Goal: Task Accomplishment & Management: Manage account settings

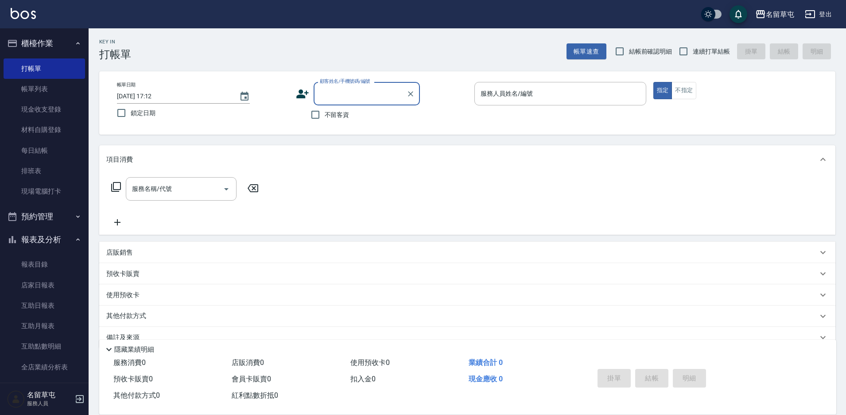
click at [352, 112] on div "不留客資" at bounding box center [358, 114] width 124 height 19
click at [482, 101] on input "服務人員姓名/編號" at bounding box center [560, 93] width 164 height 15
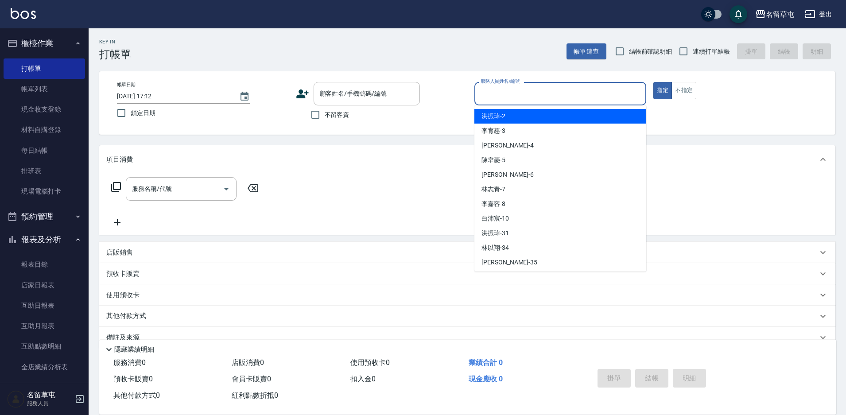
click at [711, 56] on span "連續打單結帳" at bounding box center [711, 51] width 37 height 9
click at [693, 56] on input "連續打單結帳" at bounding box center [683, 51] width 19 height 19
checkbox input "true"
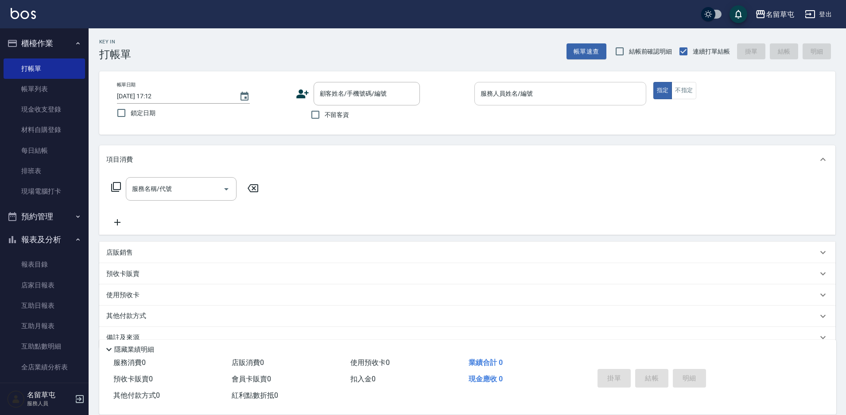
click at [538, 94] on input "服務人員姓名/編號" at bounding box center [560, 93] width 164 height 15
click at [139, 118] on label "鎖定日期" at bounding box center [197, 113] width 170 height 19
click at [131, 118] on input "鎖定日期" at bounding box center [121, 113] width 19 height 19
click at [494, 96] on input "服務人員姓名/編號" at bounding box center [560, 93] width 164 height 15
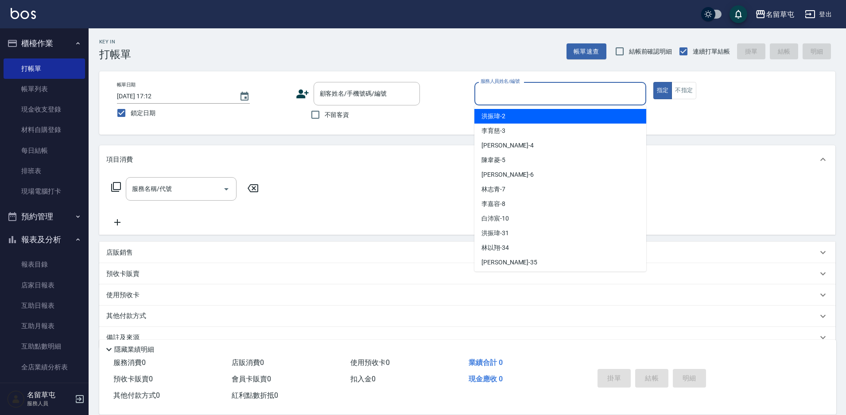
click at [129, 118] on input "鎖定日期" at bounding box center [121, 113] width 19 height 19
checkbox input "false"
type input "2025/09/22 18:50"
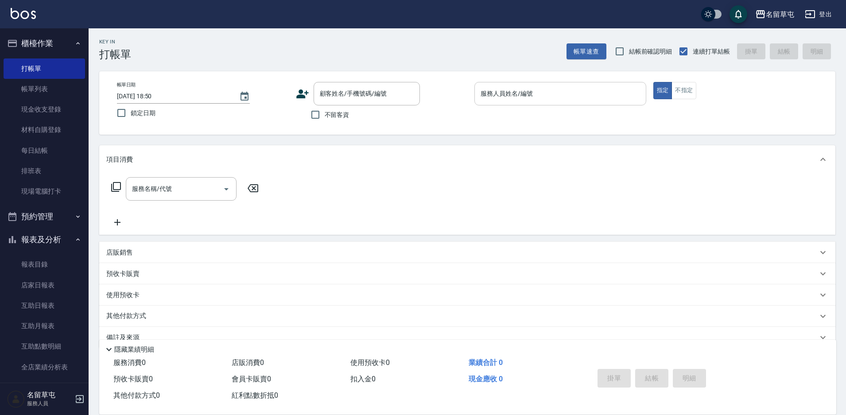
click at [534, 99] on input "服務人員姓名/編號" at bounding box center [560, 93] width 164 height 15
click at [139, 113] on span "鎖定日期" at bounding box center [143, 112] width 25 height 9
click at [131, 113] on input "鎖定日期" at bounding box center [121, 113] width 19 height 19
click at [139, 113] on span "鎖定日期" at bounding box center [143, 112] width 25 height 9
click at [131, 113] on input "鎖定日期" at bounding box center [121, 113] width 19 height 19
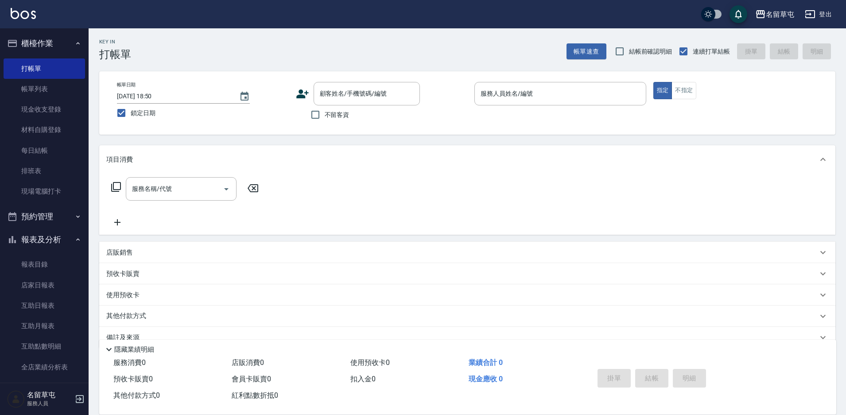
checkbox input "false"
click at [494, 99] on input "服務人員姓名/編號" at bounding box center [560, 93] width 164 height 15
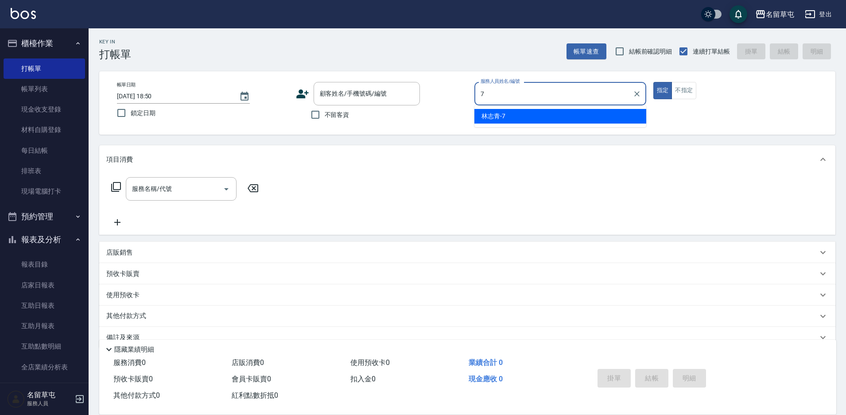
type input "[PERSON_NAME]-7"
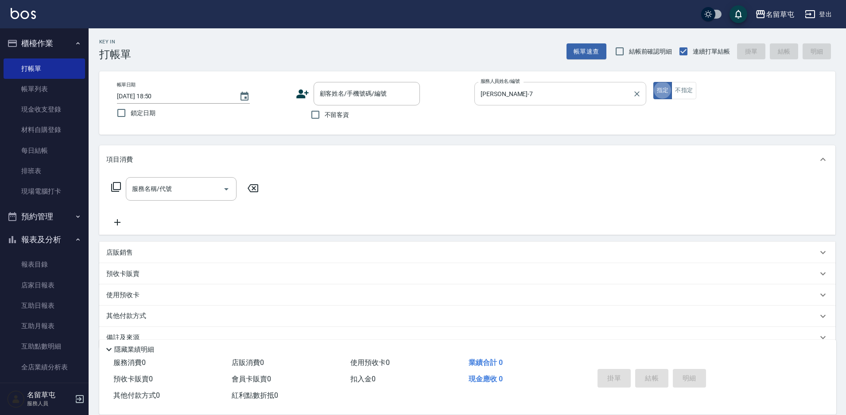
type button "true"
type input "New洗200(120)"
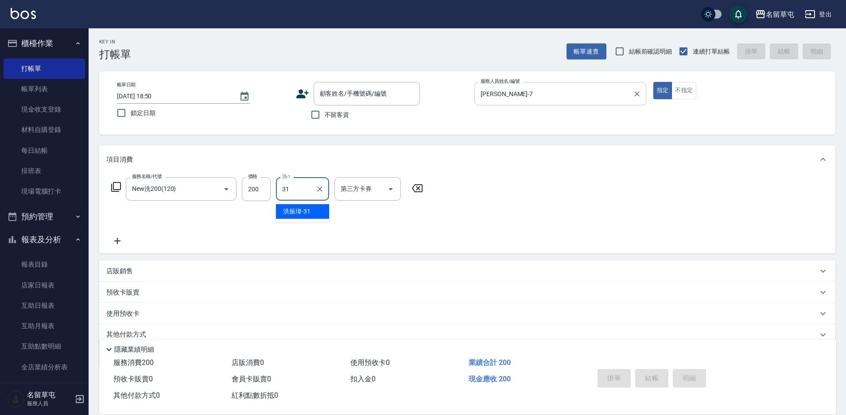
type input "[PERSON_NAME]-31"
click at [629, 203] on div "服務名稱/代號 New洗200(120) 服務名稱/代號 價格 200 價格 洗-1 洪振瑋-31 洗-1 指定 第三方卡券 第三方卡券" at bounding box center [467, 214] width 736 height 80
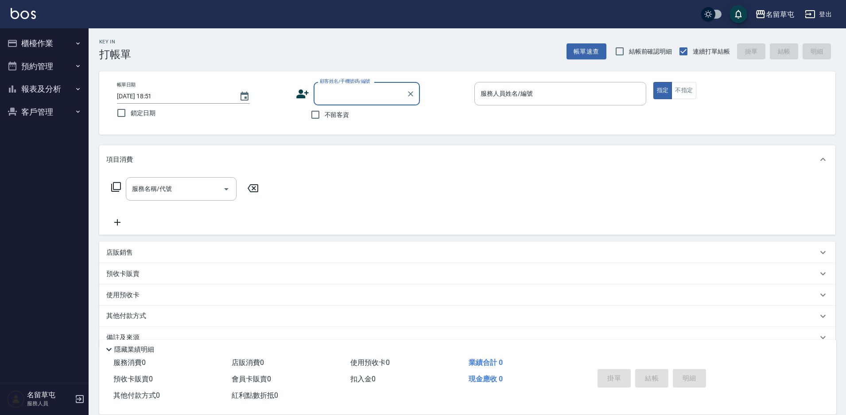
click at [328, 120] on label "不留客資" at bounding box center [327, 114] width 43 height 19
click at [325, 120] on input "不留客資" at bounding box center [315, 114] width 19 height 19
checkbox input "true"
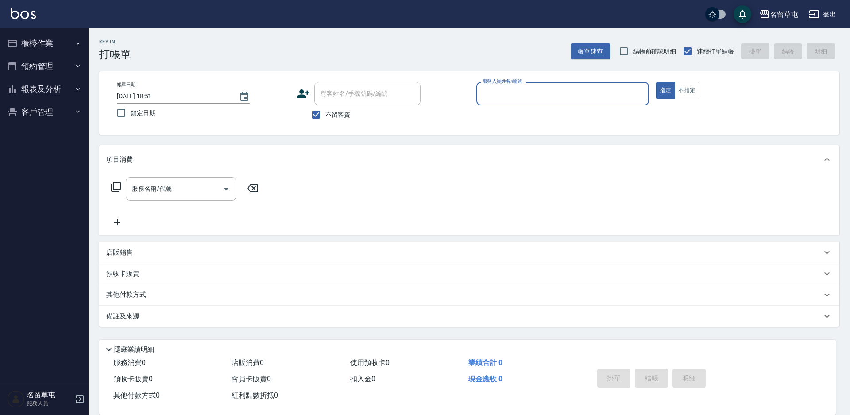
click at [524, 94] on input "服務人員姓名/編號" at bounding box center [562, 93] width 165 height 15
type input "7"
type button "true"
type input "[PERSON_NAME]-7"
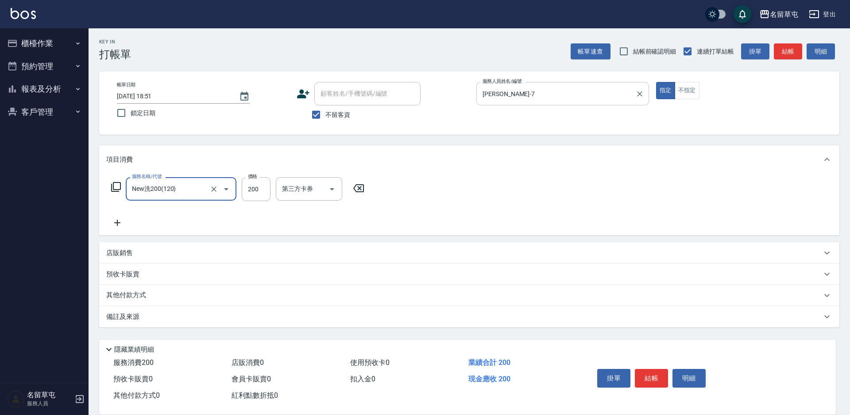
type input "New洗200(120)"
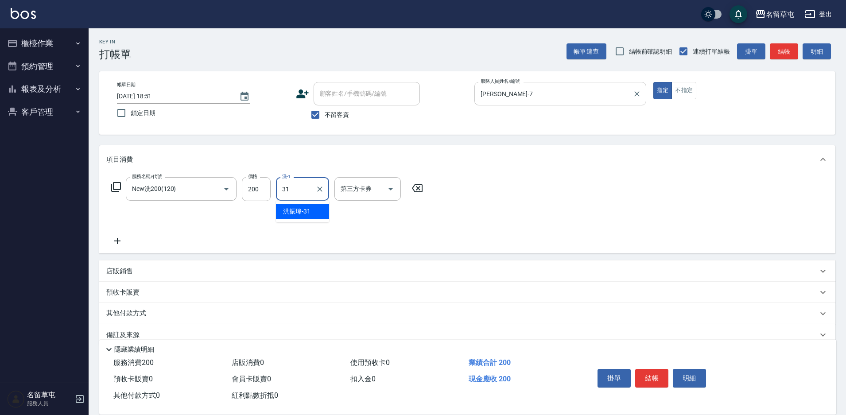
type input "[PERSON_NAME]-31"
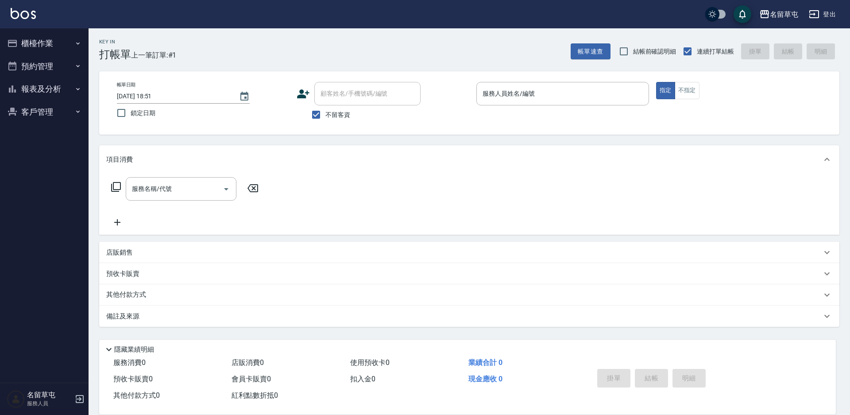
click at [342, 113] on span "不留客資" at bounding box center [337, 114] width 25 height 9
click at [325, 113] on input "不留客資" at bounding box center [316, 114] width 19 height 19
checkbox input "false"
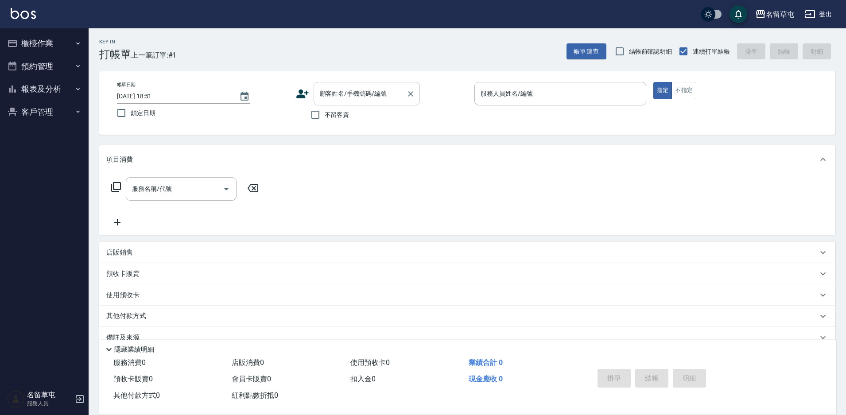
click at [354, 91] on div "顧客姓名/手機號碼/編號 顧客姓名/手機號碼/編號" at bounding box center [367, 93] width 106 height 23
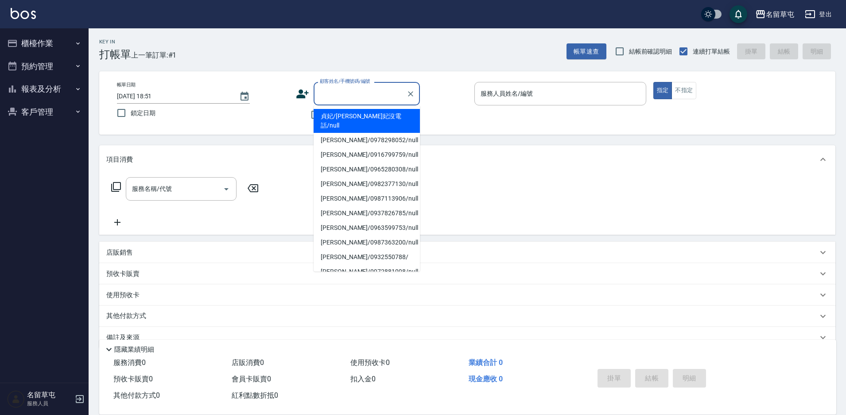
type input "5"
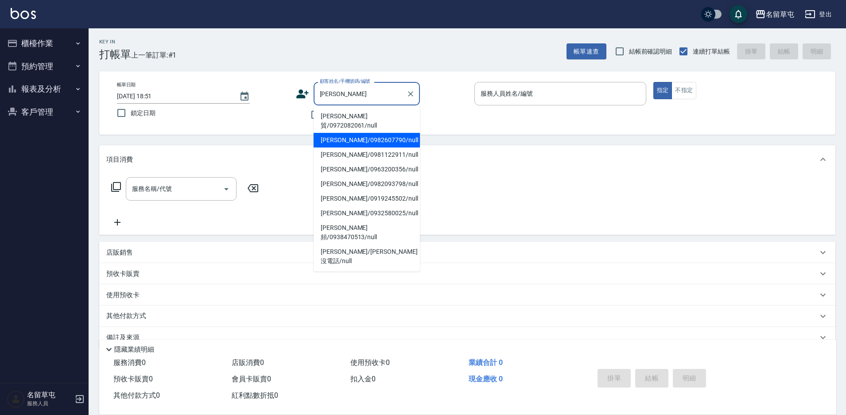
click at [364, 134] on li "[PERSON_NAME]/0982607790/null" at bounding box center [367, 140] width 106 height 15
type input "[PERSON_NAME]/0982607790/null"
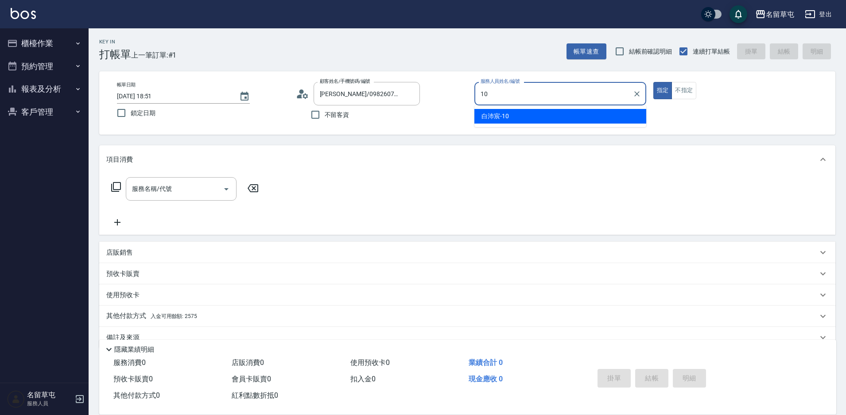
type input "[PERSON_NAME]-10"
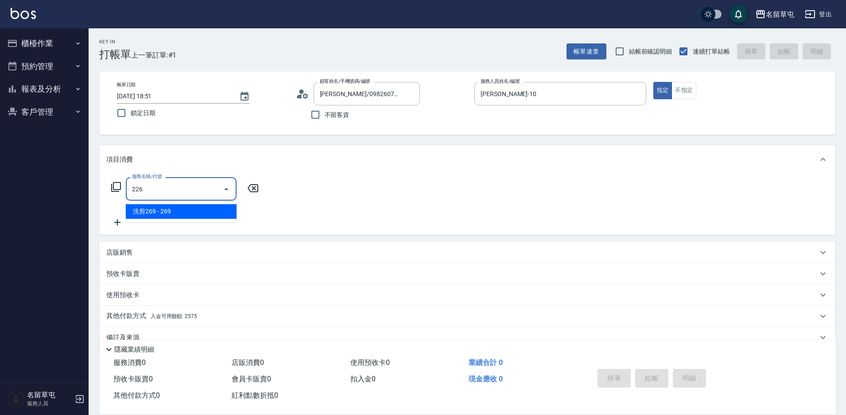
type input "洗剪269(226)"
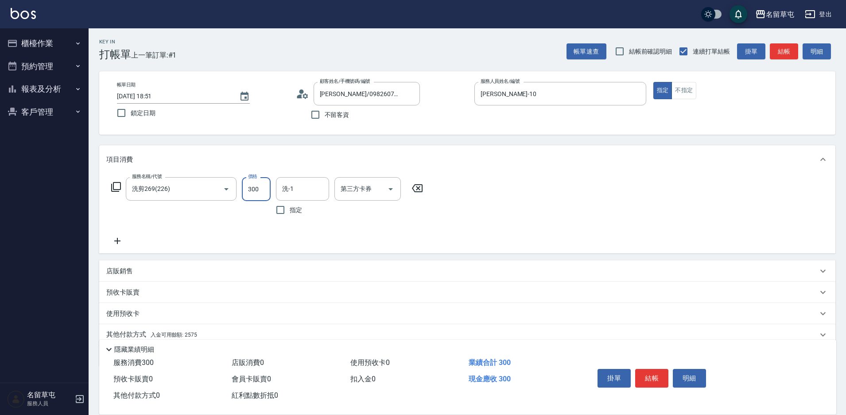
type input "300"
type input "[PERSON_NAME]-31"
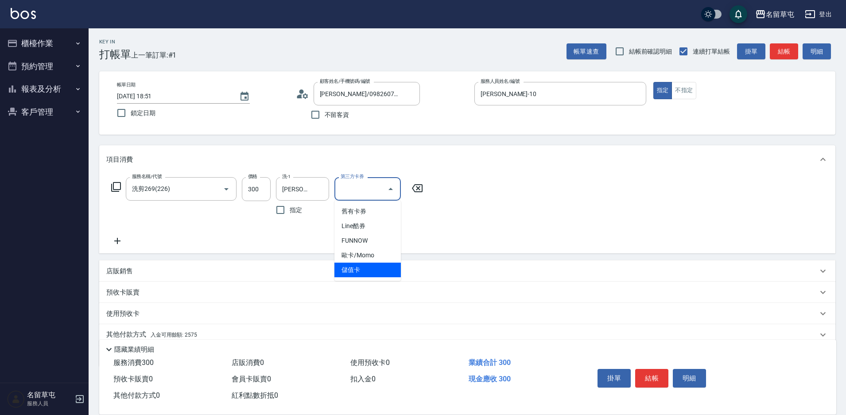
type input "儲值卡"
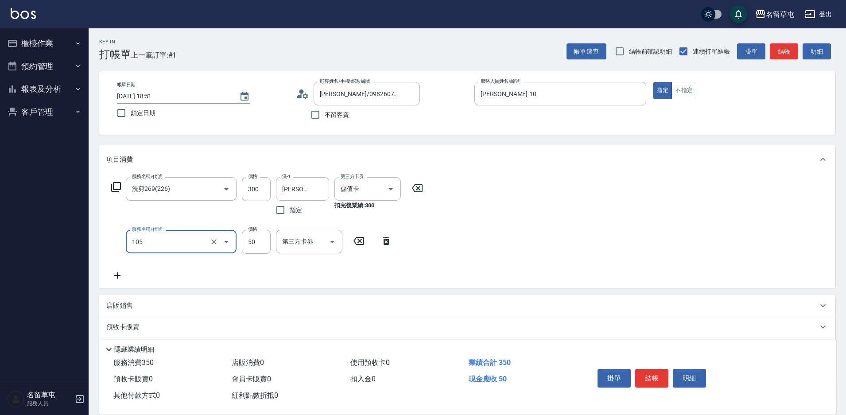
type input "精油50(105)"
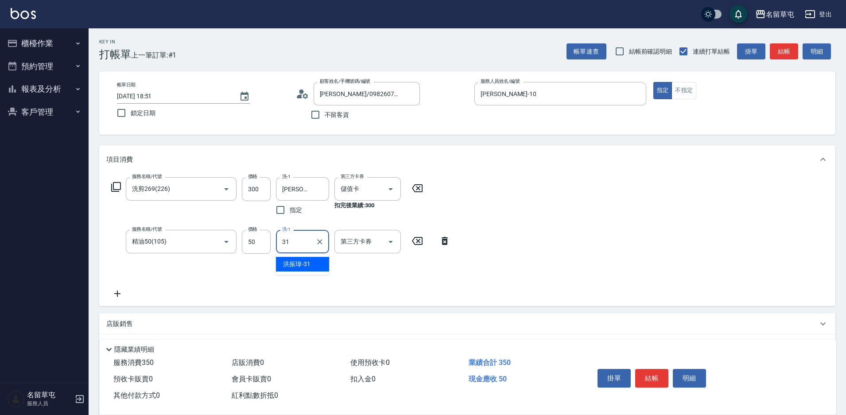
type input "[PERSON_NAME]-31"
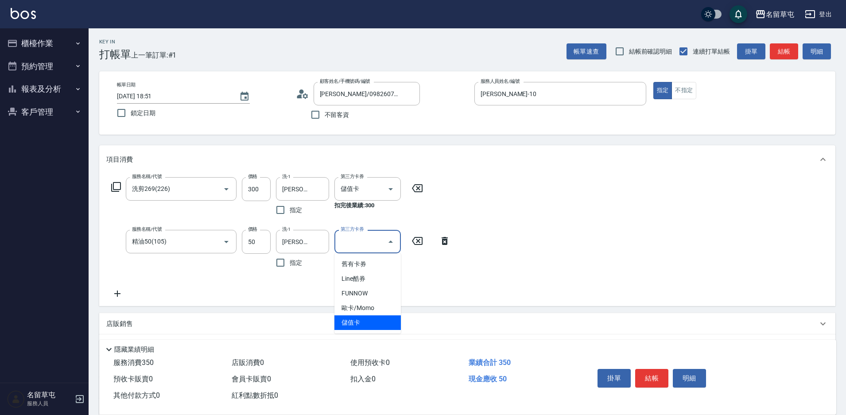
type input "儲值卡"
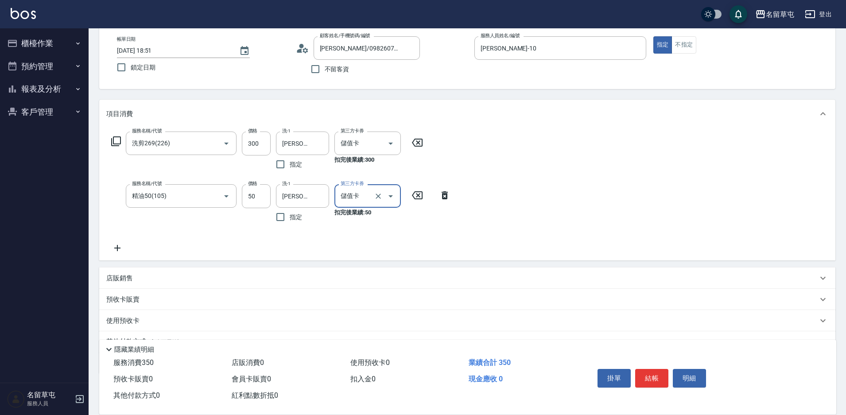
scroll to position [89, 0]
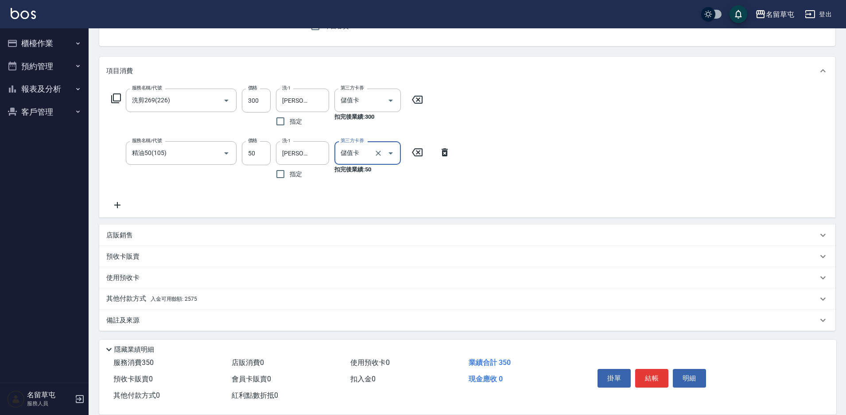
click at [157, 298] on span "入金可用餘額: 2575" at bounding box center [174, 299] width 46 height 6
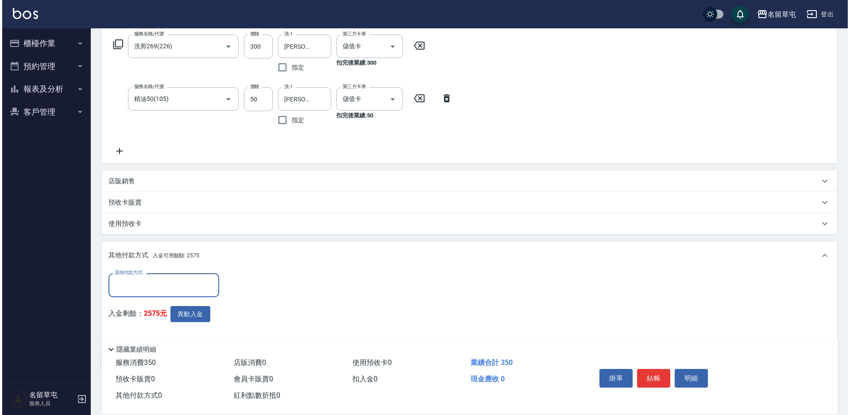
scroll to position [0, 0]
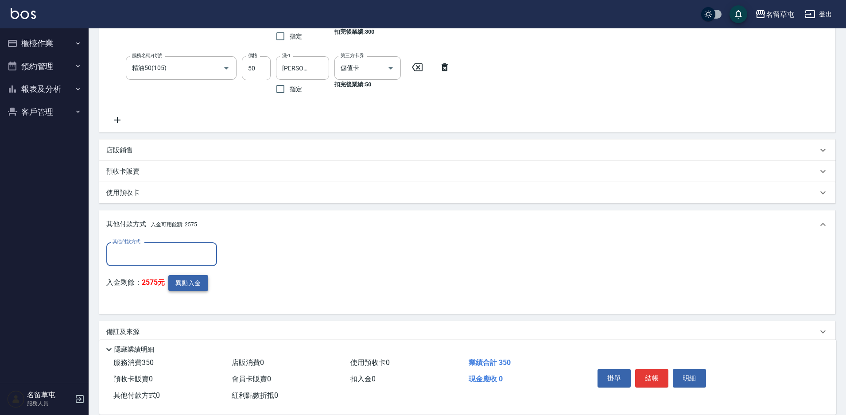
click at [181, 284] on button "異動入金" at bounding box center [188, 283] width 40 height 16
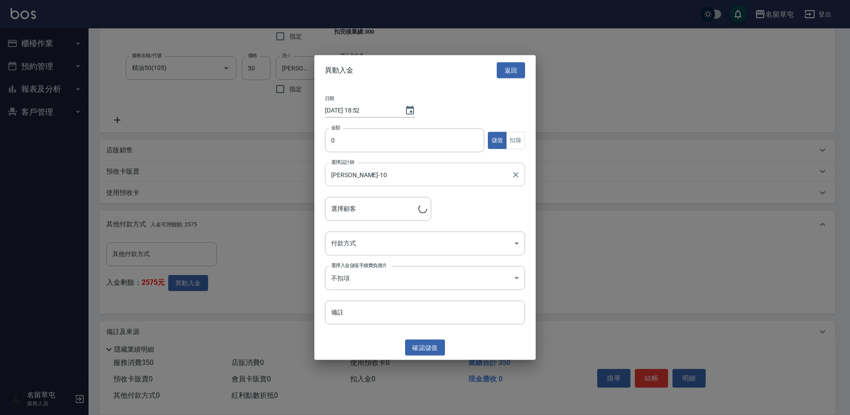
type input "[PERSON_NAME]/0982607790"
click at [522, 137] on button "扣除" at bounding box center [515, 140] width 19 height 17
click at [420, 146] on input "0" at bounding box center [404, 140] width 159 height 24
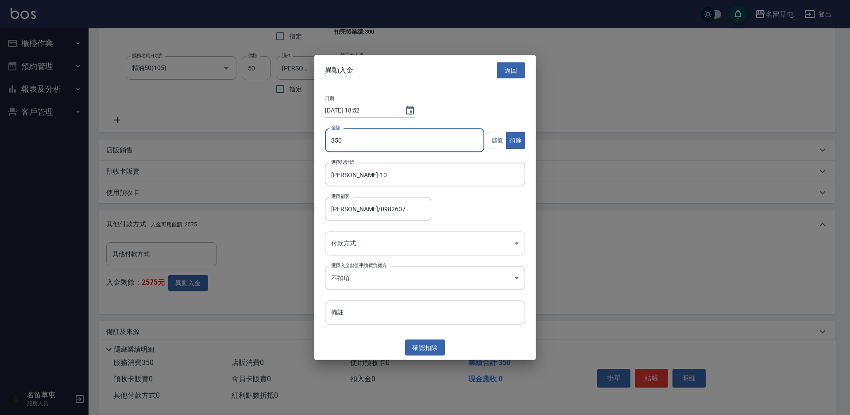
type input "350"
click at [412, 252] on body "名留草屯 登出 櫃檯作業 打帳單 帳單列表 現金收支登錄 材料自購登錄 每日結帳 排班表 現場電腦打卡 預約管理 預約管理 單日預約紀錄 單週預約紀錄 報表及…" at bounding box center [425, 126] width 850 height 601
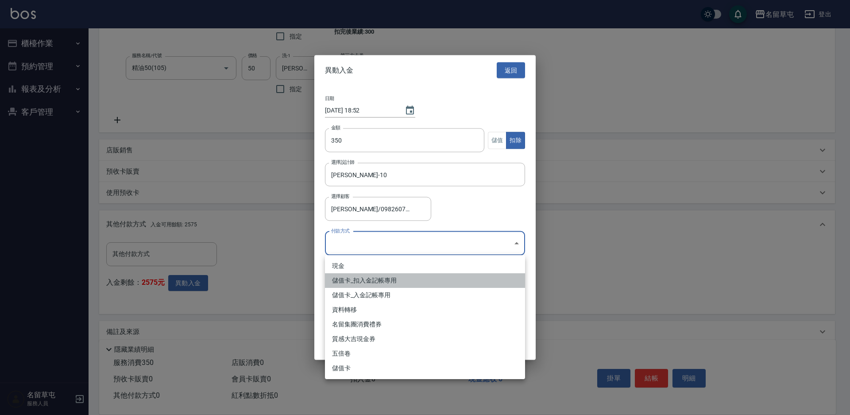
click at [414, 280] on li "儲值卡_扣入金記帳專用" at bounding box center [425, 280] width 200 height 15
type input "儲值卡_扣入金記帳專用"
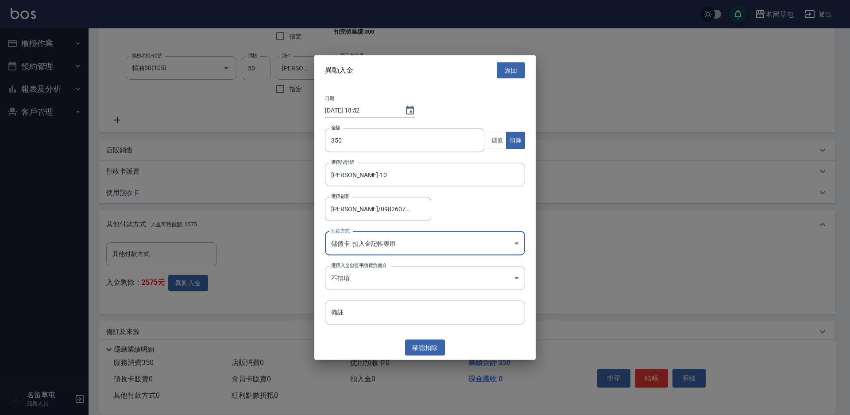
click at [430, 349] on button "確認 扣除" at bounding box center [425, 347] width 40 height 16
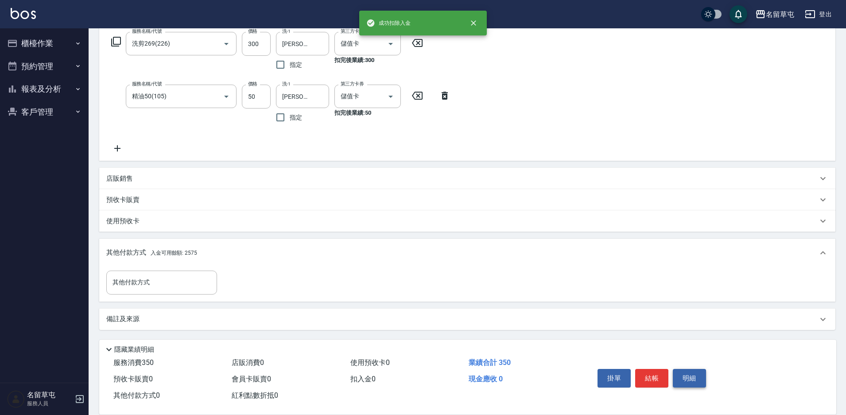
scroll to position [174, 0]
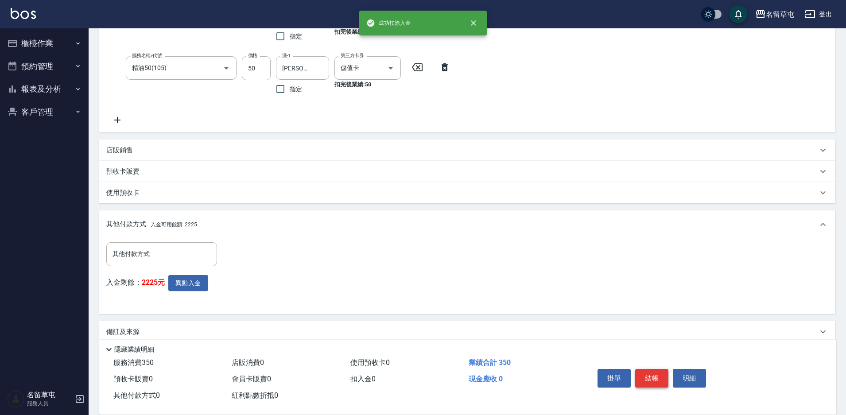
click at [650, 380] on button "結帳" at bounding box center [651, 378] width 33 height 19
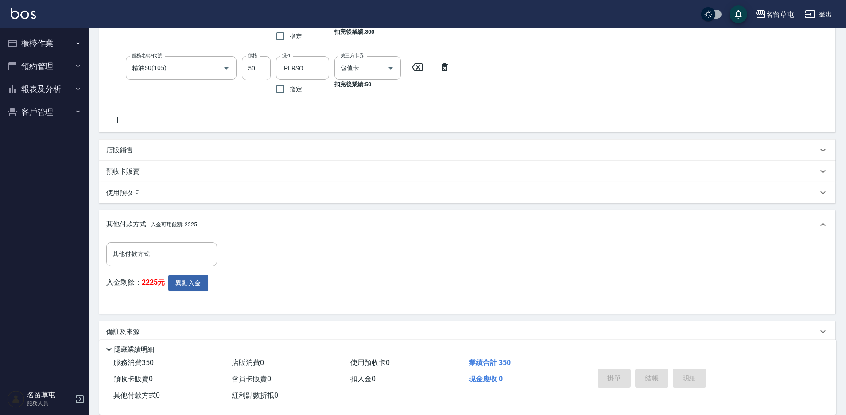
type input "[DATE] 18:52"
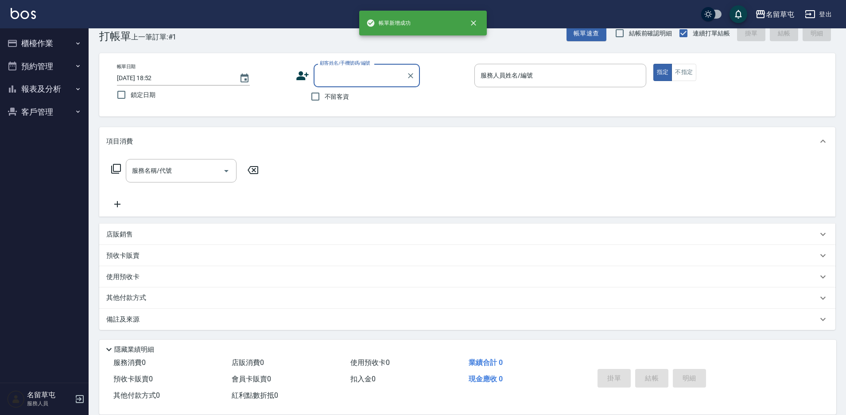
scroll to position [0, 0]
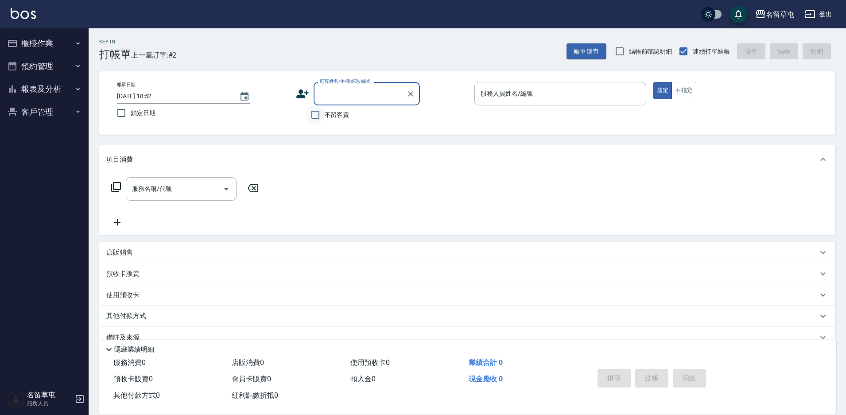
click at [320, 120] on input "不留客資" at bounding box center [315, 114] width 19 height 19
checkbox input "true"
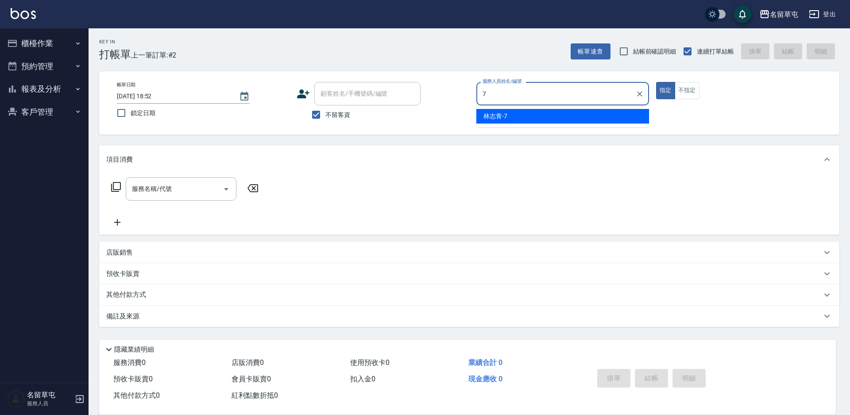
type input "[PERSON_NAME]-7"
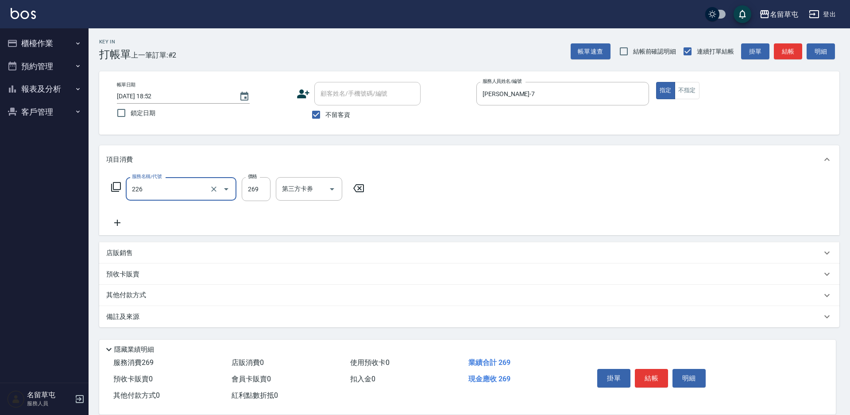
type input "洗剪269(226)"
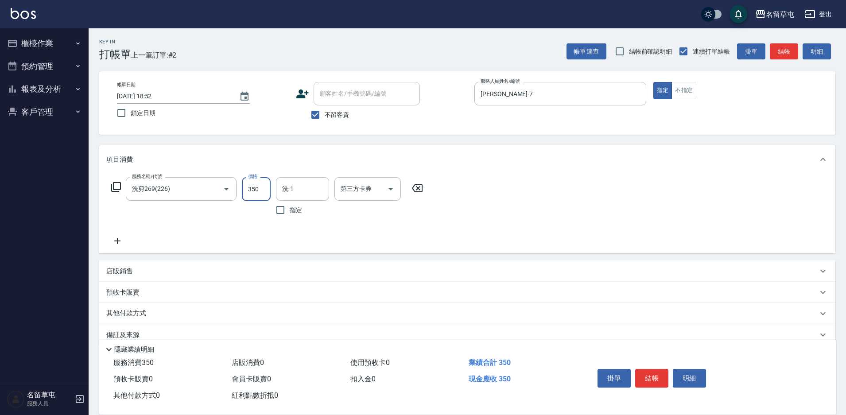
type input "350"
type input "[PERSON_NAME]-7"
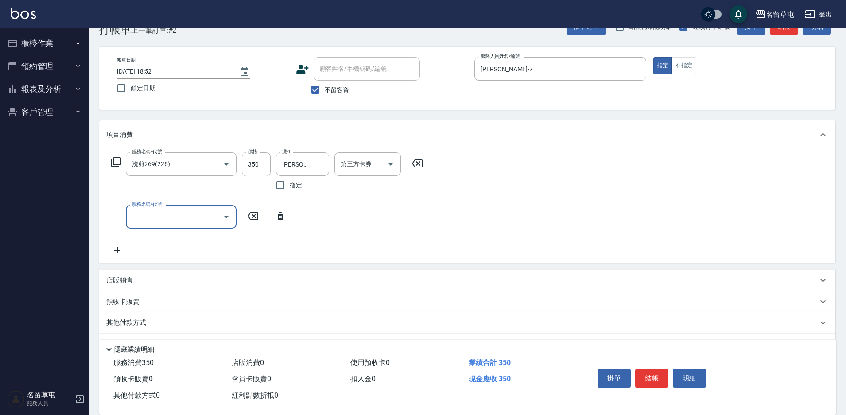
scroll to position [50, 0]
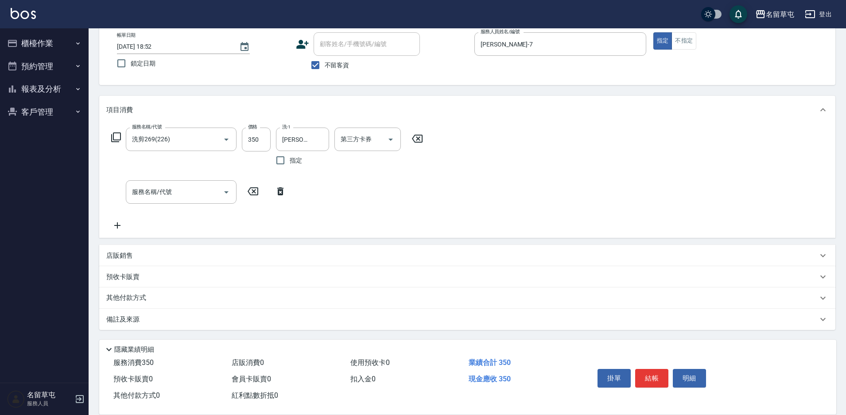
click at [123, 259] on p "店販銷售" at bounding box center [119, 255] width 27 height 9
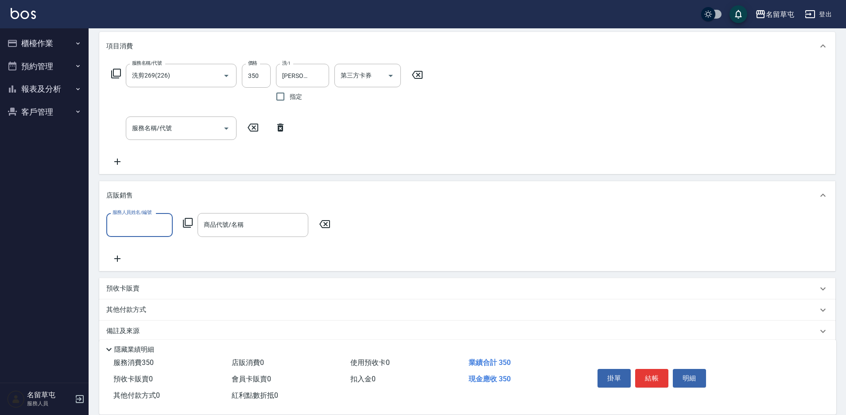
scroll to position [125, 0]
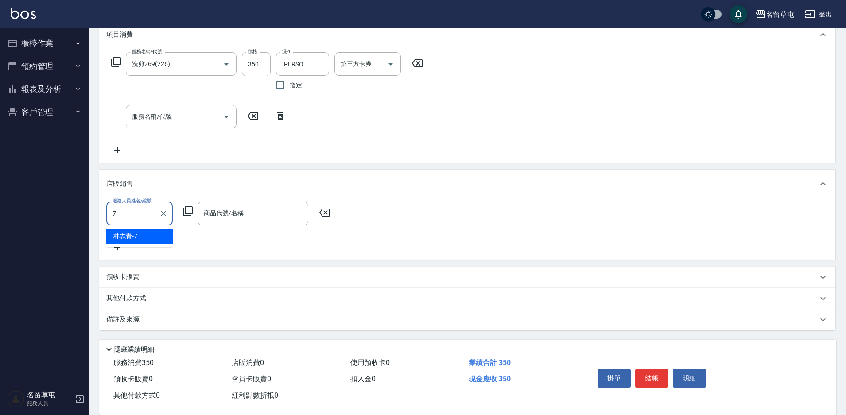
type input "[PERSON_NAME]-7"
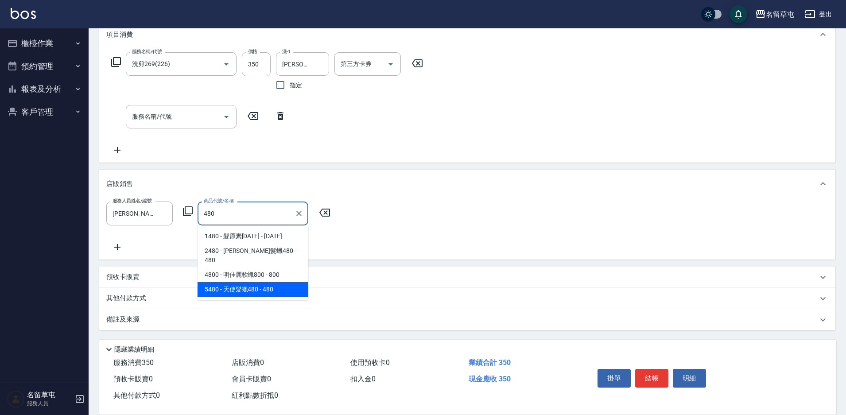
type input "天使髮蠟480"
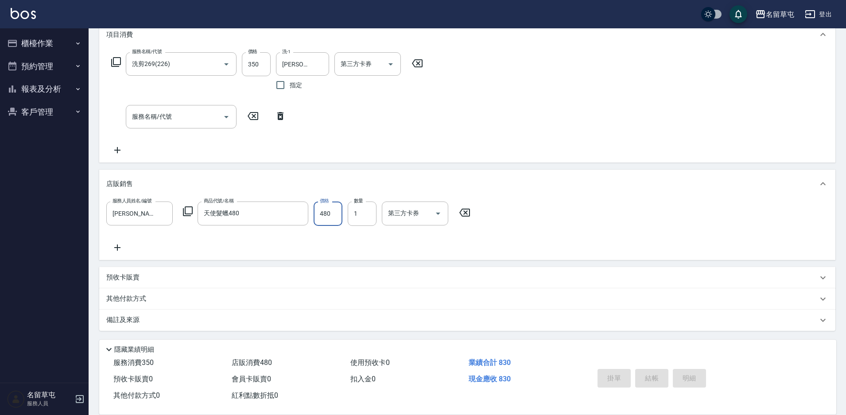
type input "[DATE] 18:53"
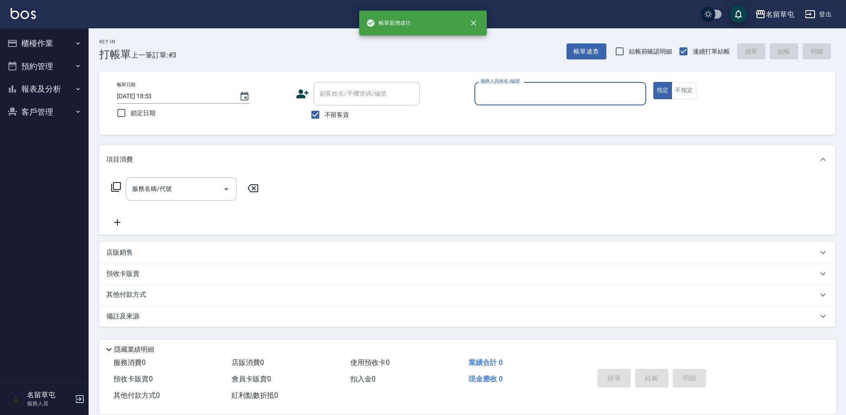
scroll to position [0, 0]
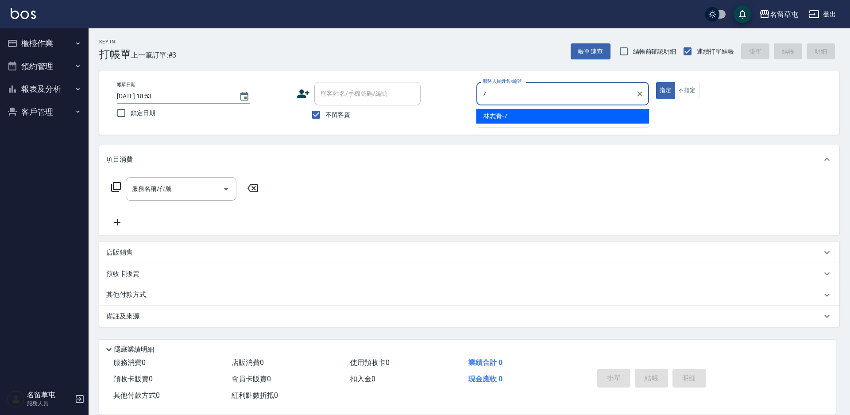
type input "[PERSON_NAME]-7"
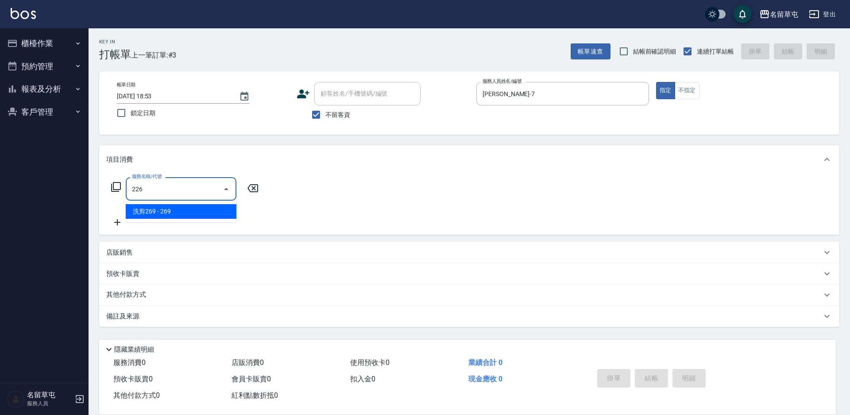
type input "洗剪269(226)"
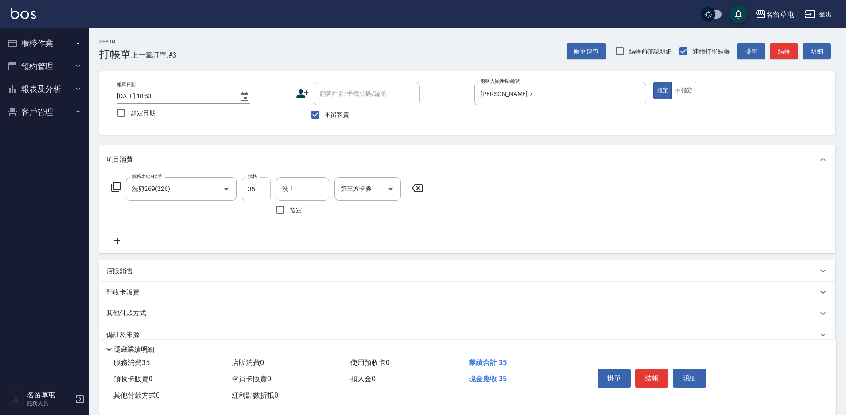
drag, startPoint x: 260, startPoint y: 176, endPoint x: 260, endPoint y: 182, distance: 5.8
click at [260, 182] on div "服務名稱/代號 洗剪269(226) 服務名稱/代號 價格 35 價格 洗-1 洗-1 指定 第三方卡券 第三方卡券" at bounding box center [467, 214] width 736 height 80
click at [260, 182] on input "35" at bounding box center [256, 189] width 29 height 24
type input "350"
type input "[PERSON_NAME]-36"
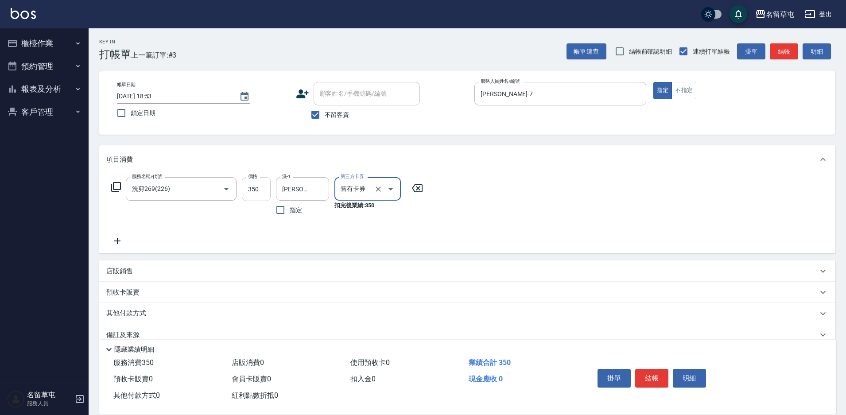
type input "舊有卡券"
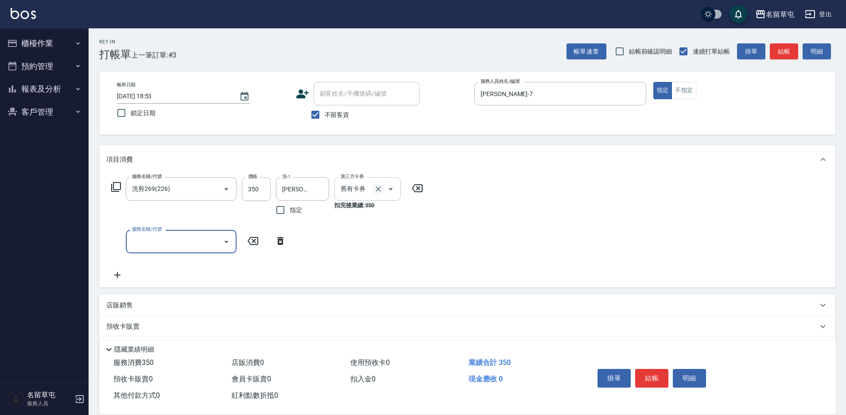
click at [379, 189] on icon "Clear" at bounding box center [378, 189] width 9 height 9
click at [159, 258] on div "服務名稱/代號 洗剪269(226) 服務名稱/代號 價格 350 價格 洗-1 [PERSON_NAME]-36 洗-1 指定 第三方卡券 第三方卡券 服務…" at bounding box center [267, 228] width 322 height 103
click at [163, 246] on div "服務名稱/代號 服務名稱/代號" at bounding box center [181, 241] width 111 height 23
type input "精油50(105)"
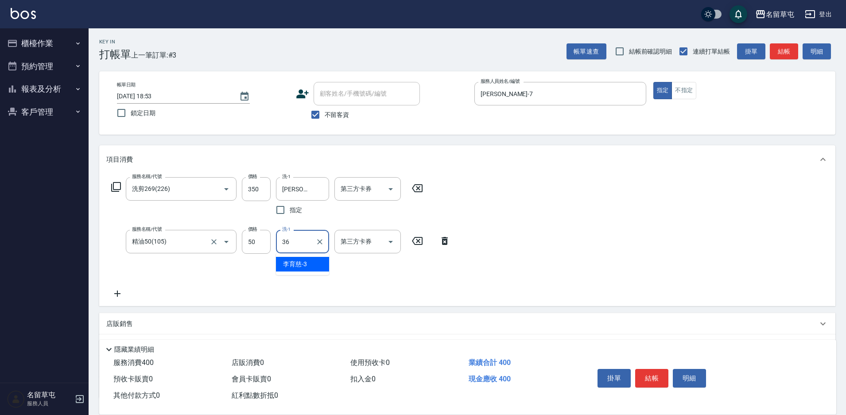
type input "[PERSON_NAME]-36"
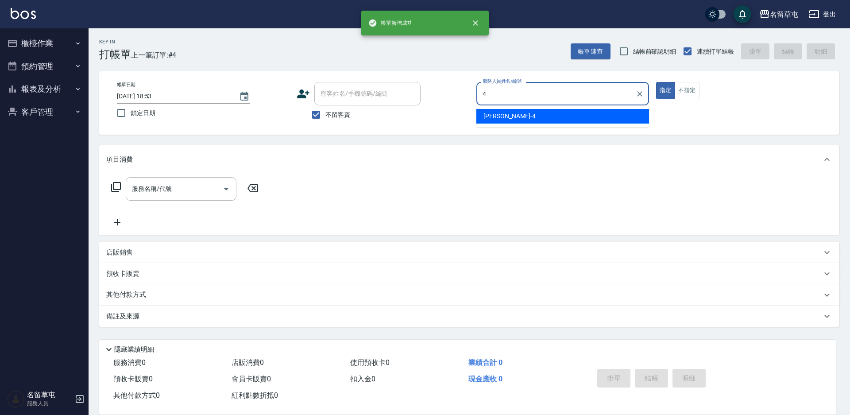
type input "[PERSON_NAME]-4"
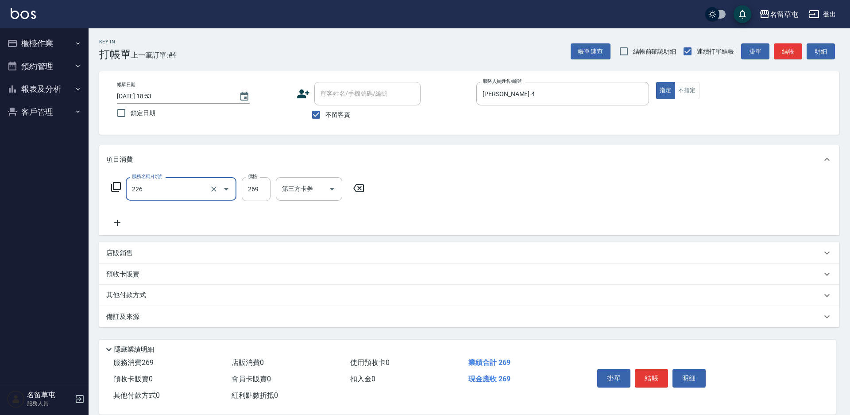
type input "洗剪269(226)"
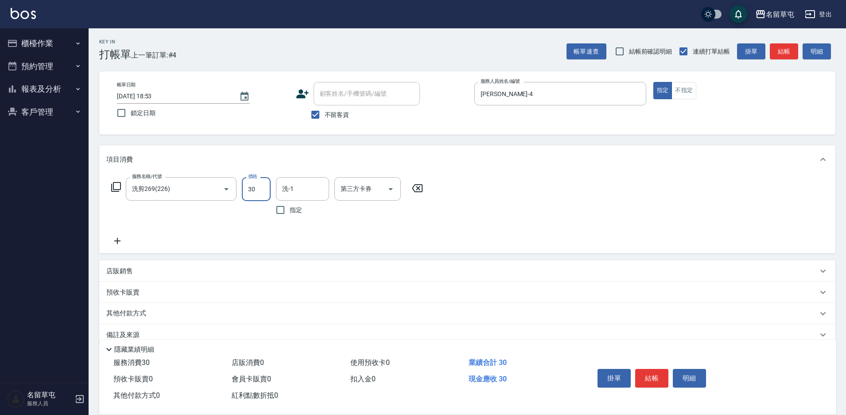
type input "30"
type input "[PERSON_NAME]-36"
click at [273, 184] on div "服務名稱/代號 洗剪269(226) 服務名稱/代號 價格 30 價格 洗-1 [PERSON_NAME]-36 洗-1 指定 第三方卡券 第三方卡券" at bounding box center [267, 198] width 322 height 42
click at [259, 192] on input "30" at bounding box center [256, 189] width 29 height 24
type input "300"
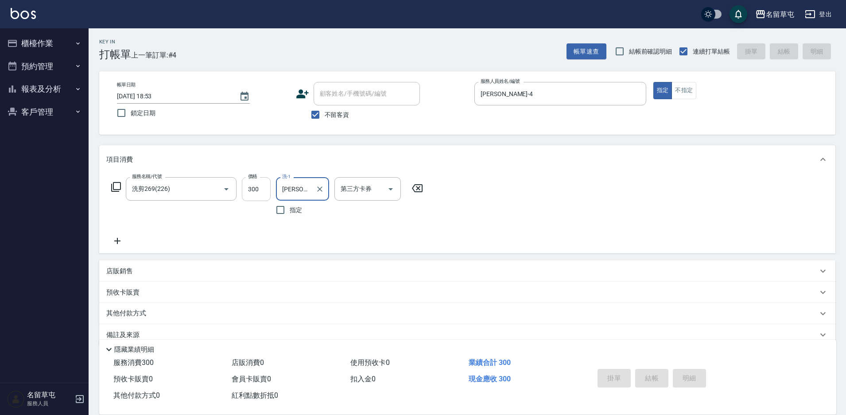
type input "[DATE] 18:54"
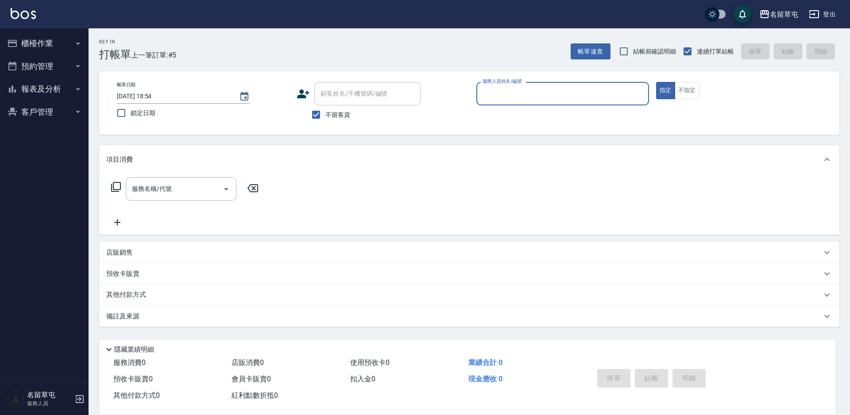
click at [326, 111] on span "不留客資" at bounding box center [337, 114] width 25 height 9
click at [325, 111] on input "不留客資" at bounding box center [316, 114] width 19 height 19
checkbox input "false"
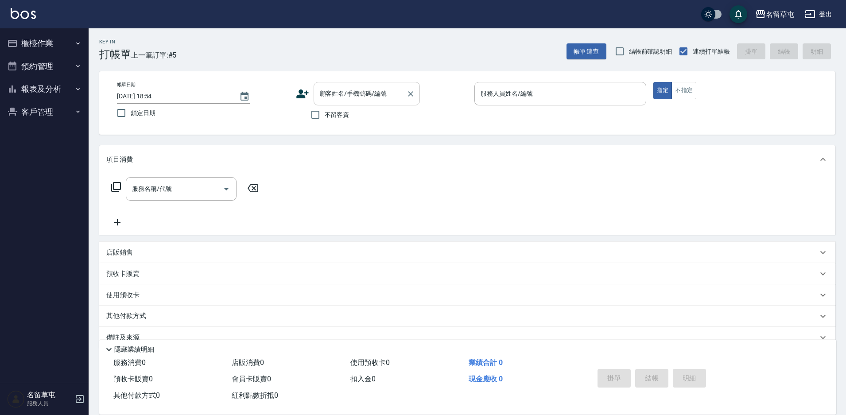
click at [341, 97] on div "顧客姓名/手機號碼/編號 顧客姓名/手機號碼/編號" at bounding box center [367, 93] width 106 height 23
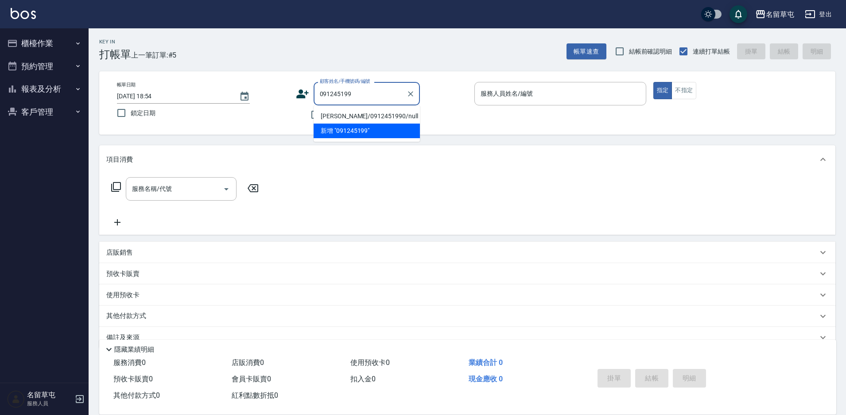
click at [371, 111] on li "[PERSON_NAME]/0912451990/null" at bounding box center [367, 116] width 106 height 15
type input "[PERSON_NAME]/0912451990/null"
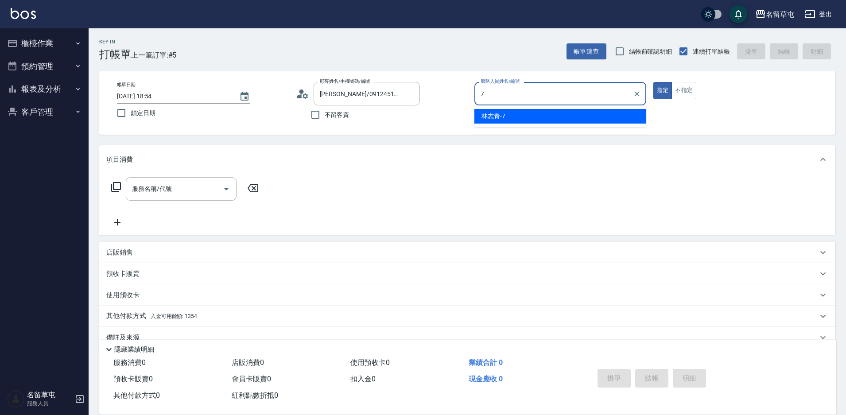
type input "[PERSON_NAME]-7"
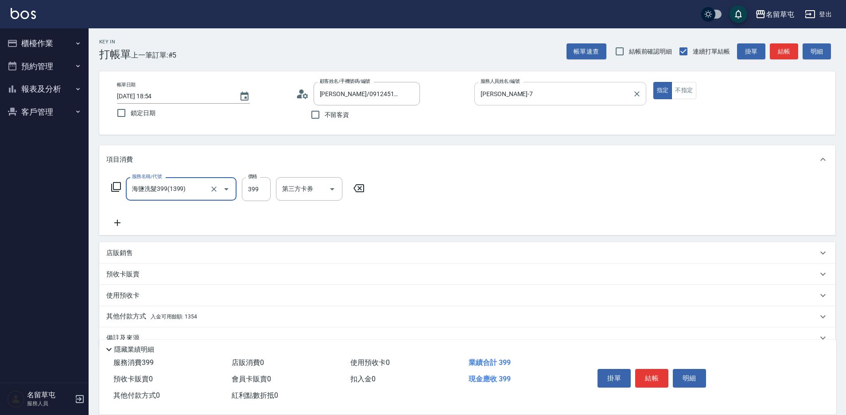
type input "海鹽洗髮399(1399)"
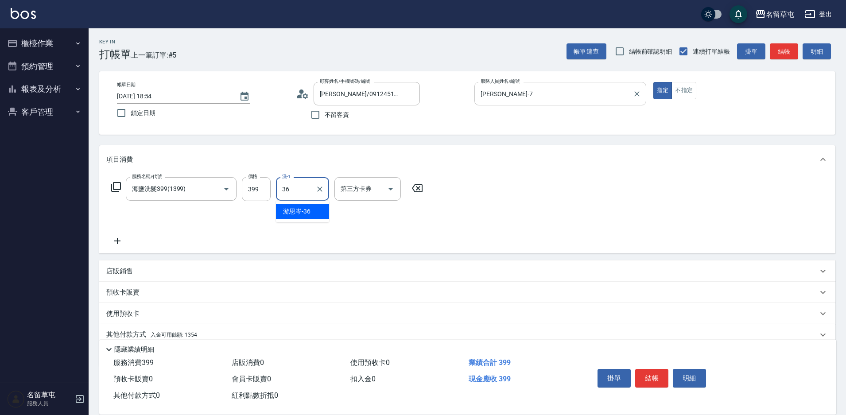
type input "[PERSON_NAME]-36"
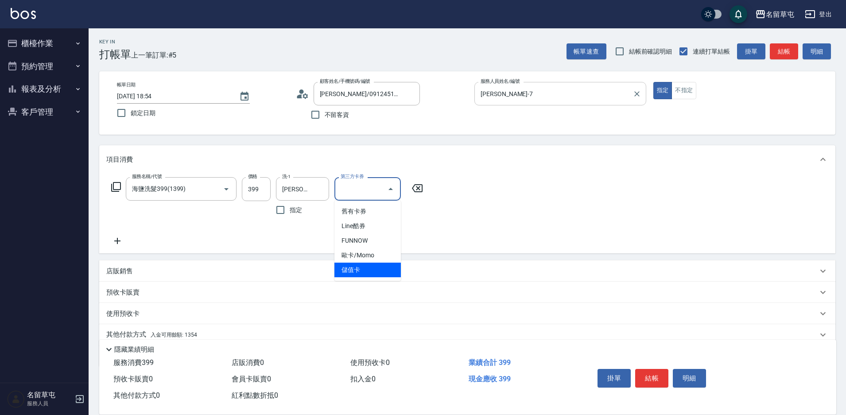
type input "儲值卡"
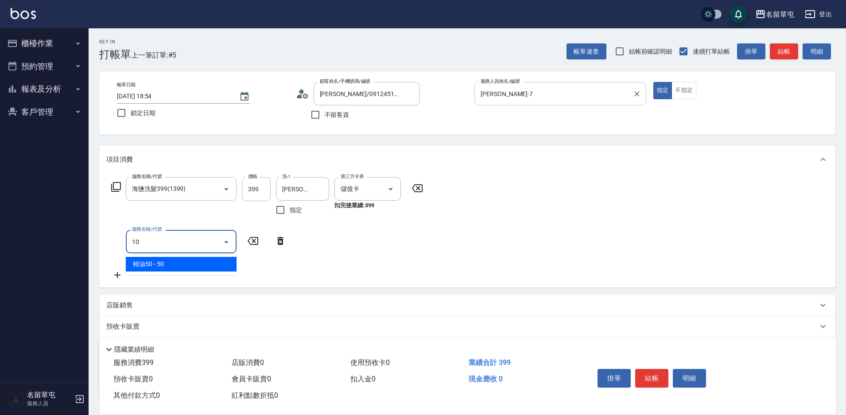
type input "1"
type input "剪髮169(216)"
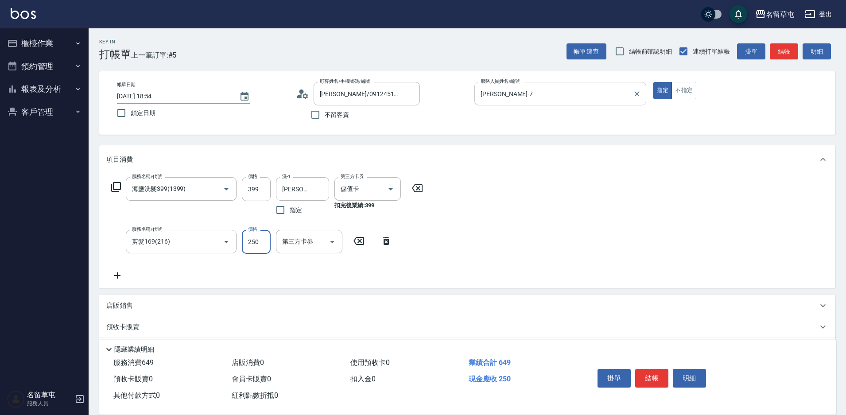
type input "250"
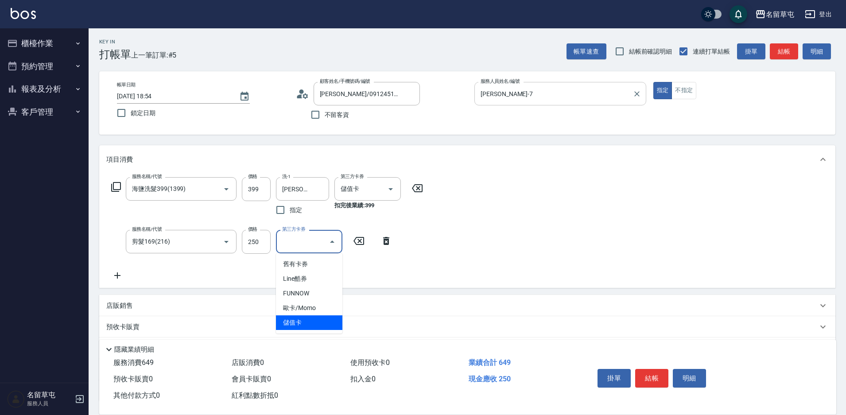
type input "儲值卡"
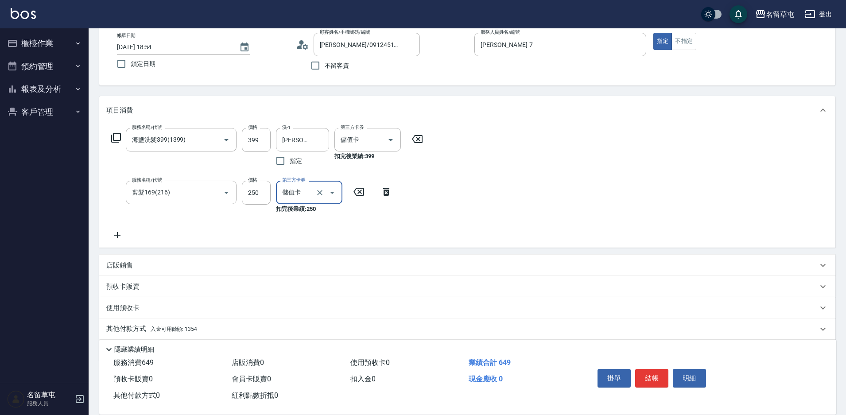
scroll to position [80, 0]
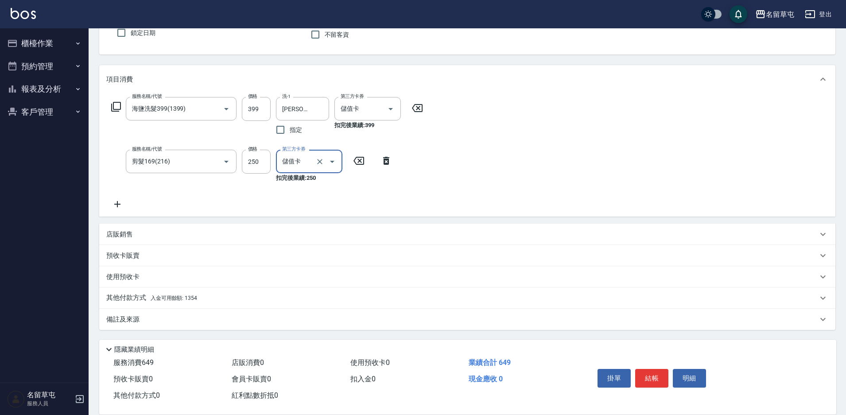
click at [227, 286] on div "使用預收卡" at bounding box center [467, 276] width 736 height 21
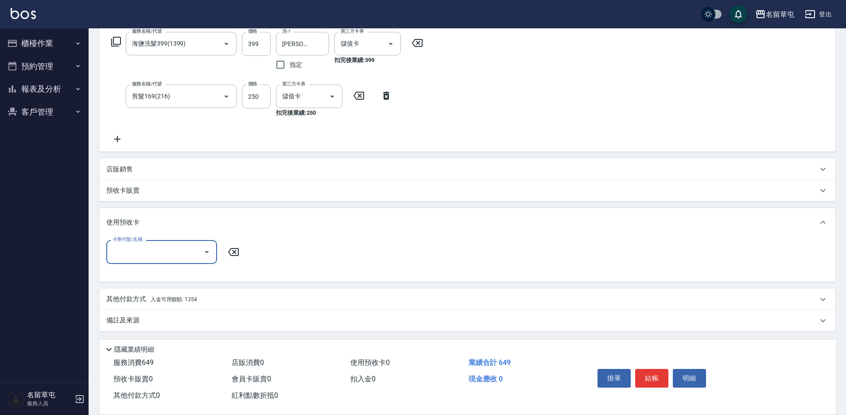
scroll to position [147, 0]
click at [209, 294] on div "其他付款方式 入金可用餘額: 1354" at bounding box center [461, 298] width 711 height 10
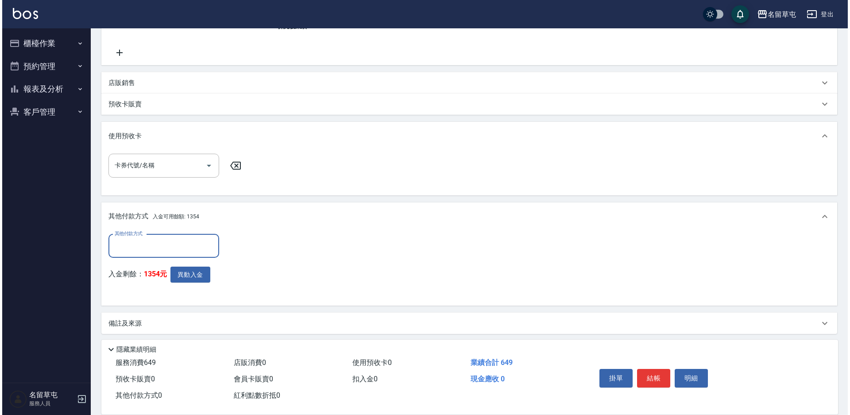
scroll to position [235, 0]
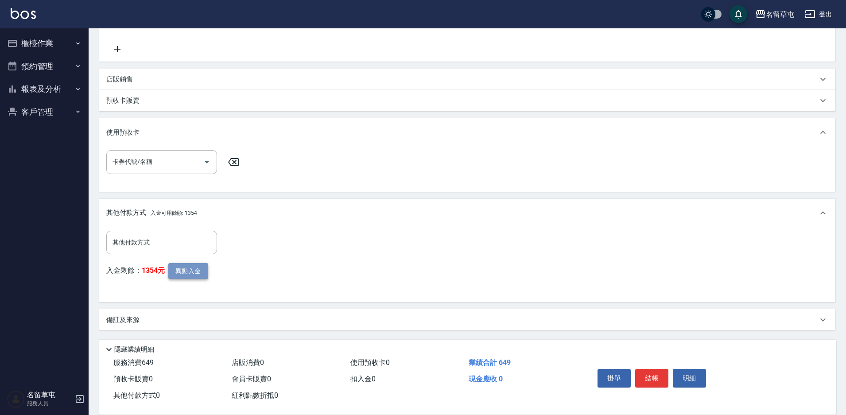
click at [194, 265] on button "異動入金" at bounding box center [188, 271] width 40 height 16
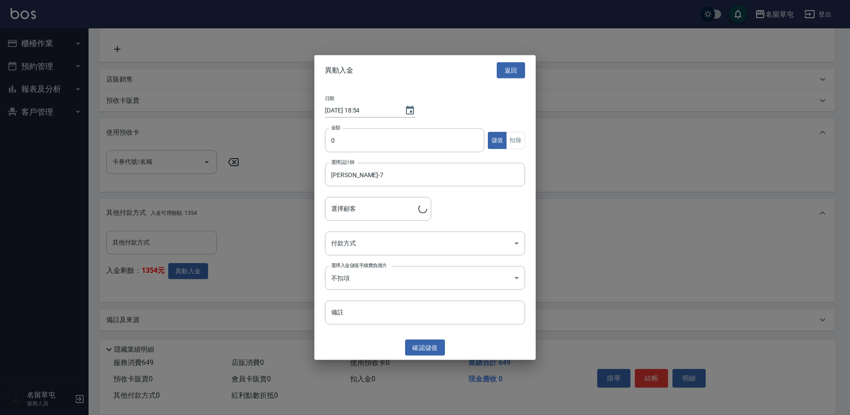
type input "[PERSON_NAME]/0912451990"
click at [386, 143] on input "0" at bounding box center [404, 140] width 159 height 24
type input "649"
click at [519, 141] on button "扣除" at bounding box center [515, 140] width 19 height 17
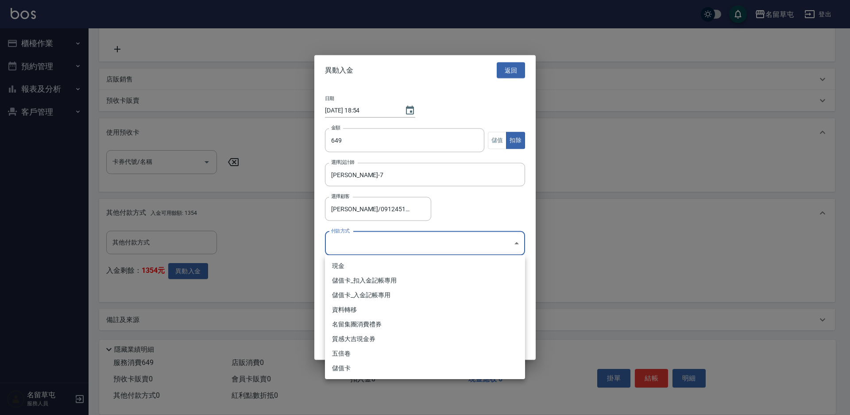
click at [442, 240] on body "名留草屯 登出 櫃檯作業 打帳單 帳單列表 現金收支登錄 材料自購登錄 每日結帳 排班表 現場電腦打卡 預約管理 預約管理 單日預約紀錄 單週預約紀錄 報表及…" at bounding box center [425, 90] width 850 height 651
click at [395, 282] on li "儲值卡_扣入金記帳專用" at bounding box center [425, 280] width 200 height 15
type input "儲值卡_扣入金記帳專用"
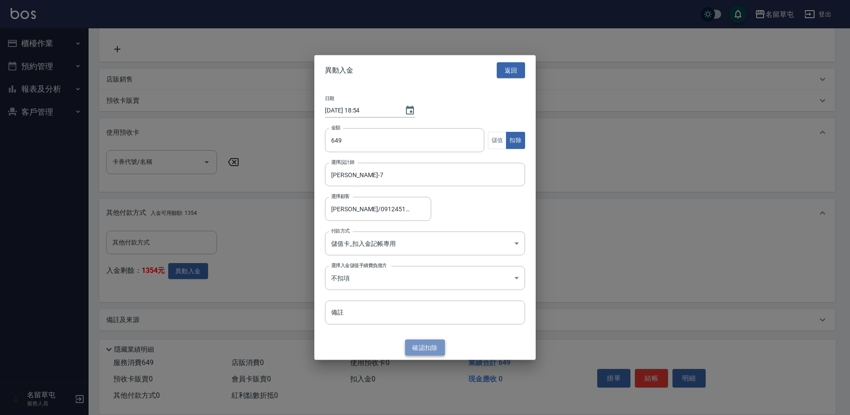
click at [426, 350] on button "確認 扣除" at bounding box center [425, 347] width 40 height 16
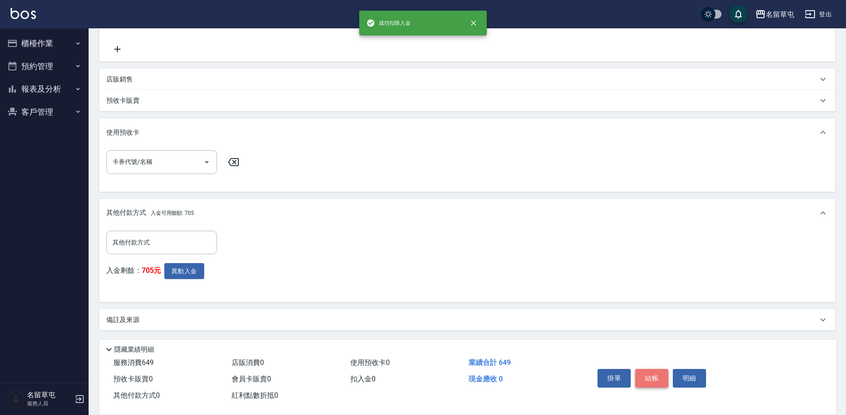
click at [649, 378] on button "結帳" at bounding box center [651, 378] width 33 height 19
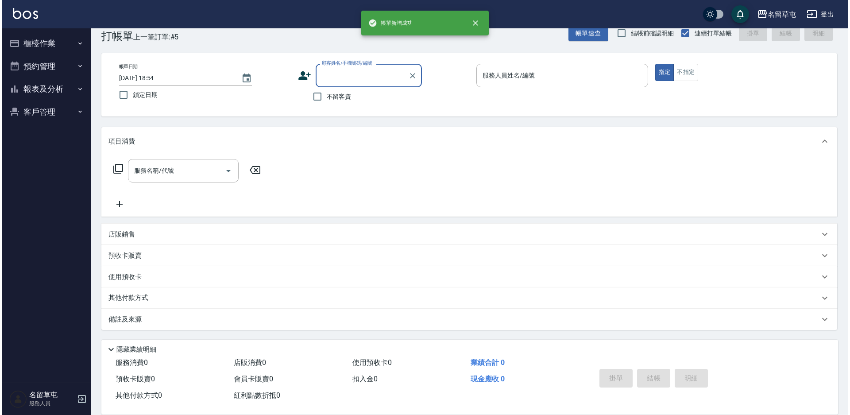
scroll to position [0, 0]
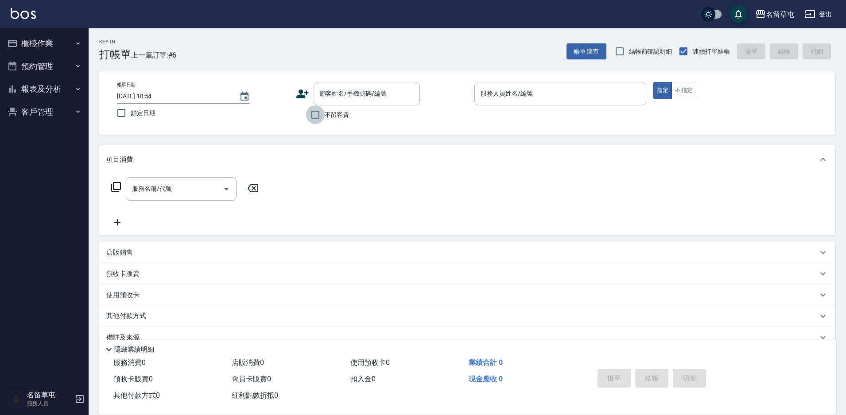
click at [314, 116] on input "不留客資" at bounding box center [315, 114] width 19 height 19
checkbox input "true"
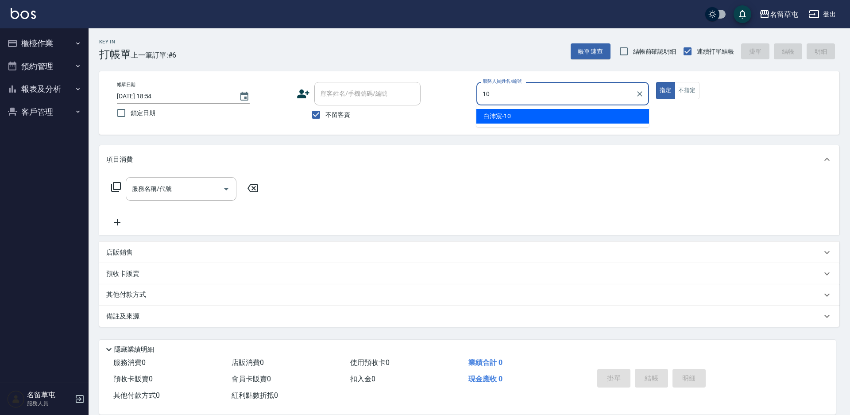
type input "[PERSON_NAME]-10"
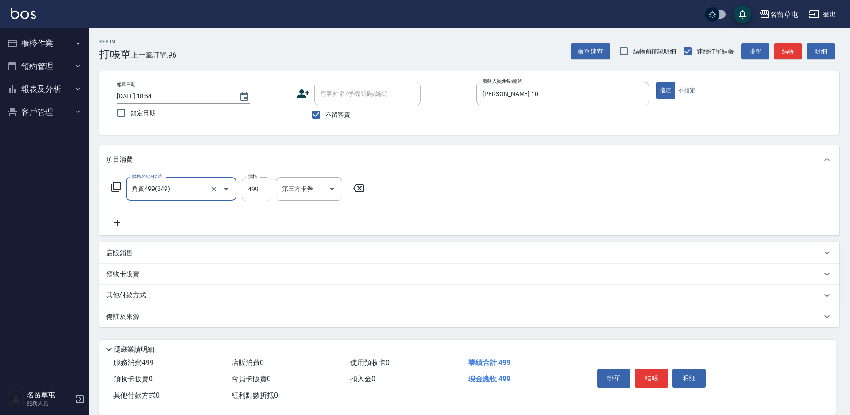
type input "角質499(649)"
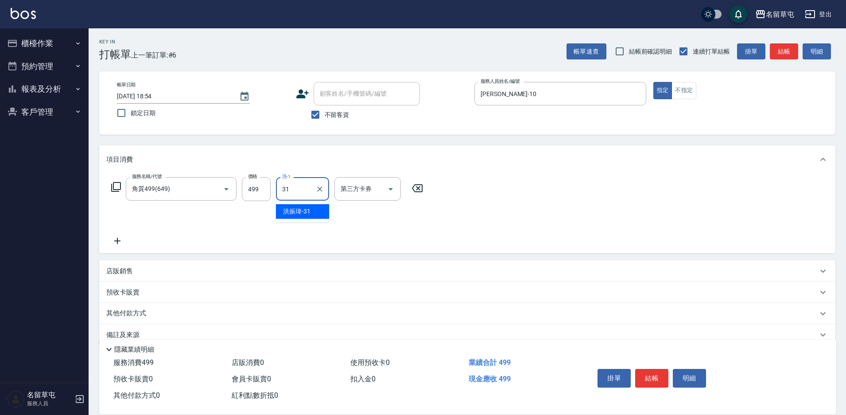
type input "[PERSON_NAME]-31"
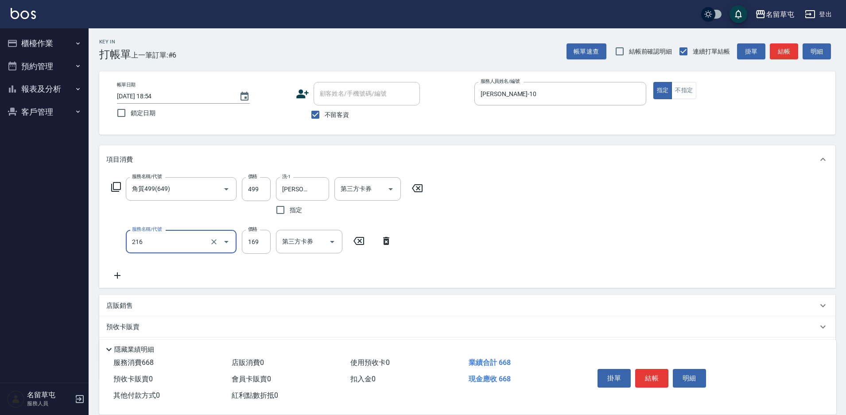
type input "剪髮169(216)"
type input "200"
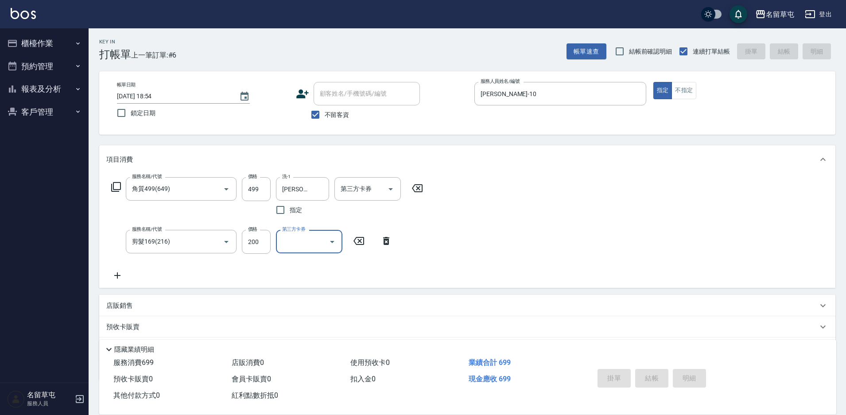
type input "[DATE] 18:55"
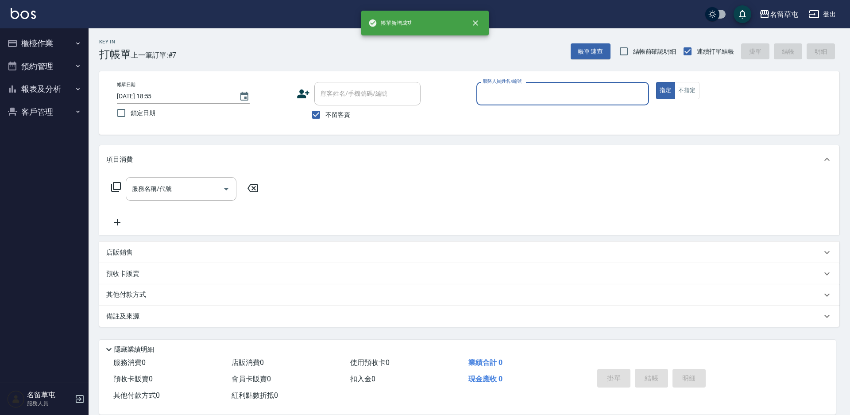
type input "4"
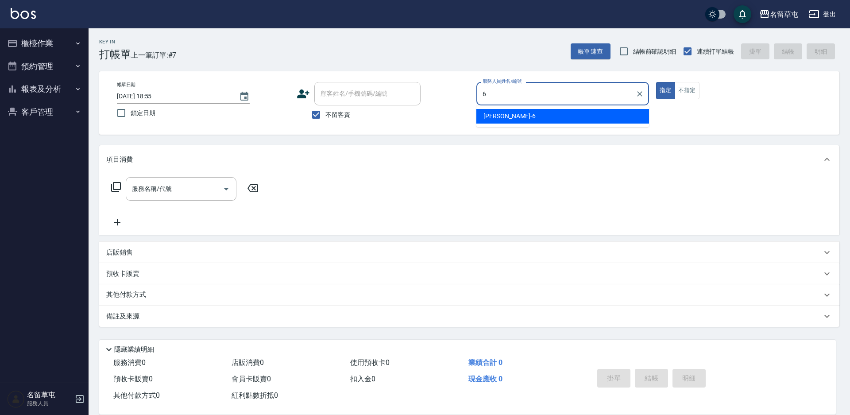
type input "[PERSON_NAME]-6"
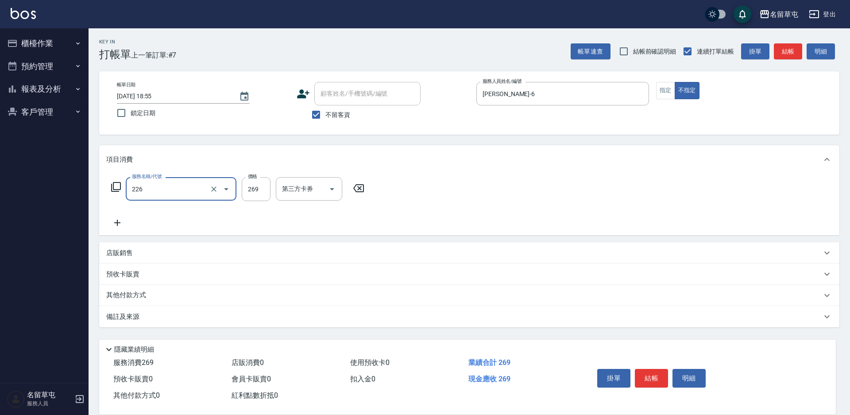
type input "洗剪269(226)"
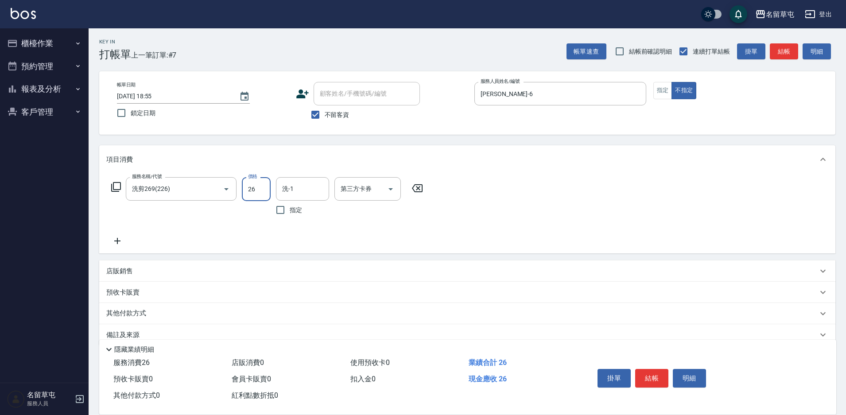
type input "269"
type input "6"
type input "[PERSON_NAME]-31"
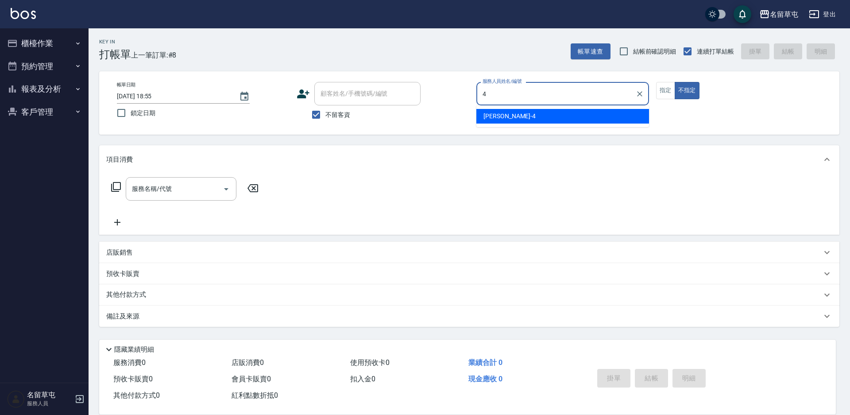
type input "[PERSON_NAME]-4"
type button "false"
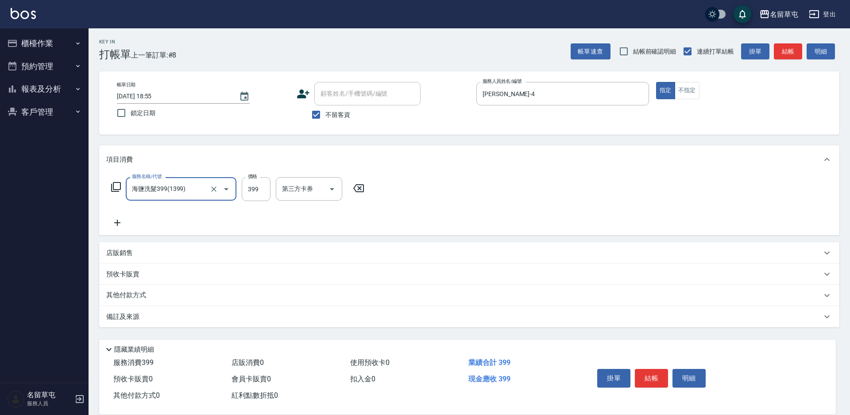
type input "海鹽洗髮399(1399)"
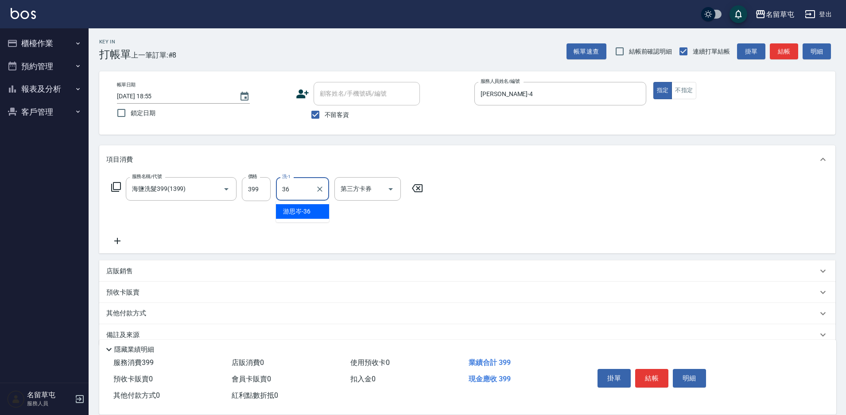
type input "[PERSON_NAME]-36"
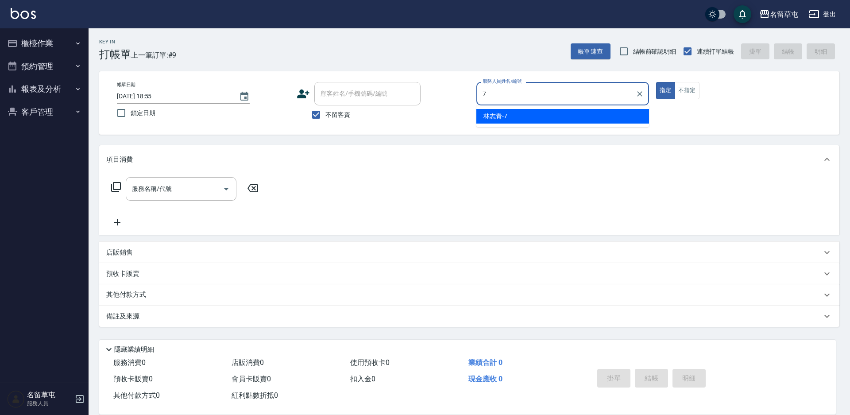
type input "[PERSON_NAME]-7"
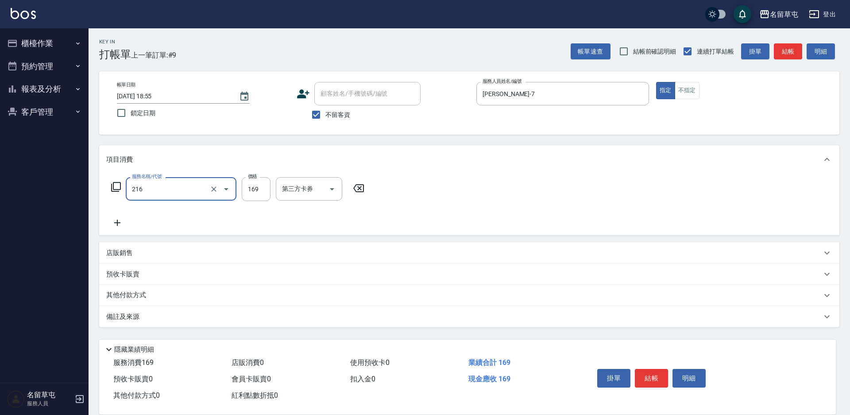
type input "剪髮169(216)"
type input "250"
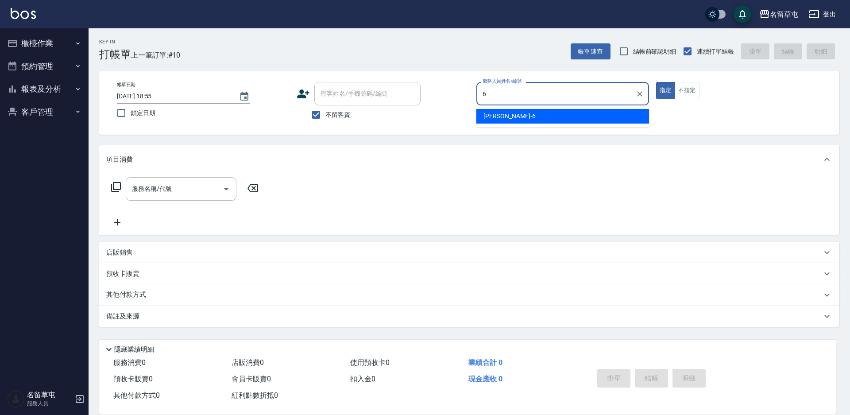
type input "[PERSON_NAME]-6"
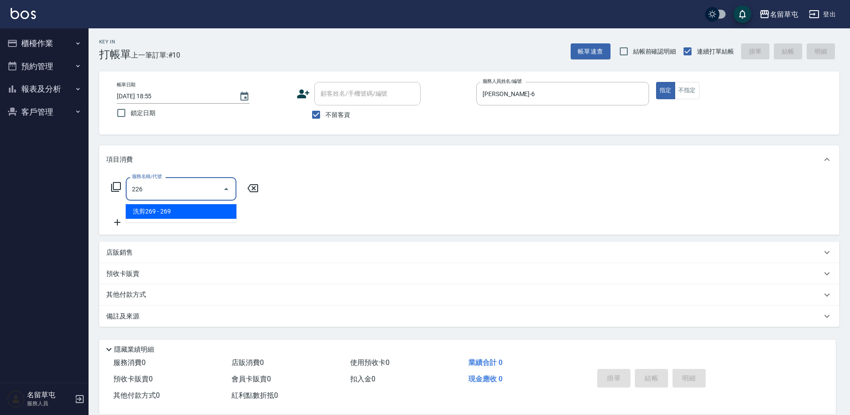
type input "洗剪269(226)"
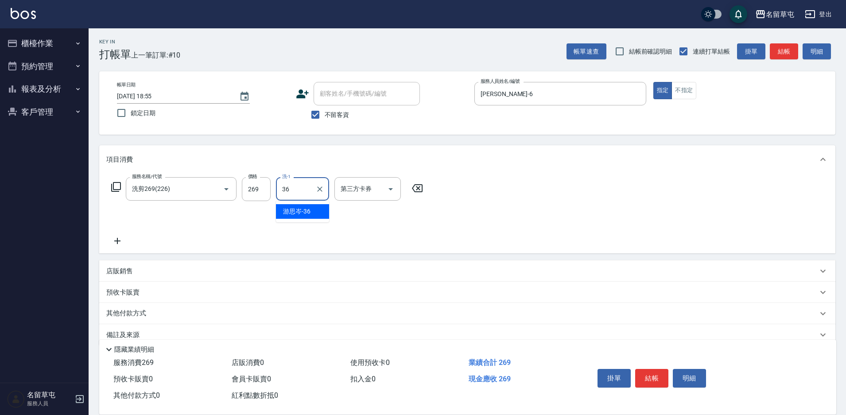
type input "[PERSON_NAME]-36"
click at [263, 189] on input "269" at bounding box center [256, 189] width 29 height 24
type input "300"
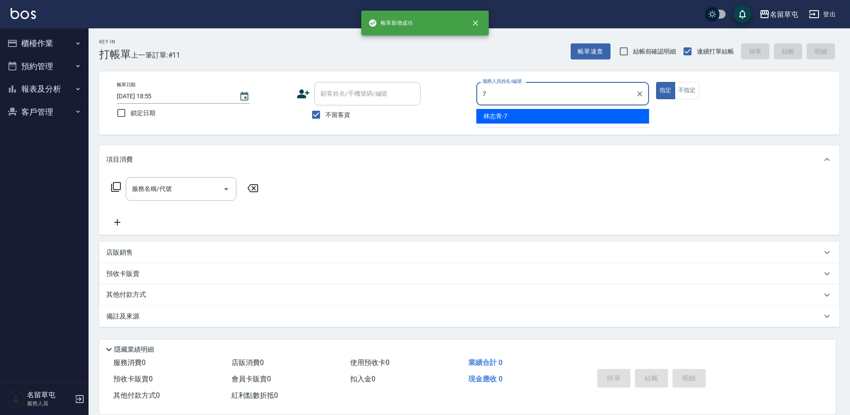
type input "[PERSON_NAME]-7"
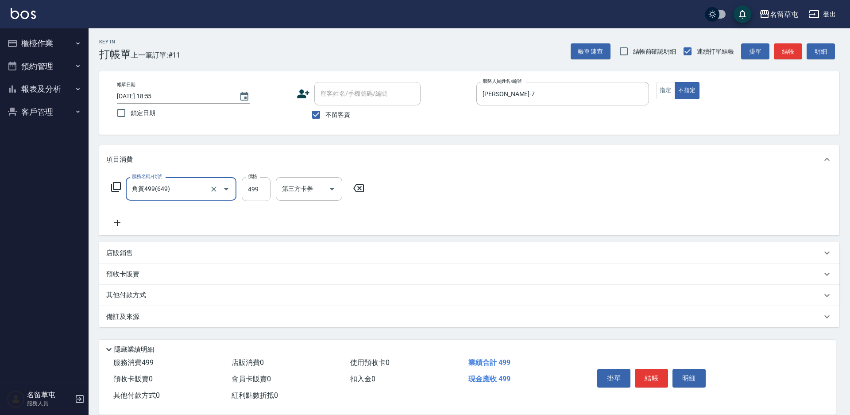
type input "角質499(649)"
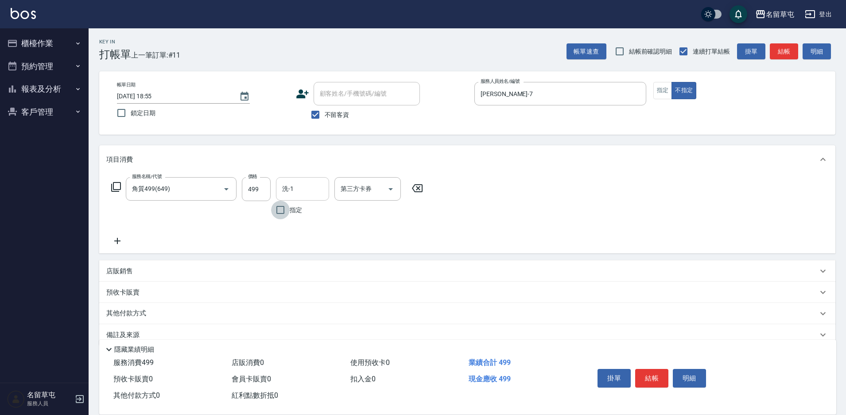
click at [302, 197] on input "洗-1" at bounding box center [302, 188] width 45 height 15
type input "[PERSON_NAME]-31"
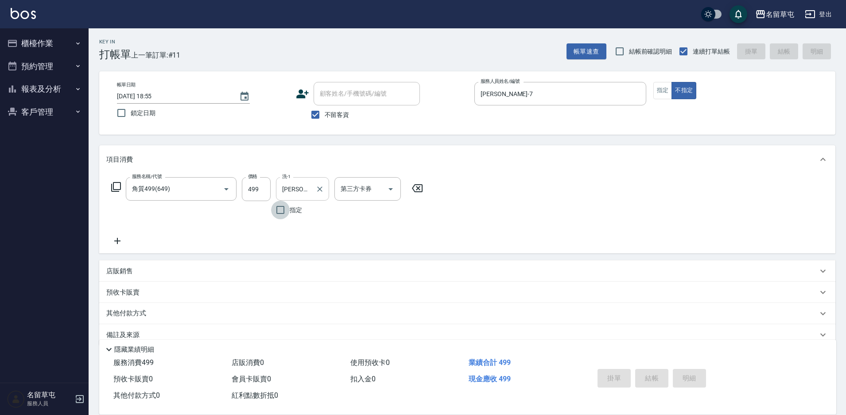
type input "[DATE] 18:56"
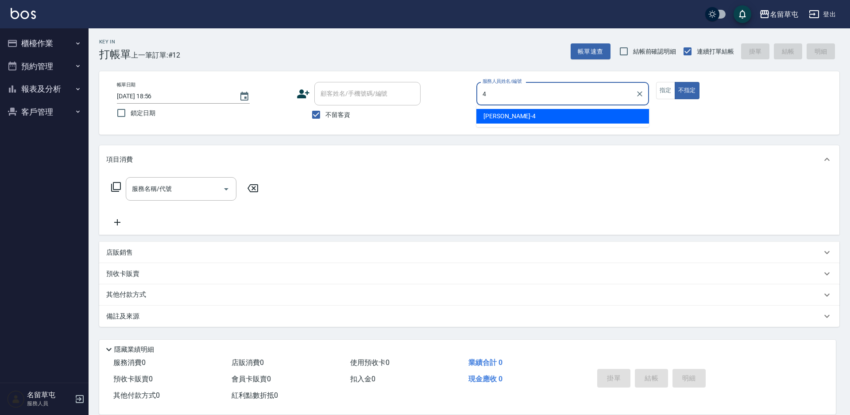
type input "[PERSON_NAME]-4"
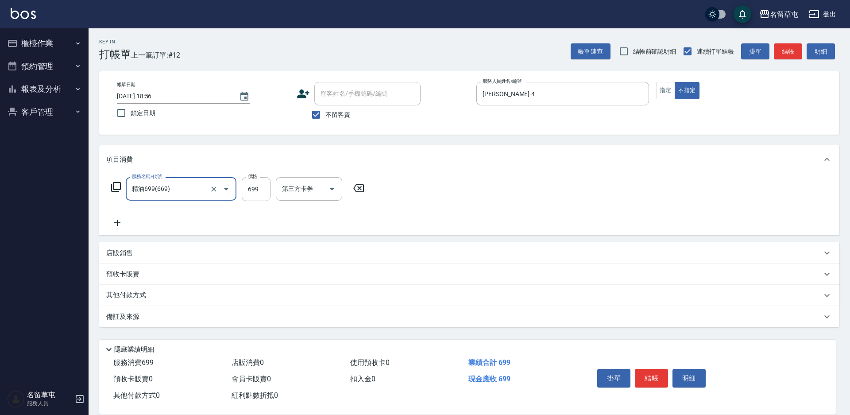
type input "精油699(669)"
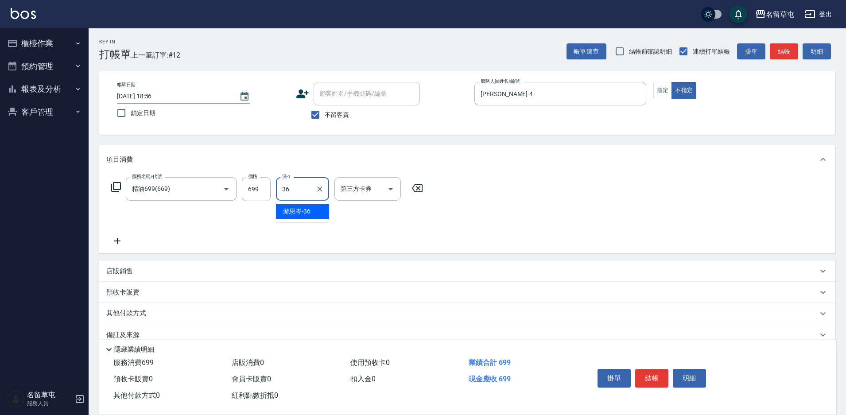
type input "[PERSON_NAME]-36"
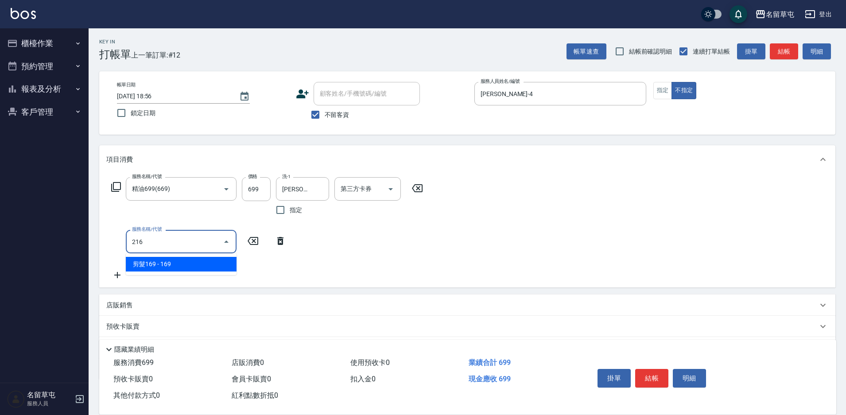
type input "剪髮169(216)"
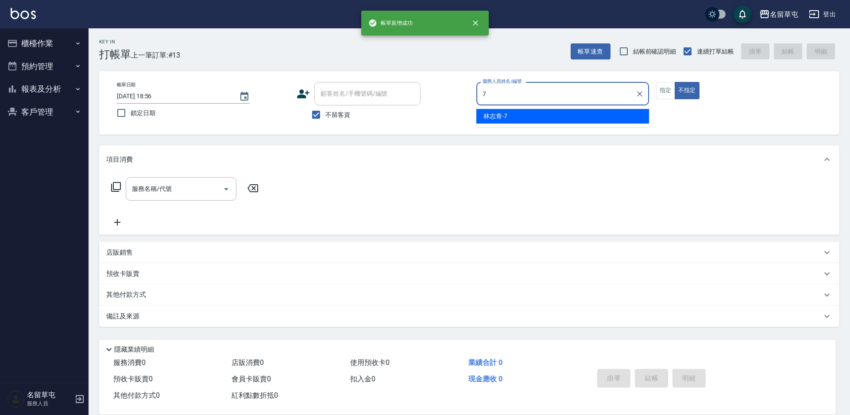
type input "[PERSON_NAME]-7"
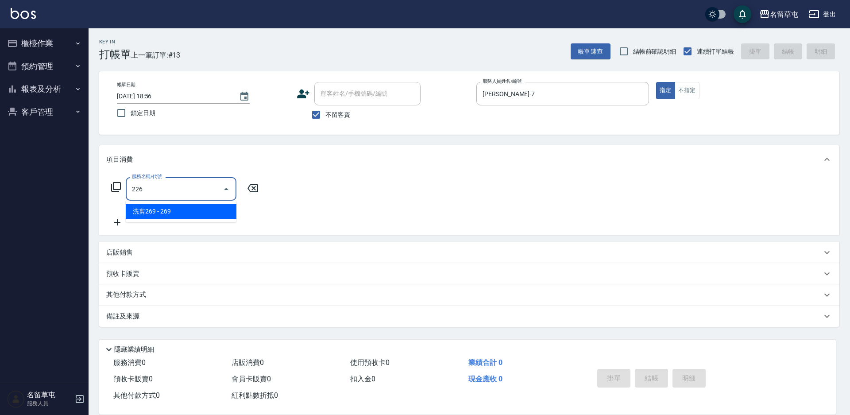
type input "洗剪269(226)"
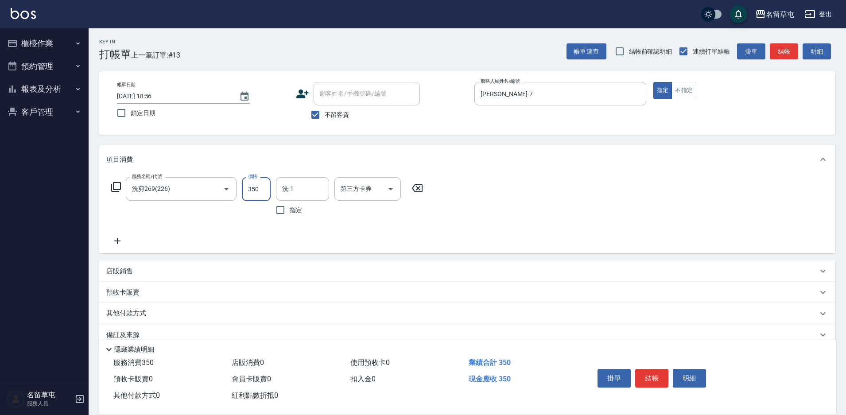
type input "350"
type input "[PERSON_NAME]-31"
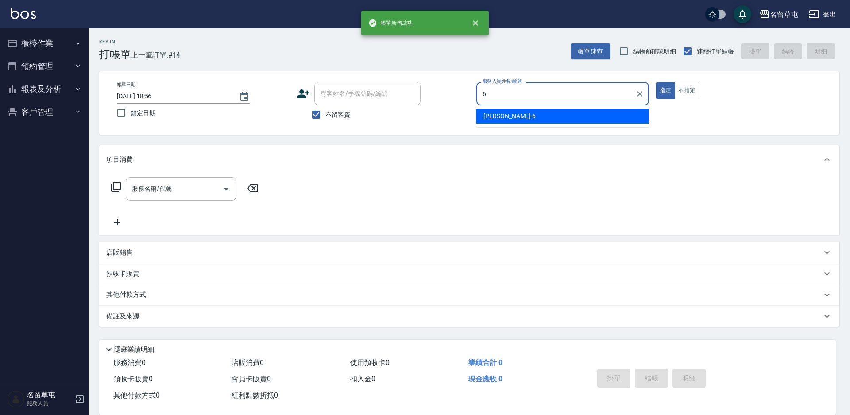
type input "[PERSON_NAME]-6"
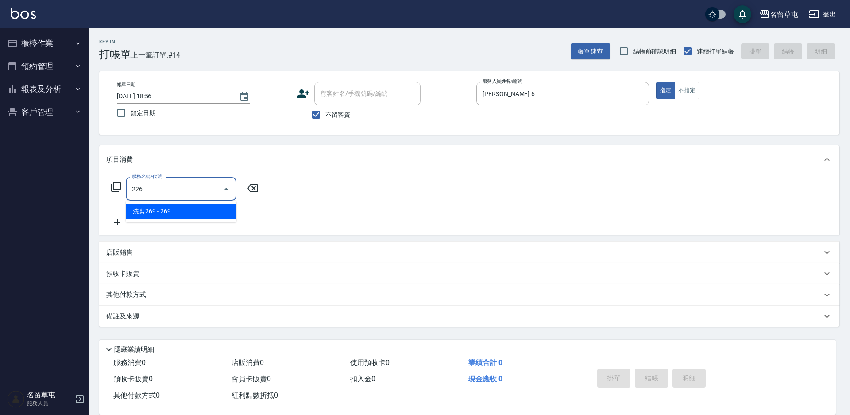
type input "洗剪269(226)"
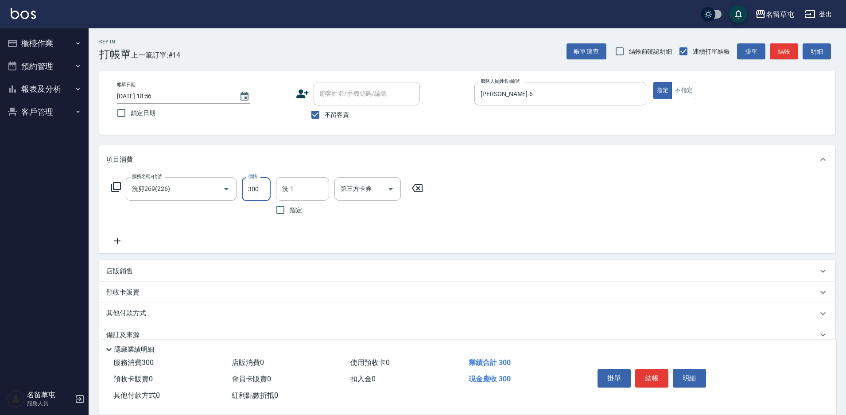
type input "300"
type input "[PERSON_NAME]-6"
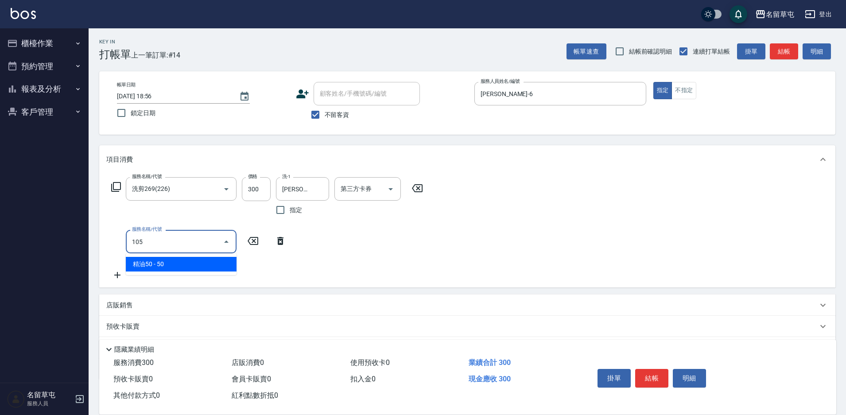
type input "精油50(105)"
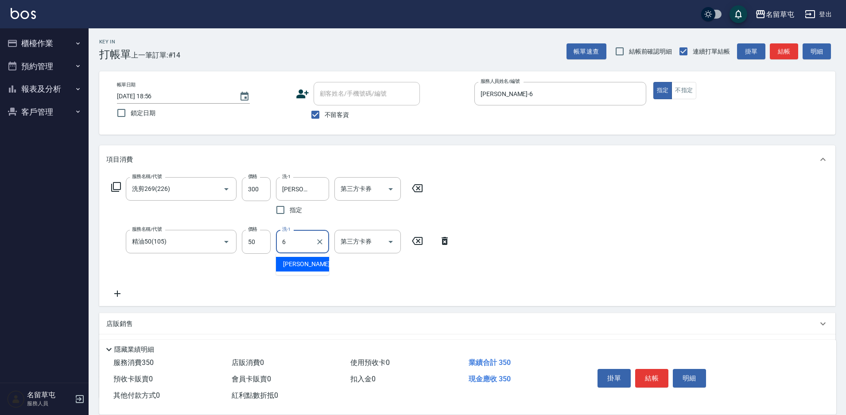
type input "[PERSON_NAME]-6"
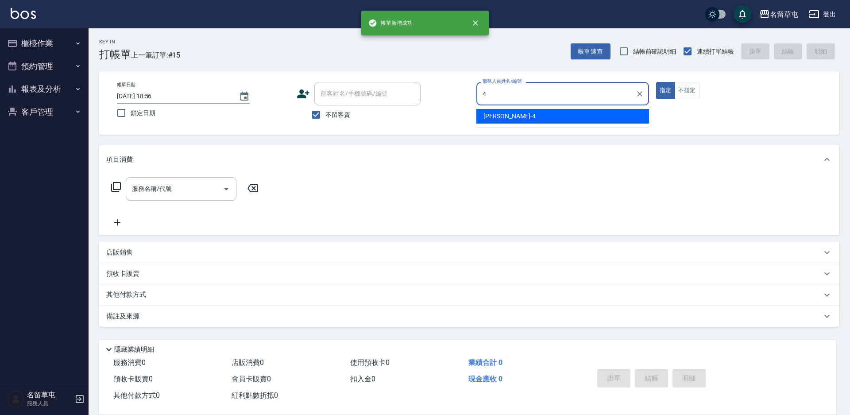
type input "[PERSON_NAME]-4"
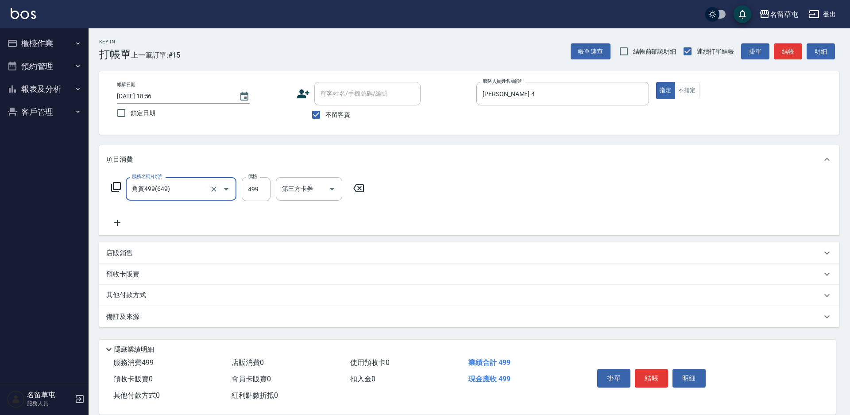
type input "角質499(649)"
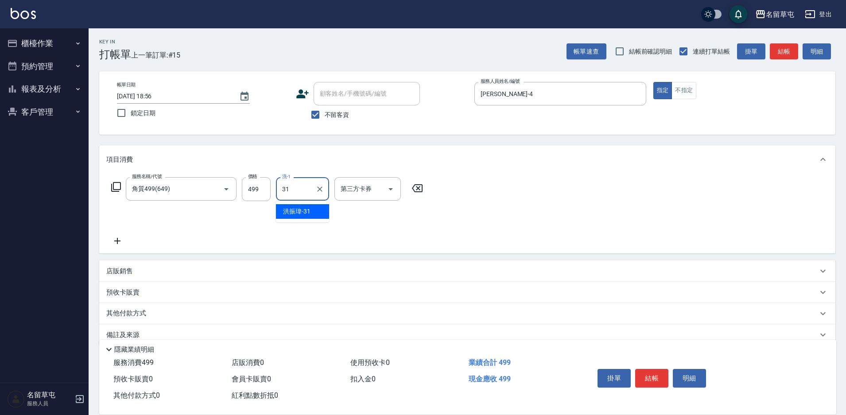
type input "[PERSON_NAME]-31"
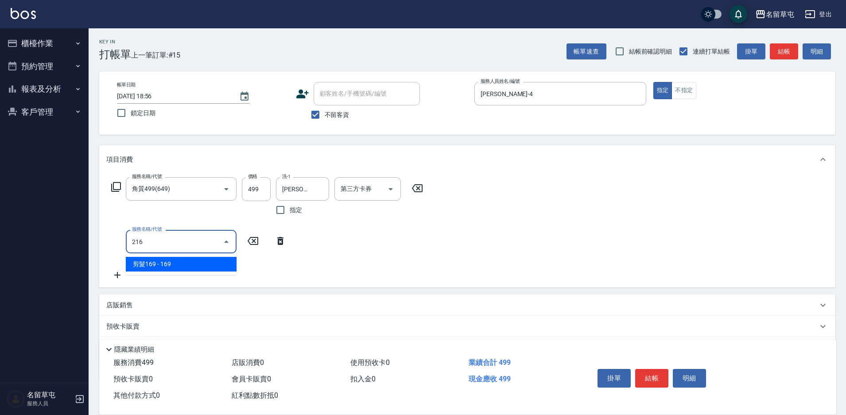
type input "剪髮169(216)"
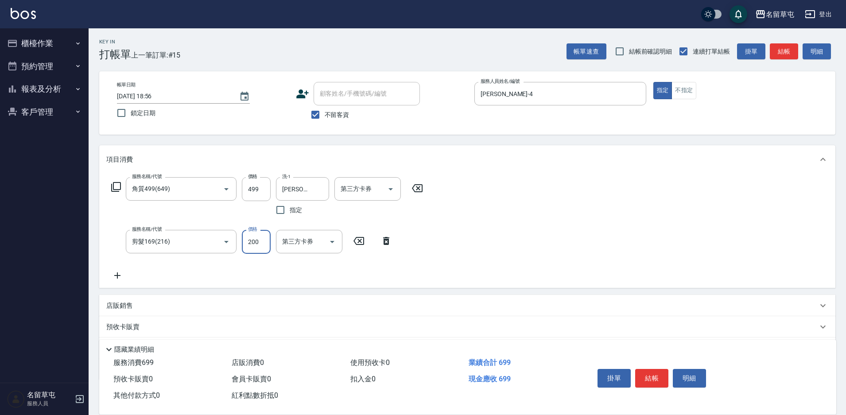
type input "200"
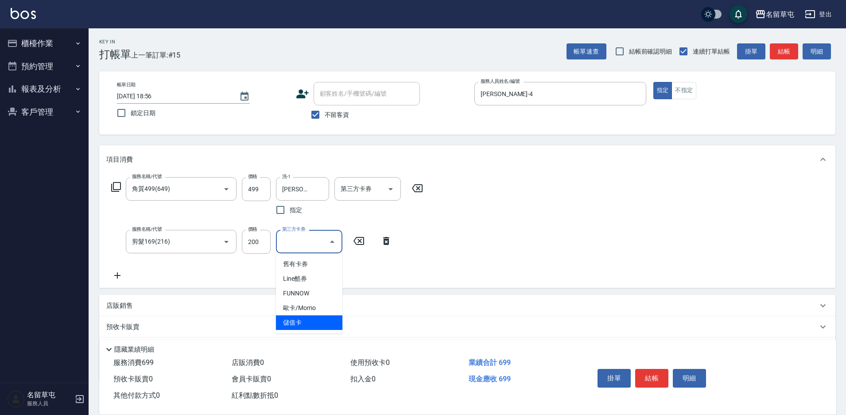
click at [311, 327] on span "儲值卡" at bounding box center [309, 322] width 66 height 15
type input "儲值卡"
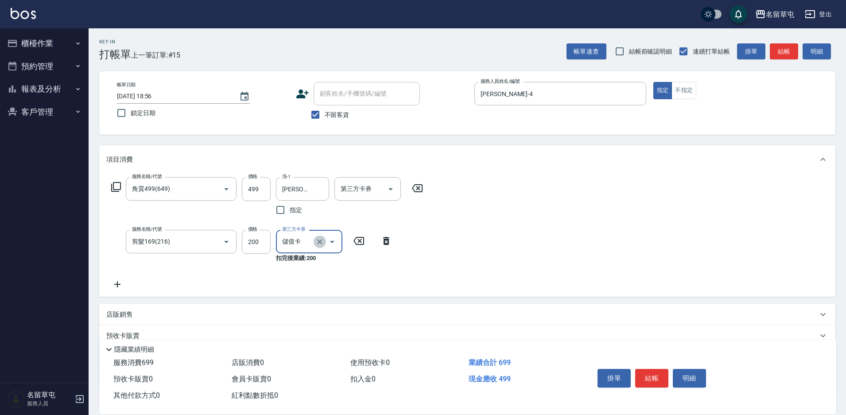
click at [318, 241] on icon "Clear" at bounding box center [319, 241] width 9 height 9
click at [651, 377] on button "結帳" at bounding box center [651, 378] width 33 height 19
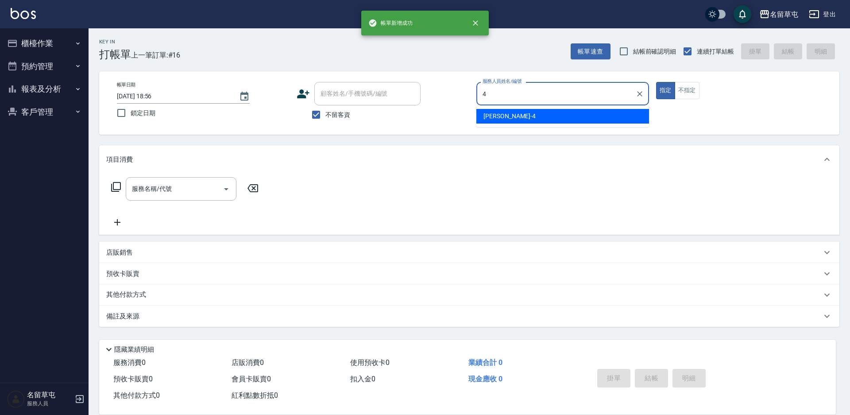
type input "[PERSON_NAME]-4"
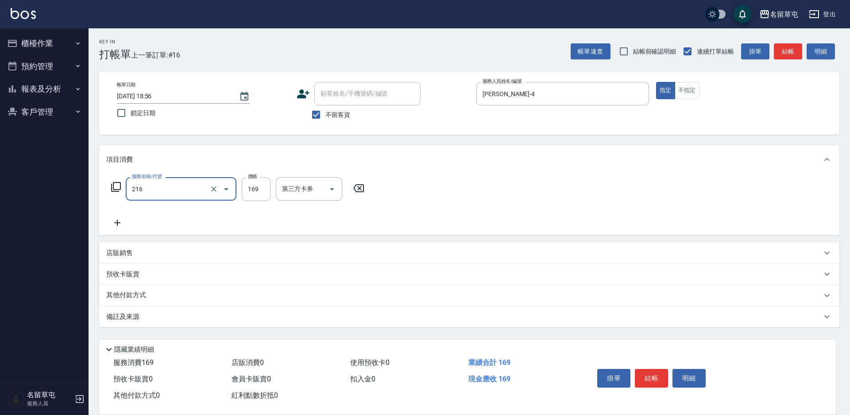
type input "剪髮169(216)"
type input "200"
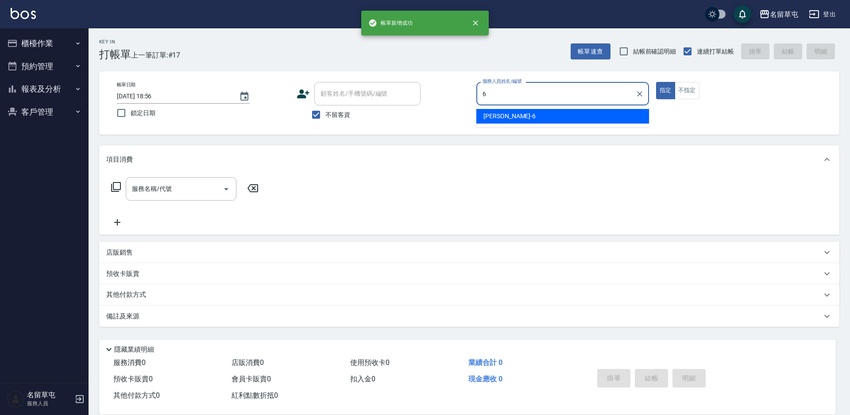
type input "[PERSON_NAME]-6"
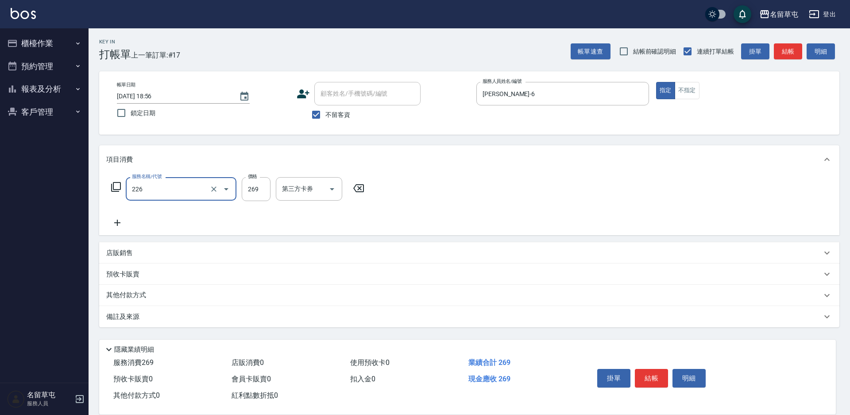
type input "洗剪269(226)"
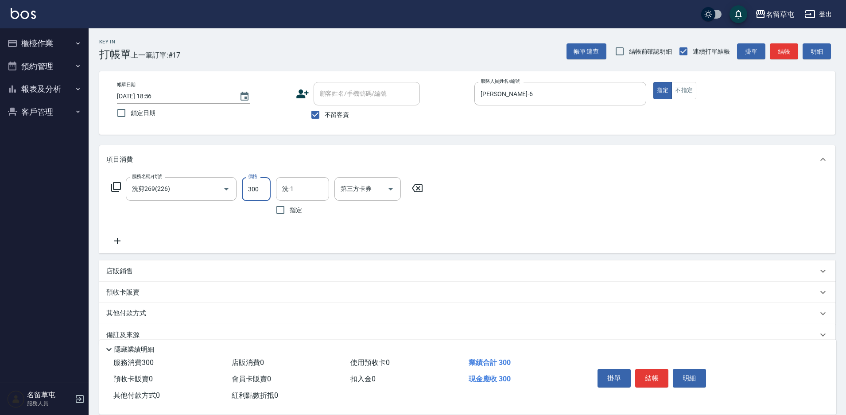
type input "300"
type input "[PERSON_NAME]-36"
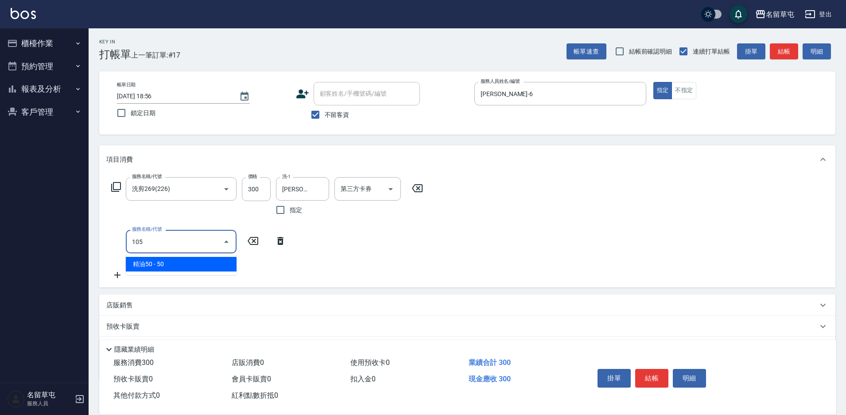
type input "精油50(105)"
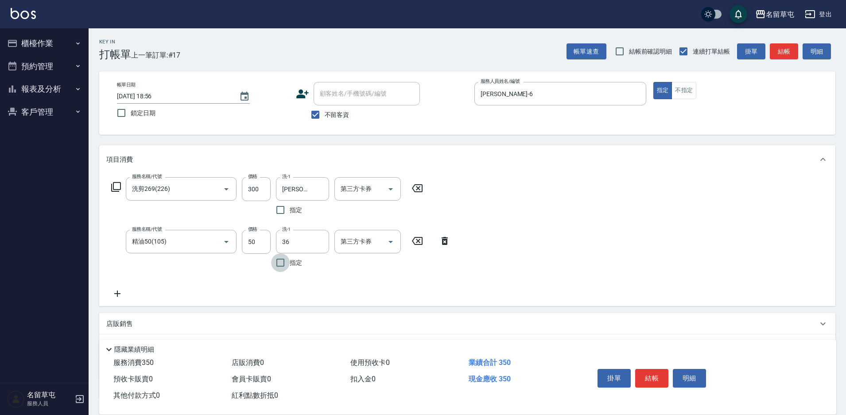
type input "[PERSON_NAME]-36"
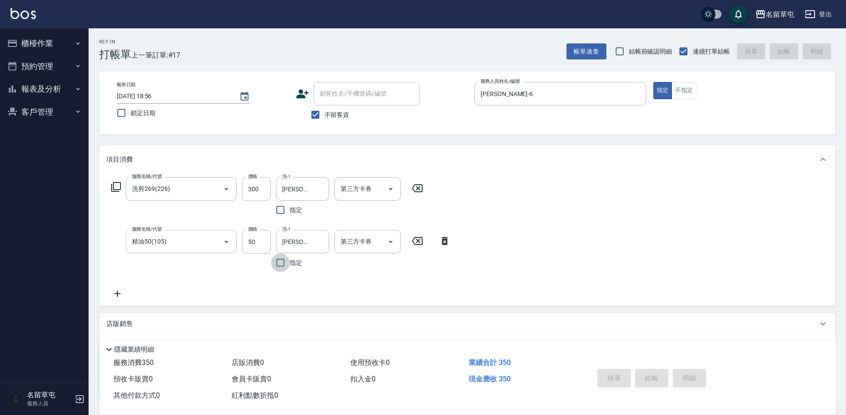
type input "[DATE] 18:57"
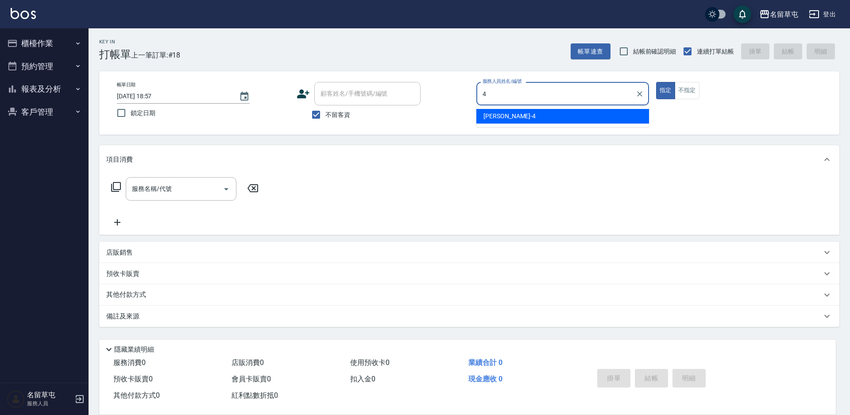
type input "[PERSON_NAME]-4"
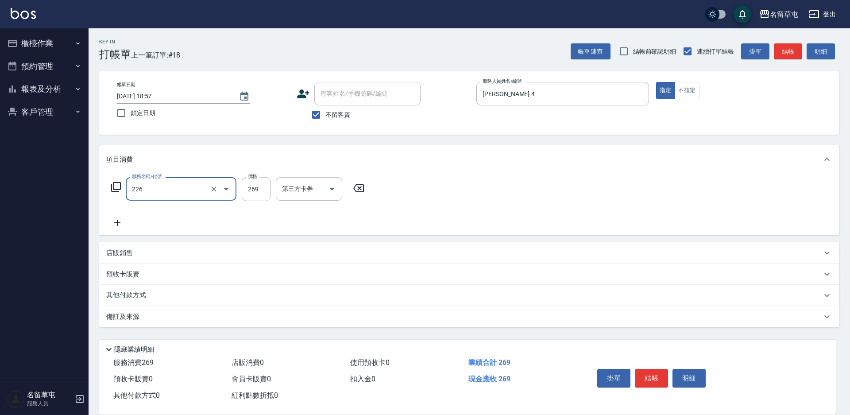
type input "洗剪269(226)"
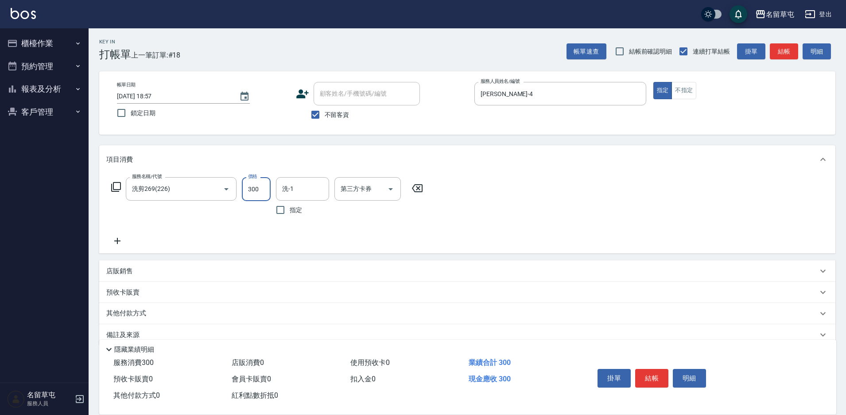
type input "300"
type input "[PERSON_NAME]-36"
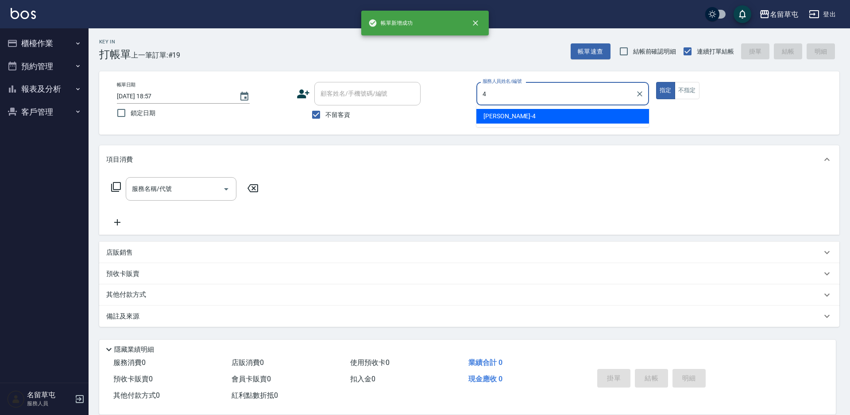
type input "[PERSON_NAME]-4"
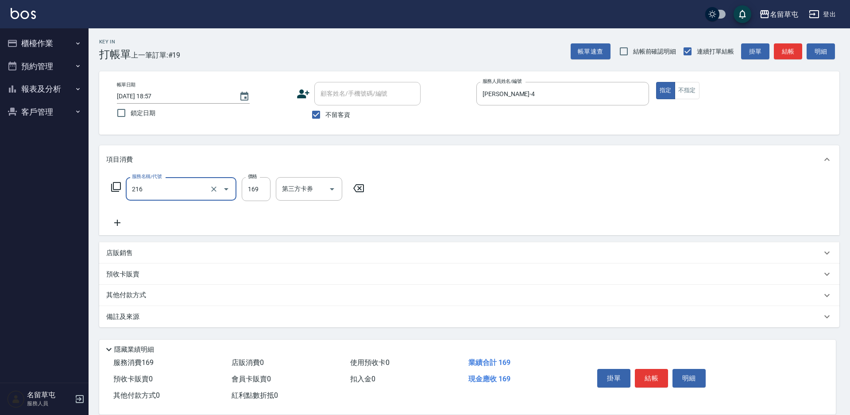
type input "剪髮169(216)"
type input "200"
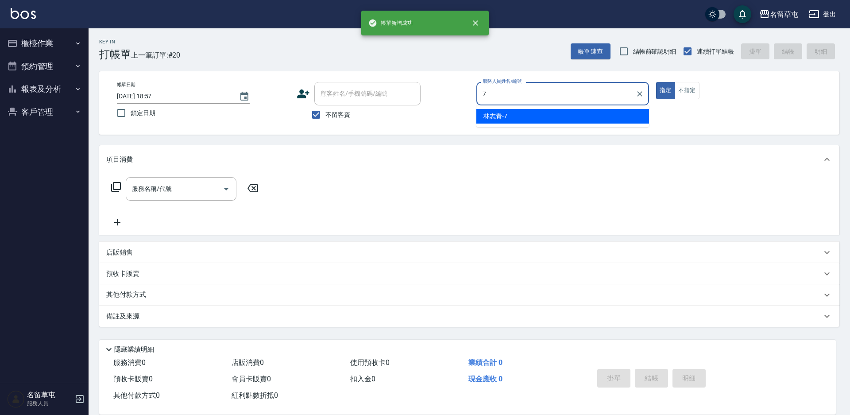
type input "[PERSON_NAME]-7"
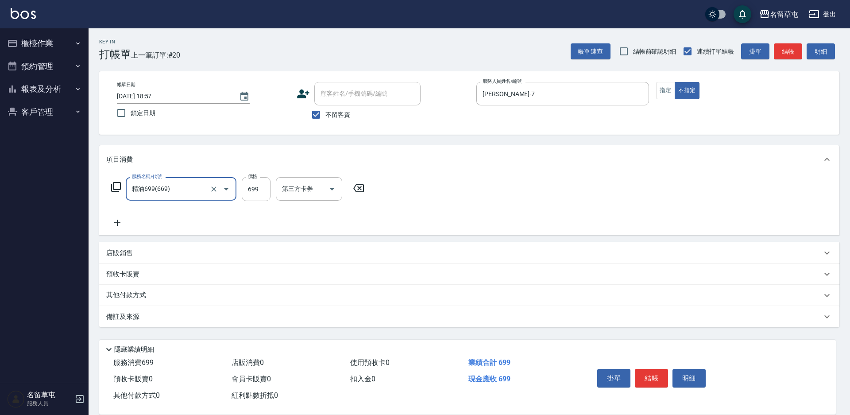
type input "精油699(669)"
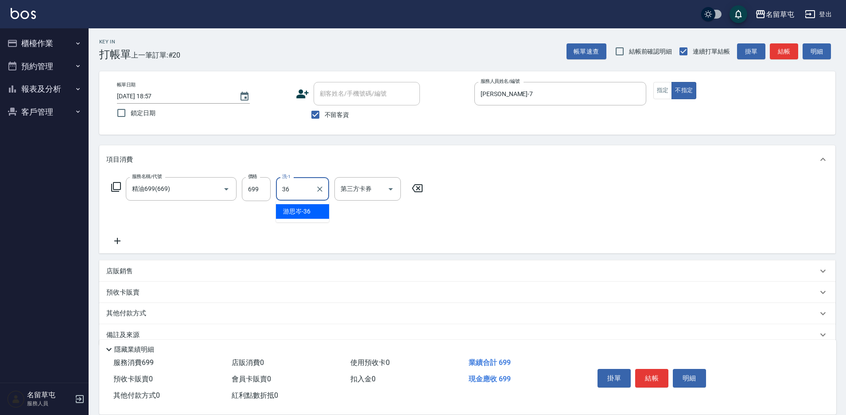
type input "[PERSON_NAME]-36"
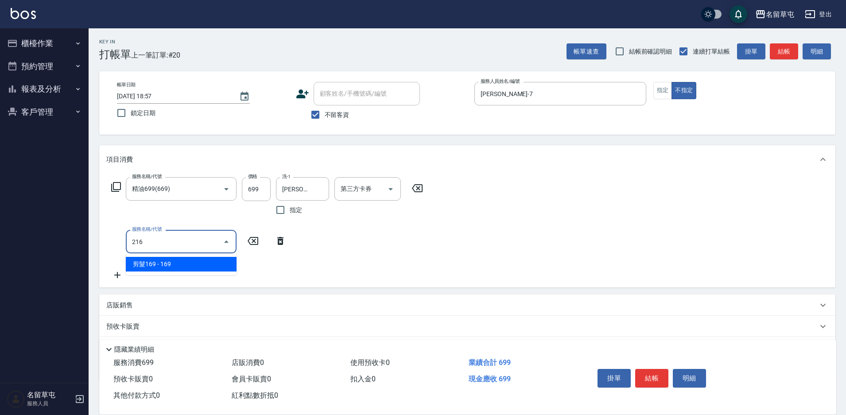
type input "剪髮169(216)"
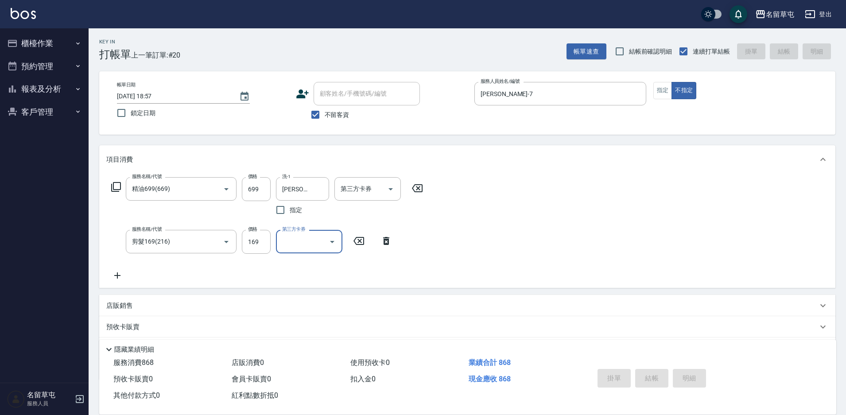
type input "[DATE] 18:58"
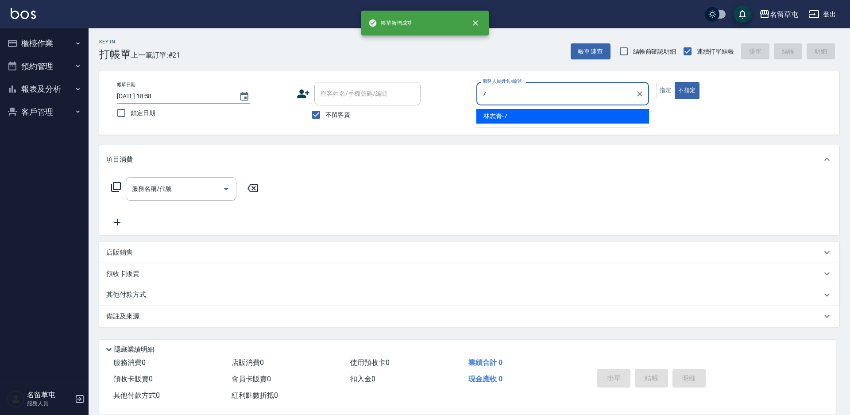
type input "[PERSON_NAME]-7"
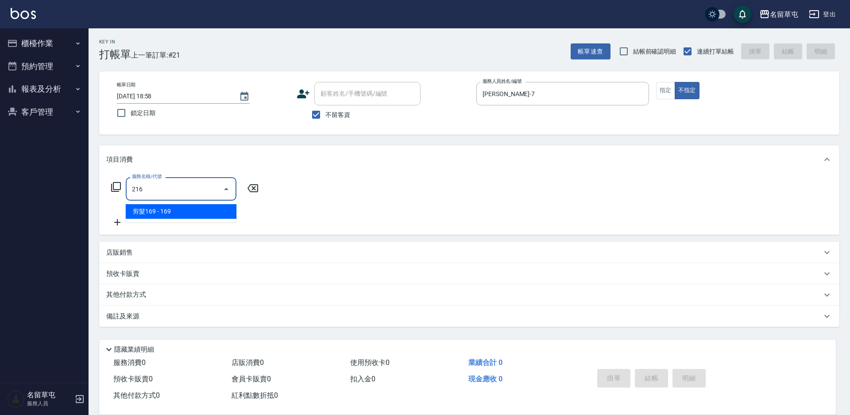
type input "剪髮169(216)"
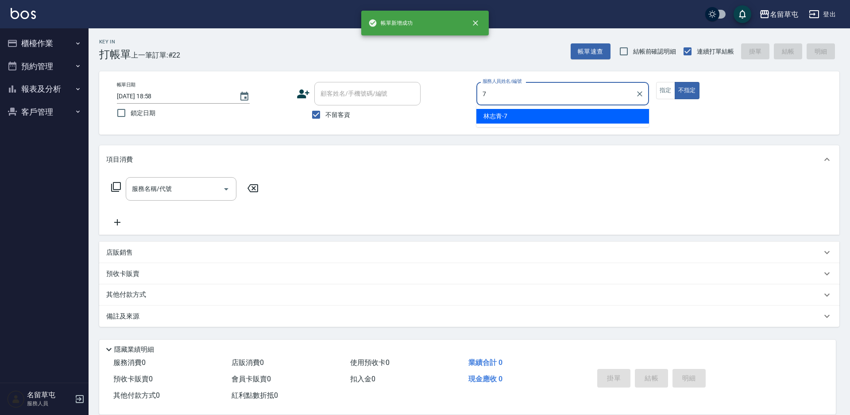
type input "[PERSON_NAME]-7"
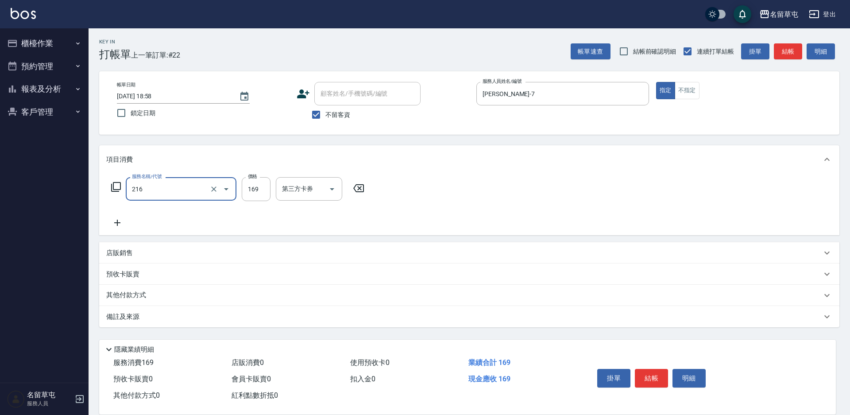
type input "剪髮169(216)"
type input "50"
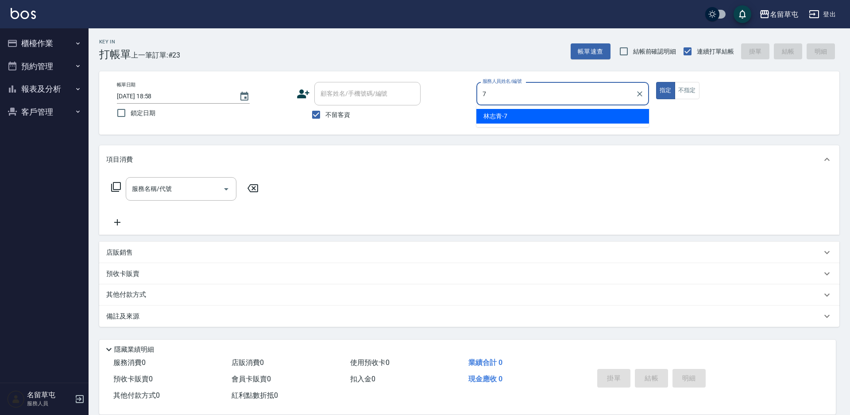
type input "[PERSON_NAME]-7"
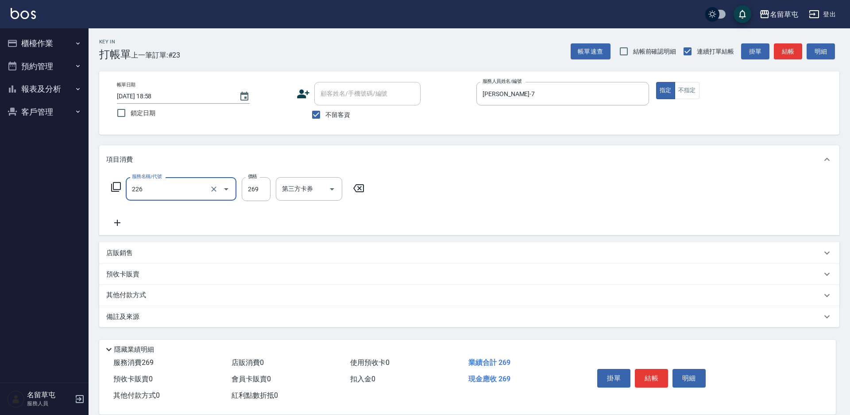
type input "洗剪269(226)"
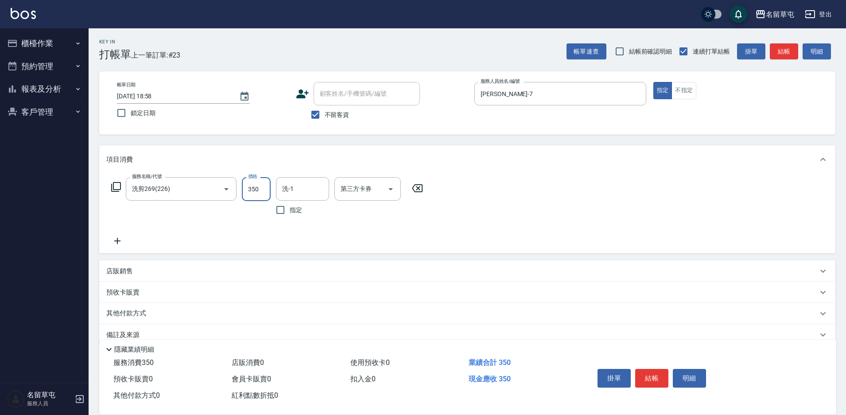
type input "350"
type input "[PERSON_NAME]-36"
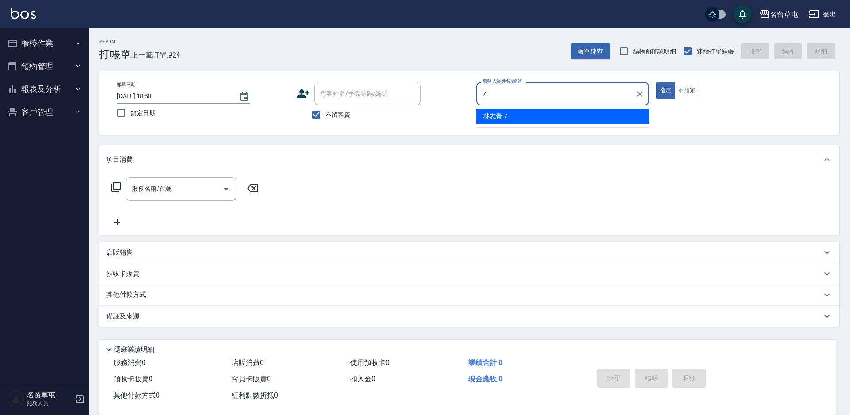
type input "[PERSON_NAME]-7"
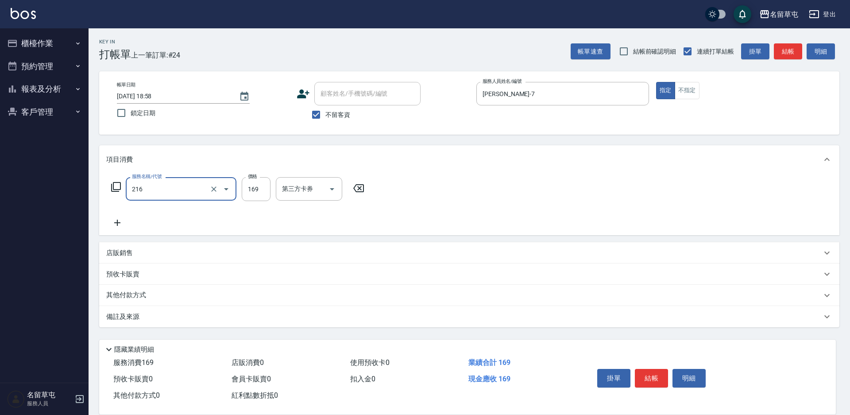
type input "剪髮169(216)"
type input "250"
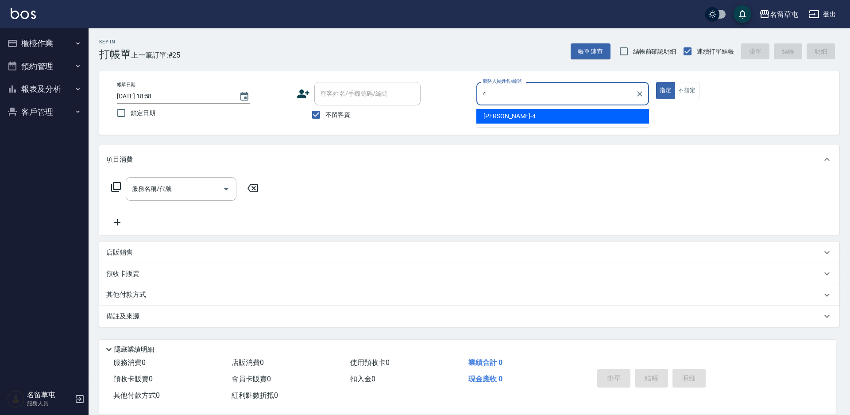
type input "[PERSON_NAME]-4"
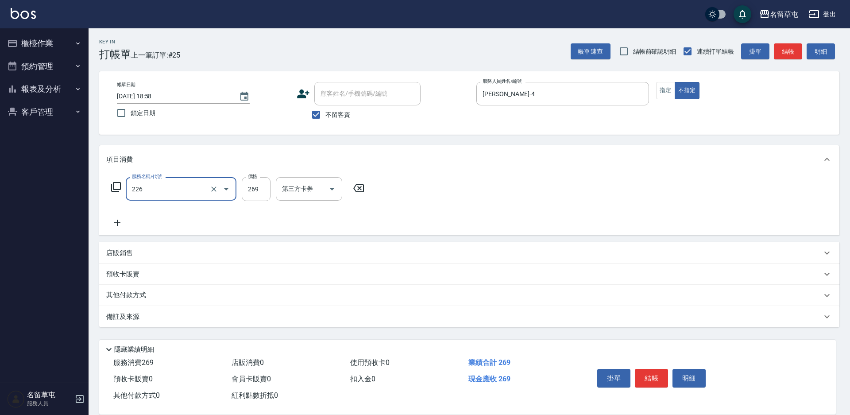
type input "洗剪269(226)"
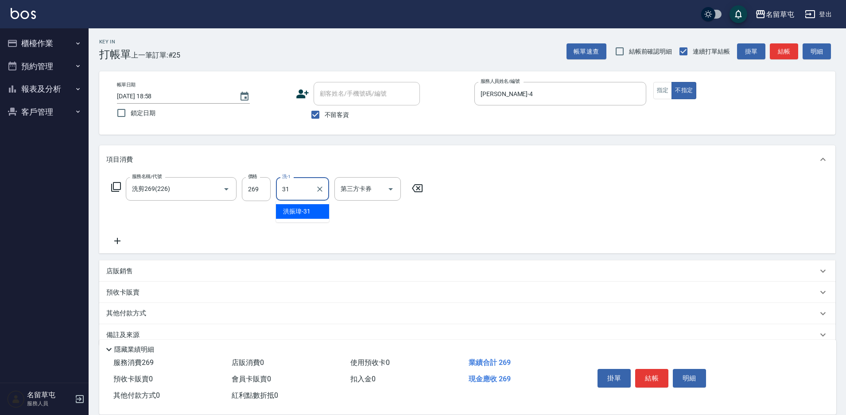
type input "[PERSON_NAME]-31"
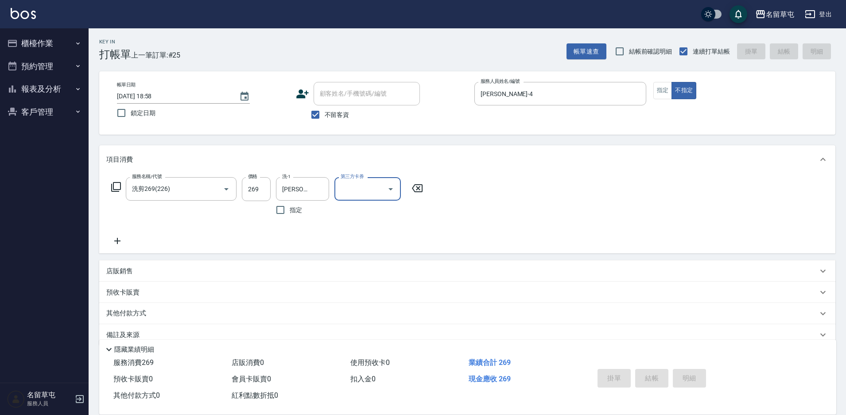
type input "[DATE] 18:59"
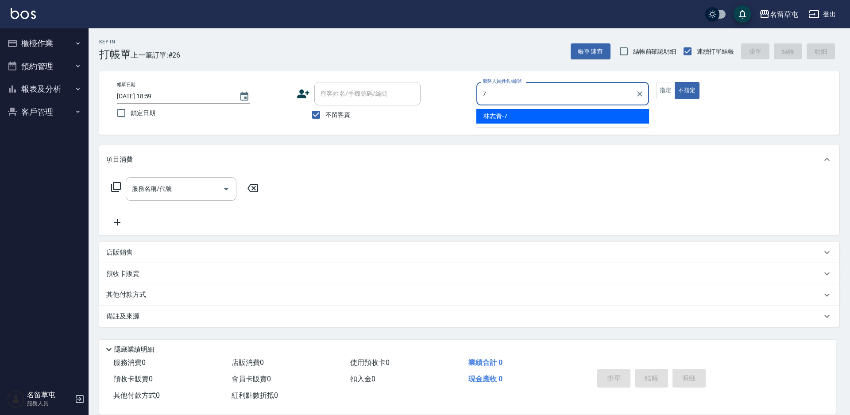
type input "[PERSON_NAME]-7"
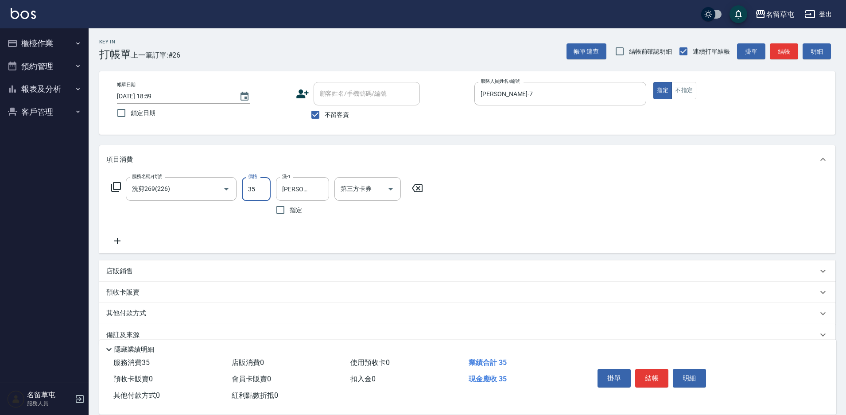
click at [253, 199] on input "35" at bounding box center [256, 189] width 29 height 24
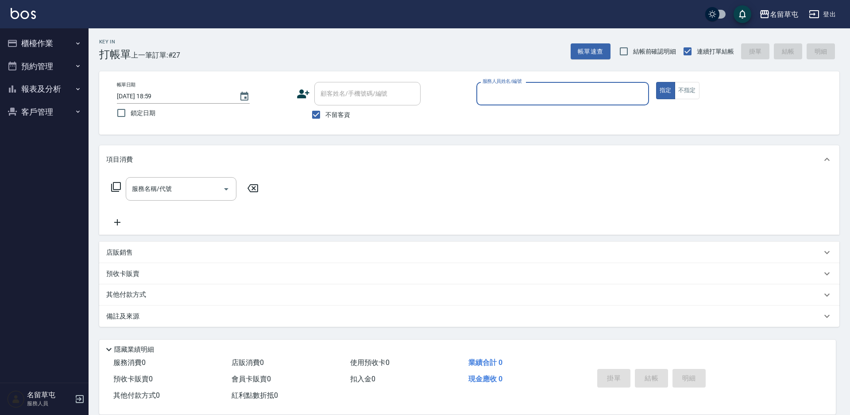
click at [53, 97] on button "報表及分析" at bounding box center [44, 88] width 81 height 23
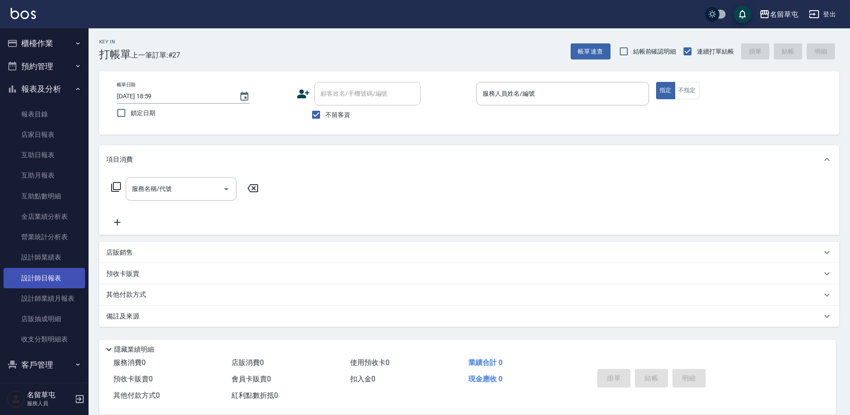
click at [50, 276] on link "設計師日報表" at bounding box center [44, 278] width 81 height 20
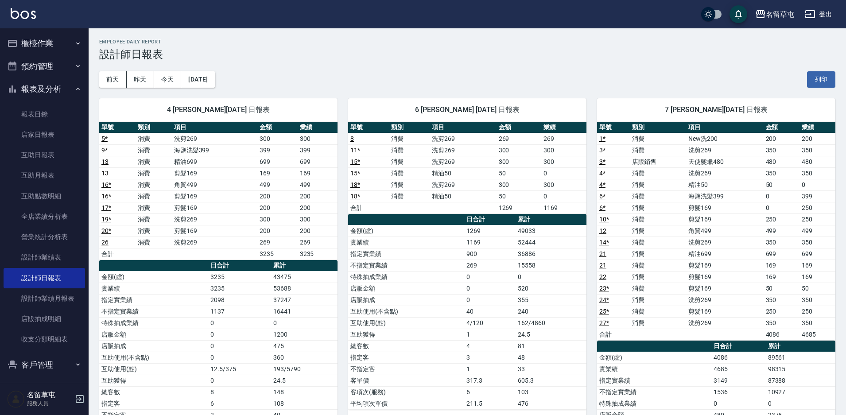
click at [17, 47] on icon "button" at bounding box center [12, 43] width 11 height 11
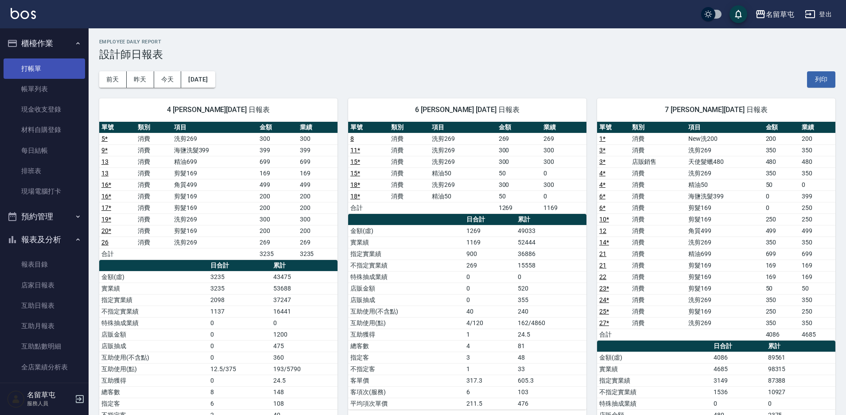
click at [50, 74] on link "打帳單" at bounding box center [44, 68] width 81 height 20
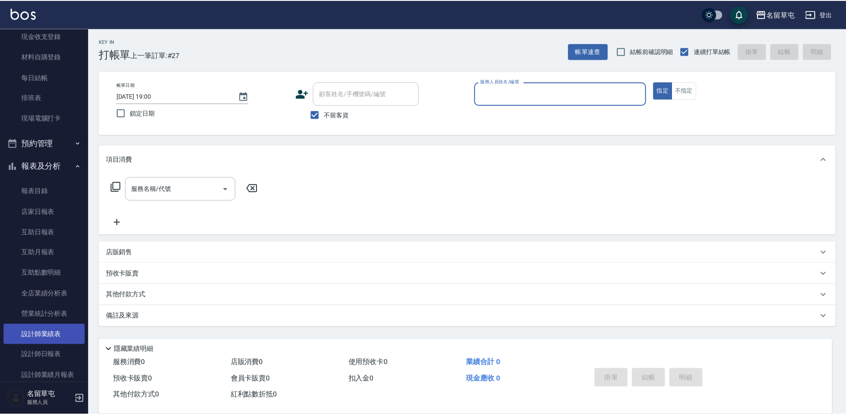
scroll to position [89, 0]
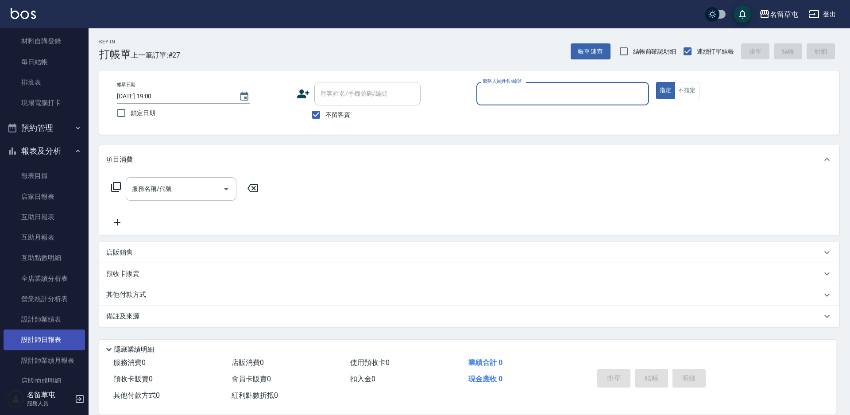
click at [49, 341] on link "設計師日報表" at bounding box center [44, 339] width 81 height 20
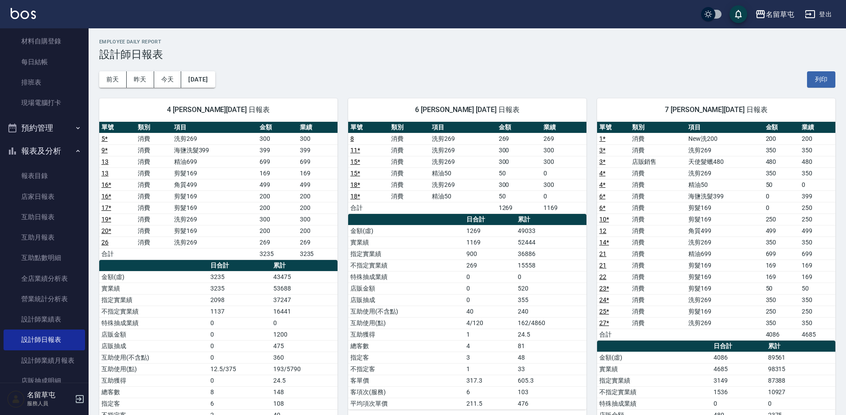
click at [459, 67] on div "[DATE] [DATE] [DATE] [DATE] 列印" at bounding box center [467, 80] width 736 height 38
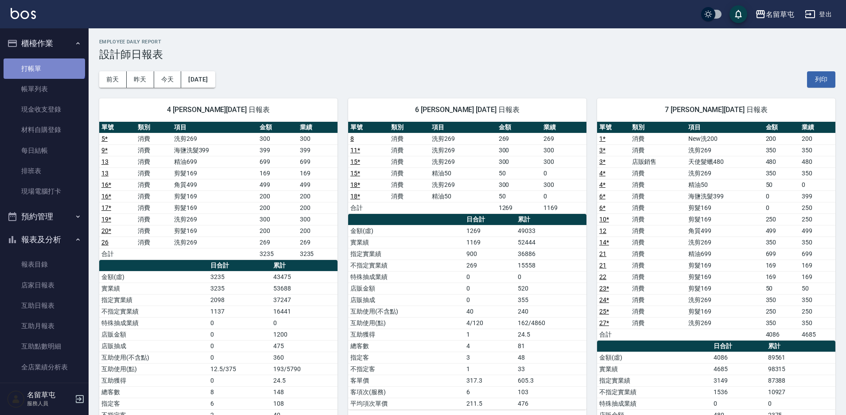
click at [43, 63] on link "打帳單" at bounding box center [44, 68] width 81 height 20
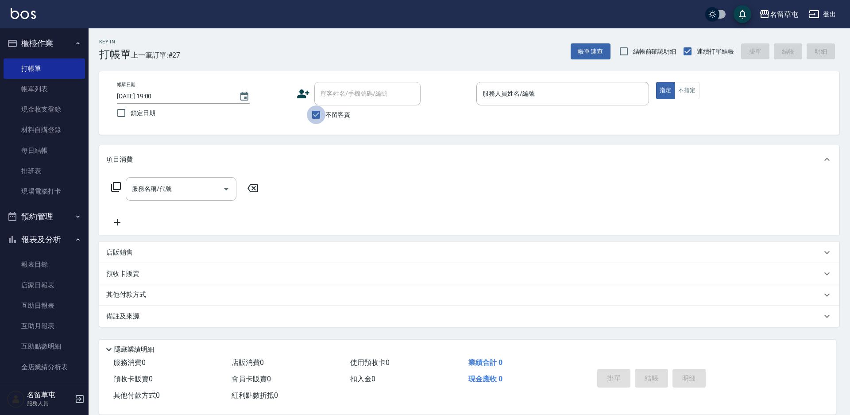
click at [314, 114] on input "不留客資" at bounding box center [316, 114] width 19 height 19
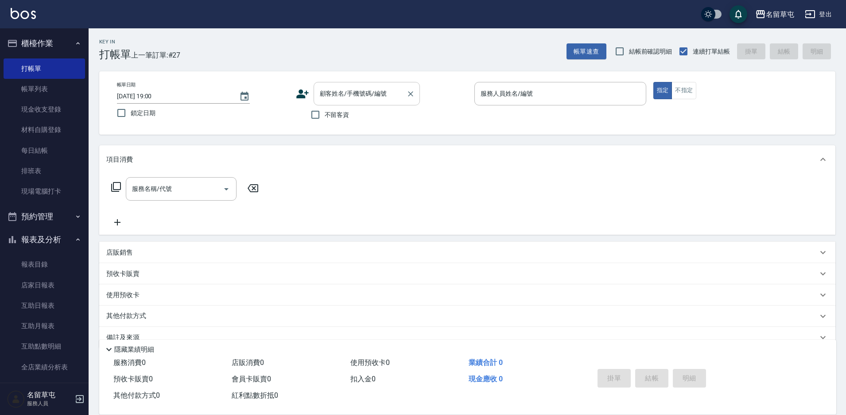
click at [338, 89] on input "顧客姓名/手機號碼/編號" at bounding box center [360, 93] width 85 height 15
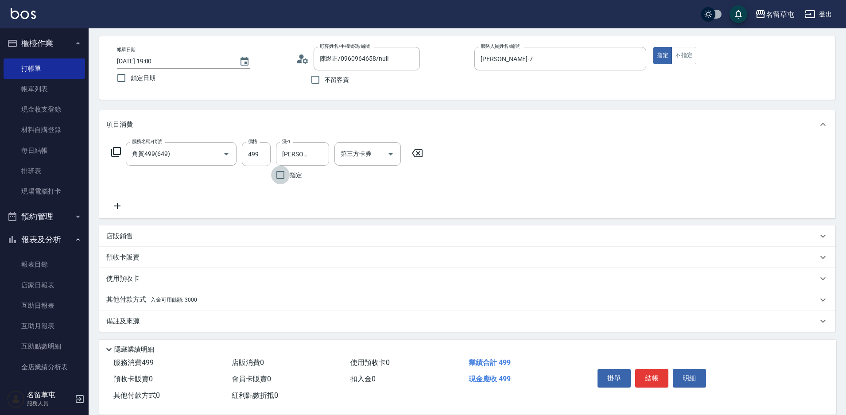
scroll to position [37, 0]
click at [354, 161] on div "第三方卡券" at bounding box center [367, 151] width 66 height 23
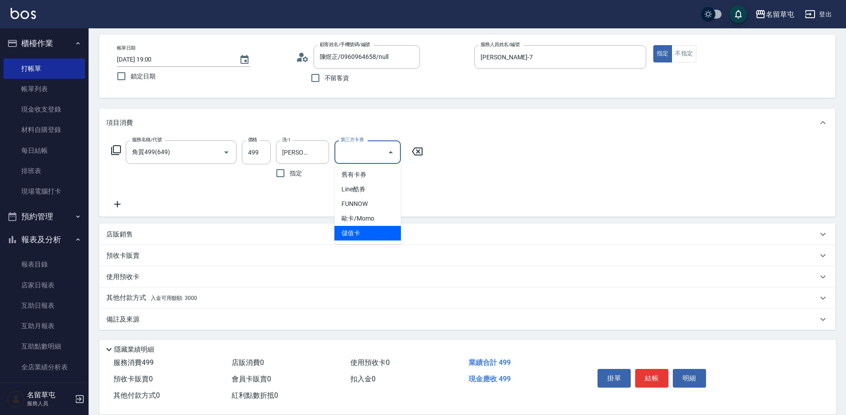
click at [352, 240] on span "儲值卡" at bounding box center [367, 233] width 66 height 15
click at [136, 296] on p "其他付款方式 入金可用餘額: 3000" at bounding box center [151, 298] width 91 height 10
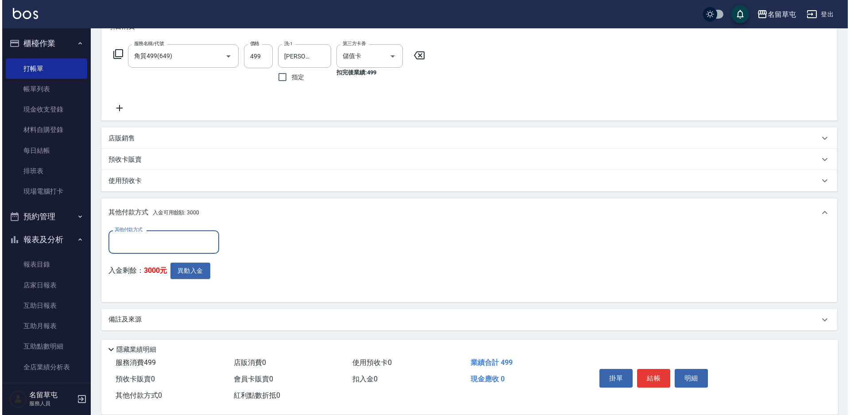
scroll to position [133, 0]
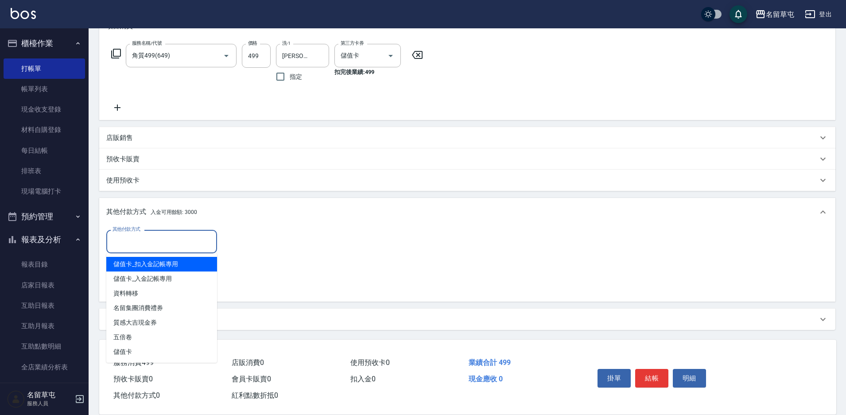
click at [179, 240] on input "其他付款方式" at bounding box center [161, 241] width 103 height 15
drag, startPoint x: 379, startPoint y: 236, endPoint x: 361, endPoint y: 241, distance: 18.8
click at [361, 241] on div "其他付款方式 其他付款方式 入金剩餘： 3000元 異動入金" at bounding box center [467, 262] width 722 height 65
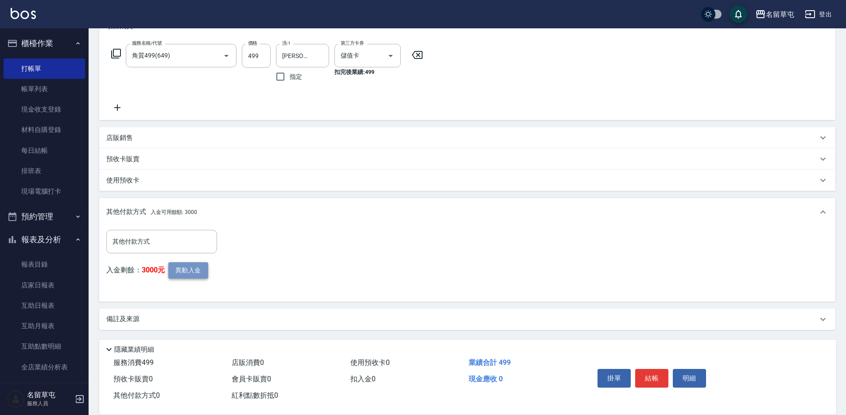
click at [194, 277] on button "異動入金" at bounding box center [188, 270] width 40 height 16
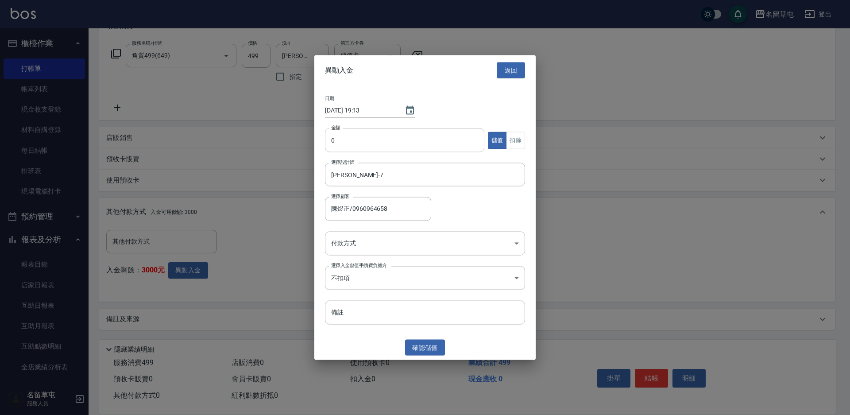
click at [348, 152] on input "0" at bounding box center [404, 140] width 159 height 24
click at [519, 132] on button "扣除" at bounding box center [515, 140] width 19 height 17
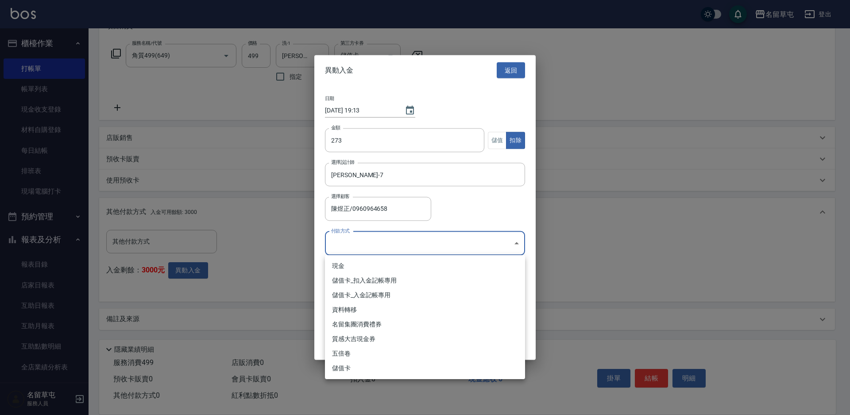
click at [412, 243] on body "名留草屯 登出 櫃檯作業 打帳單 帳單列表 現金收支登錄 材料自購登錄 每日結帳 排班表 現場電腦打卡 預約管理 預約管理 單日預約紀錄 單週預約紀錄 報表及…" at bounding box center [425, 141] width 850 height 548
click at [386, 280] on li "儲值卡_扣入金記帳專用" at bounding box center [425, 280] width 200 height 15
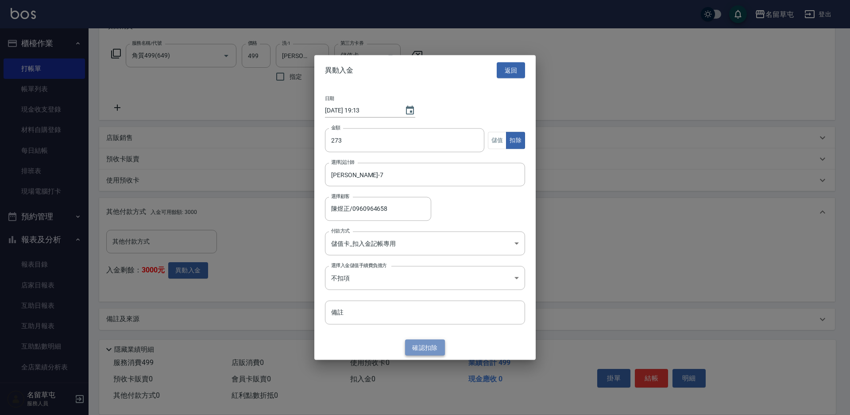
click at [421, 348] on button "確認 扣除" at bounding box center [425, 347] width 40 height 16
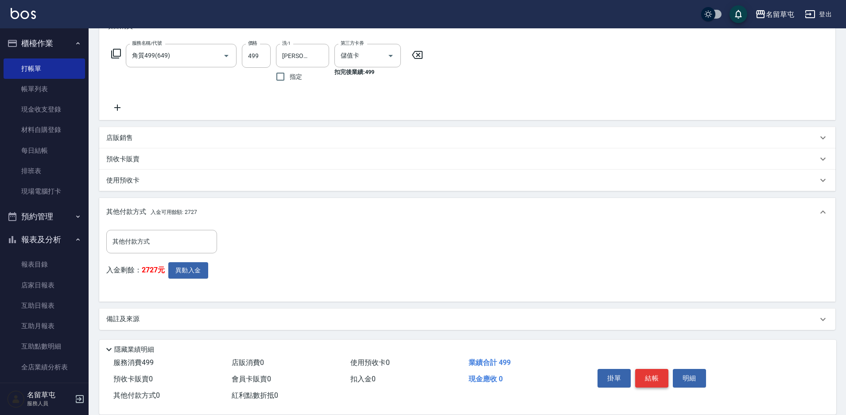
click at [652, 372] on button "結帳" at bounding box center [651, 378] width 33 height 19
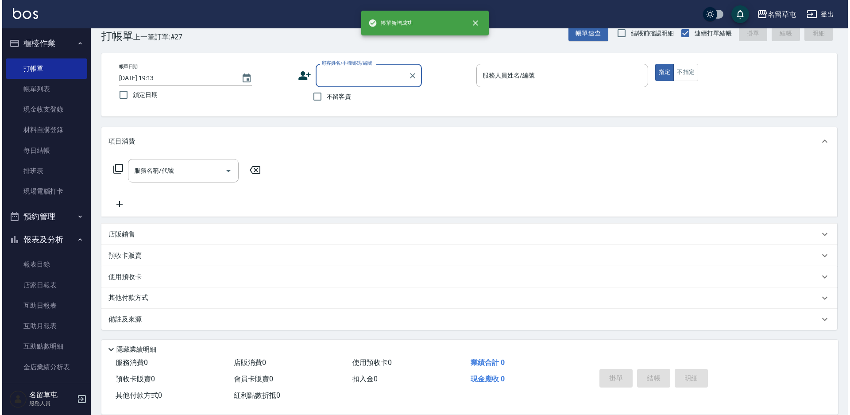
scroll to position [0, 0]
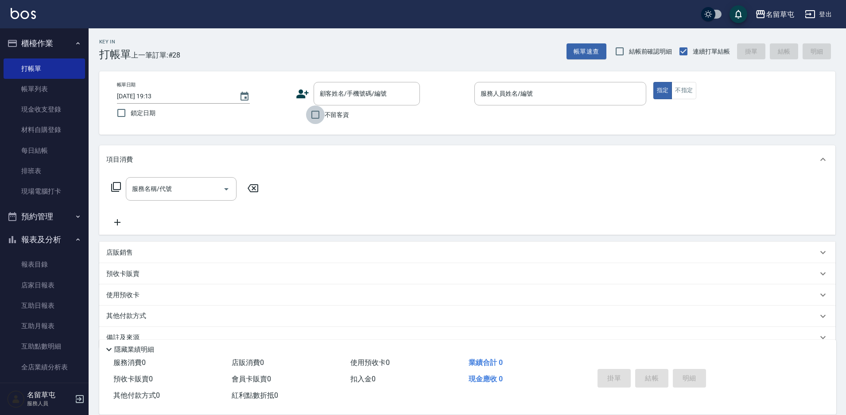
click at [313, 117] on input "不留客資" at bounding box center [315, 114] width 19 height 19
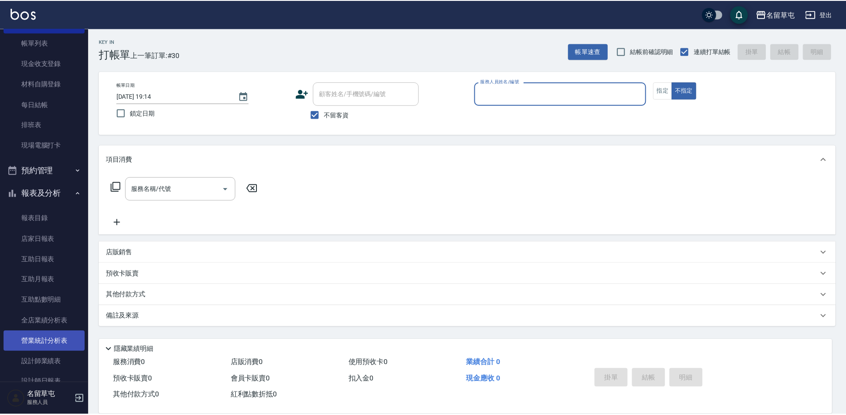
scroll to position [89, 0]
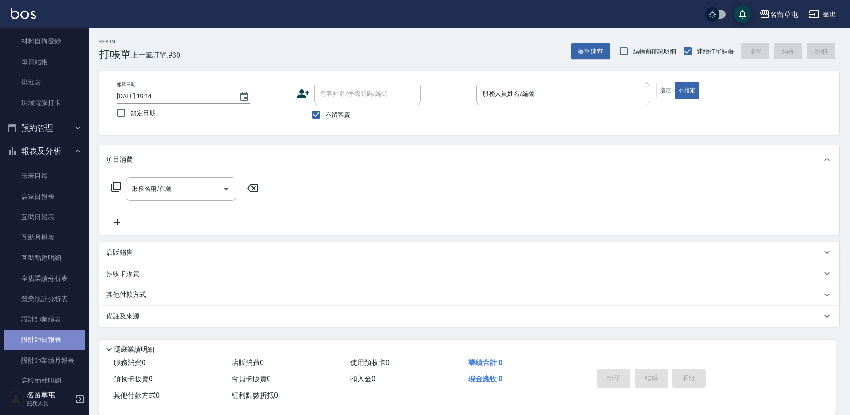
click at [45, 348] on link "設計師日報表" at bounding box center [44, 339] width 81 height 20
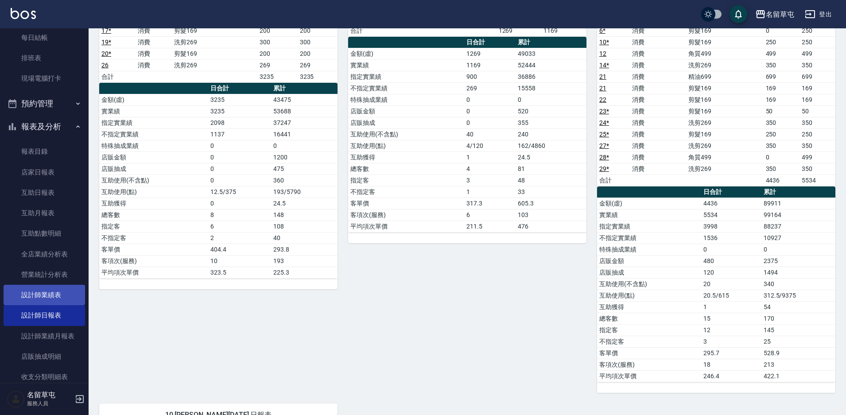
scroll to position [155, 0]
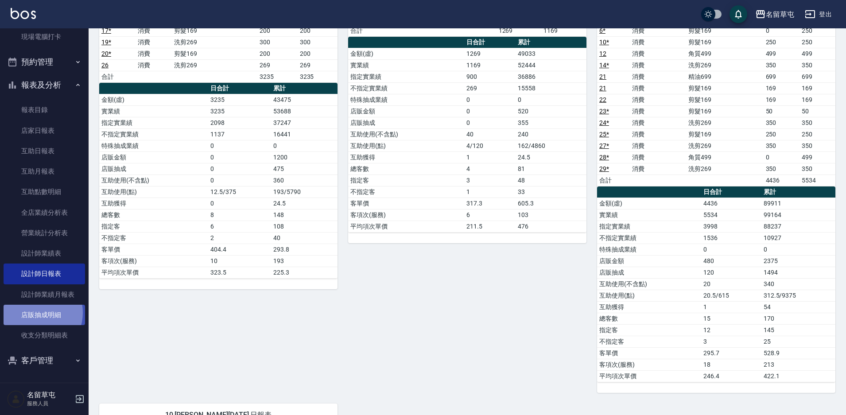
click at [36, 313] on link "店販抽成明細" at bounding box center [44, 315] width 81 height 20
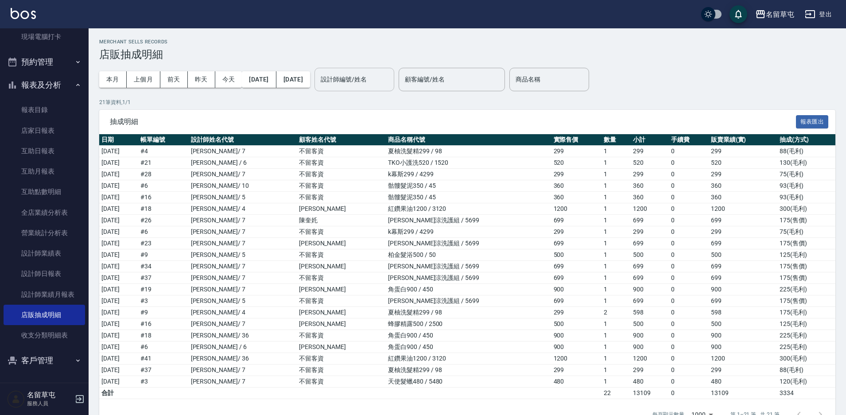
drag, startPoint x: 368, startPoint y: 85, endPoint x: 369, endPoint y: 89, distance: 4.5
click at [368, 85] on input "設計師編號/姓名" at bounding box center [354, 79] width 72 height 15
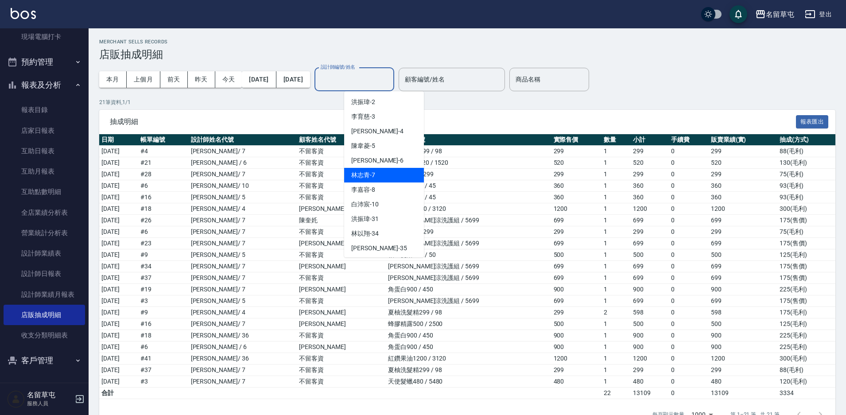
click at [359, 171] on span "[PERSON_NAME]-7" at bounding box center [363, 174] width 24 height 9
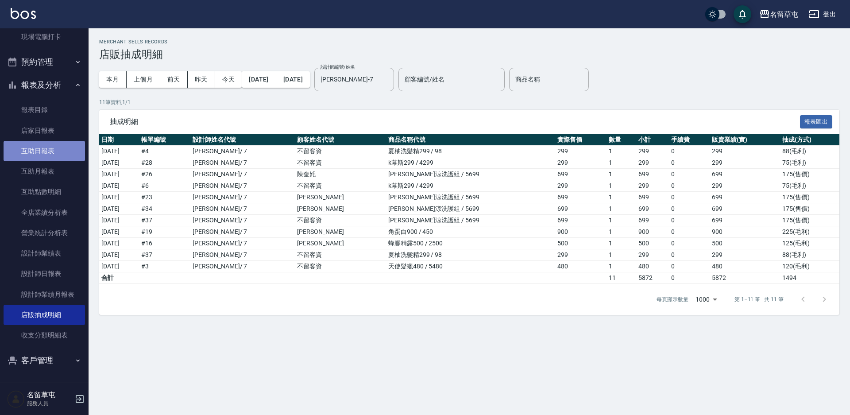
click at [47, 151] on link "互助日報表" at bounding box center [44, 151] width 81 height 20
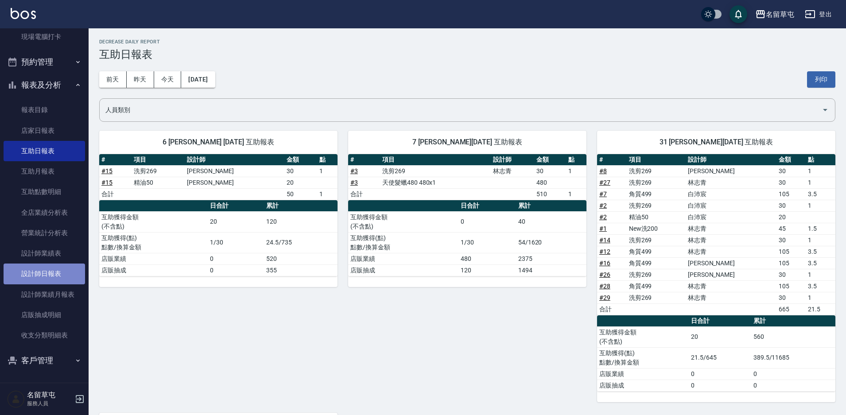
click at [59, 274] on link "設計師日報表" at bounding box center [44, 273] width 81 height 20
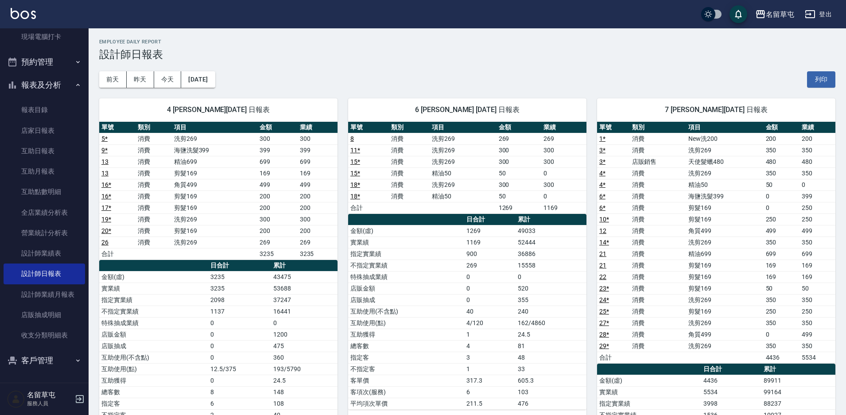
drag, startPoint x: 850, startPoint y: 398, endPoint x: 498, endPoint y: 78, distance: 475.6
click at [498, 78] on div "[DATE] [DATE] [DATE] [DATE] 列印" at bounding box center [467, 80] width 736 height 38
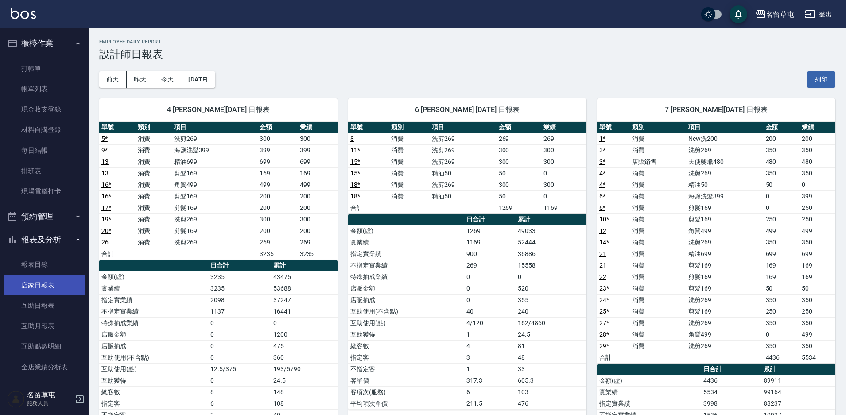
click at [51, 288] on link "店家日報表" at bounding box center [44, 285] width 81 height 20
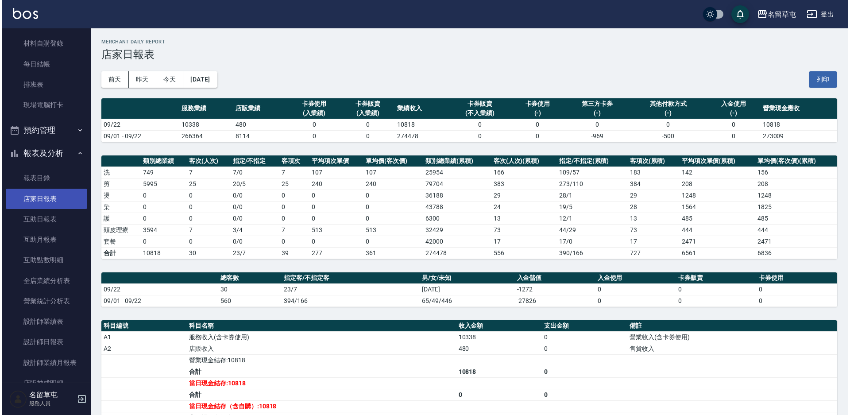
scroll to position [89, 0]
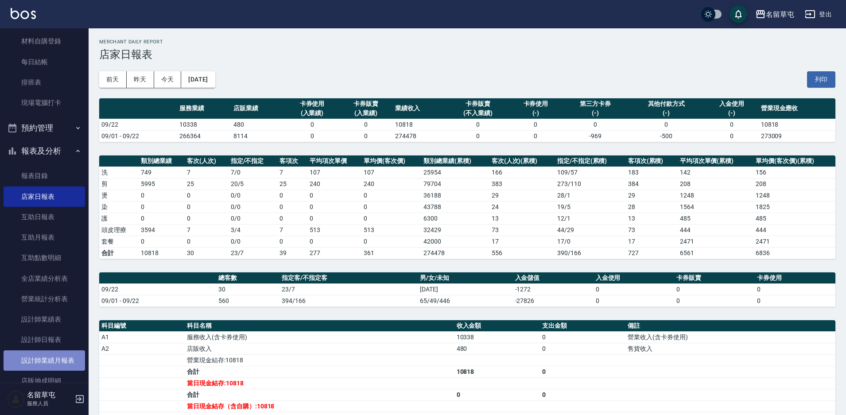
click at [55, 356] on link "設計師業績月報表" at bounding box center [44, 360] width 81 height 20
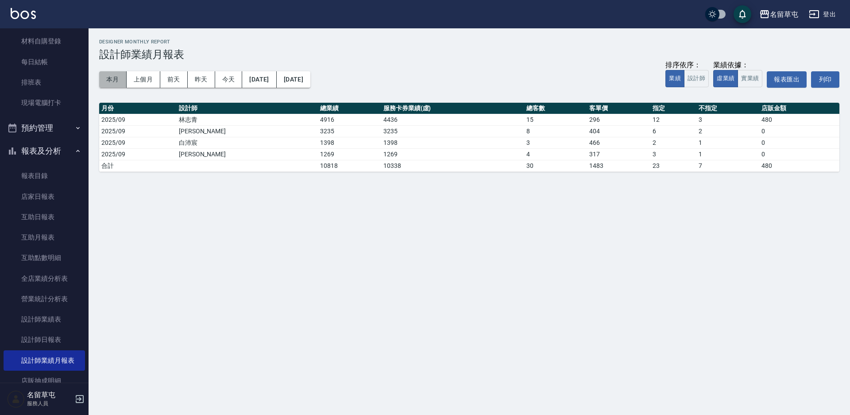
drag, startPoint x: 112, startPoint y: 76, endPoint x: 115, endPoint y: 82, distance: 7.2
click at [115, 82] on button "本月" at bounding box center [112, 79] width 27 height 16
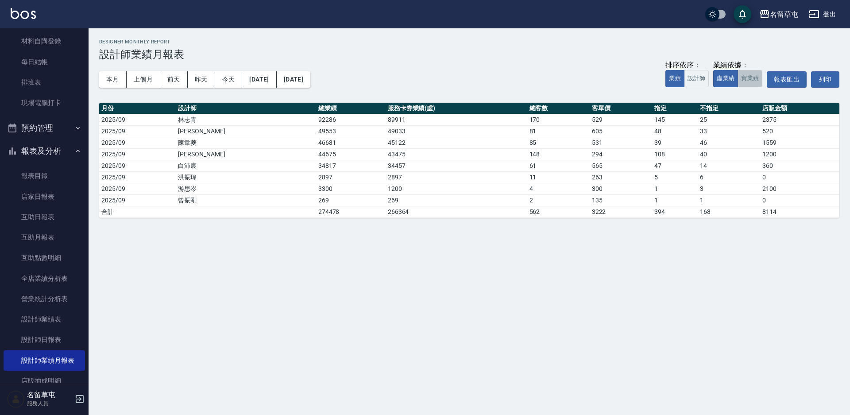
click at [747, 80] on button "實業績" at bounding box center [750, 78] width 25 height 17
click at [725, 85] on button "虛業績" at bounding box center [725, 78] width 25 height 17
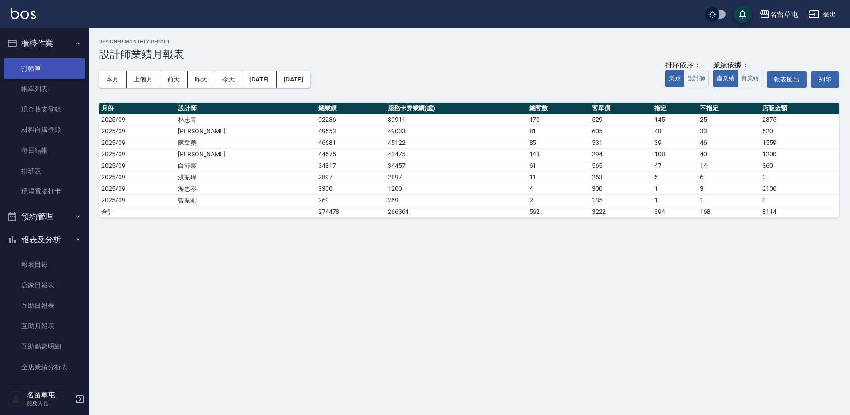
click at [39, 77] on link "打帳單" at bounding box center [44, 68] width 81 height 20
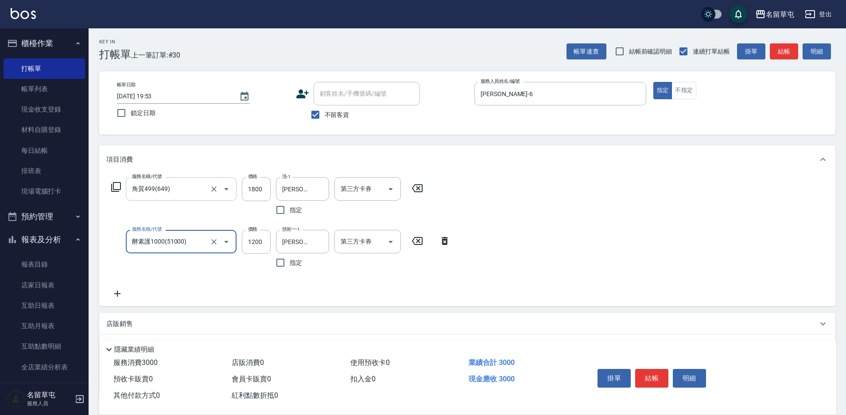
click at [180, 183] on input "角質499(649)" at bounding box center [169, 188] width 78 height 15
click at [259, 182] on input "999" at bounding box center [256, 189] width 29 height 24
click at [659, 378] on button "結帳" at bounding box center [651, 378] width 33 height 19
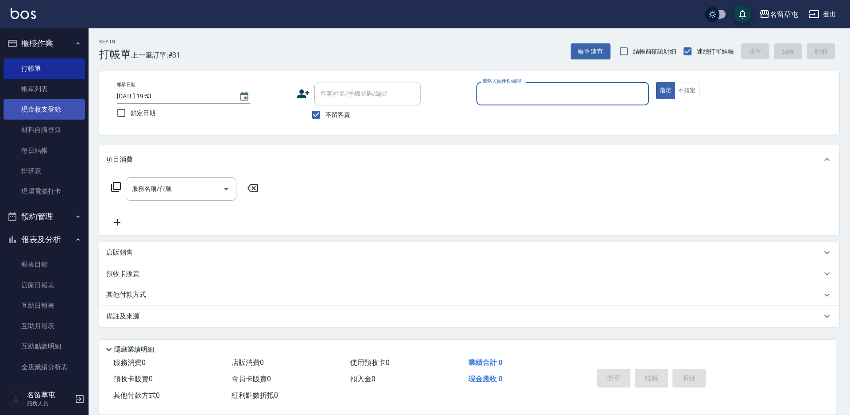
click at [47, 112] on link "現金收支登錄" at bounding box center [44, 109] width 81 height 20
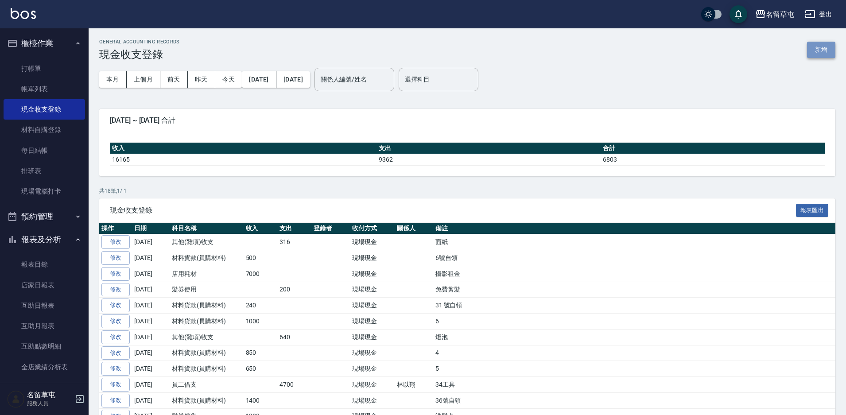
click at [817, 49] on button "新增" at bounding box center [821, 50] width 28 height 16
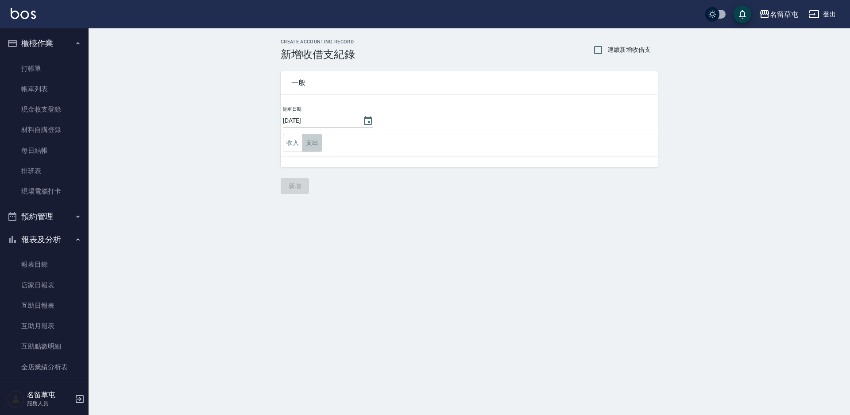
click at [309, 141] on button "支出" at bounding box center [312, 143] width 20 height 18
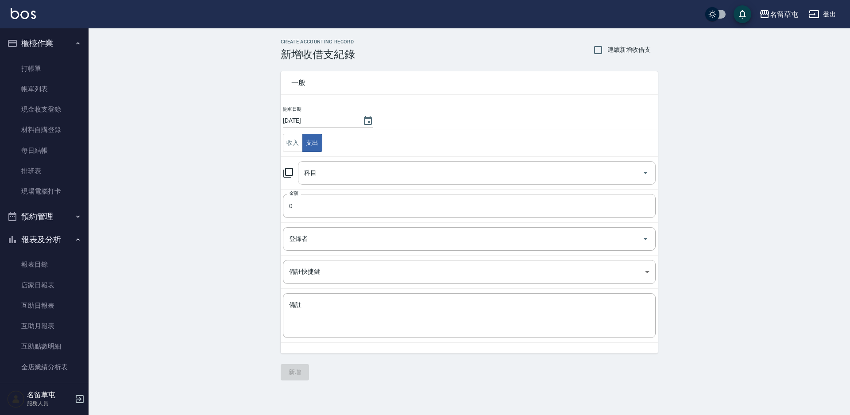
click at [319, 173] on input "科目" at bounding box center [470, 172] width 337 height 15
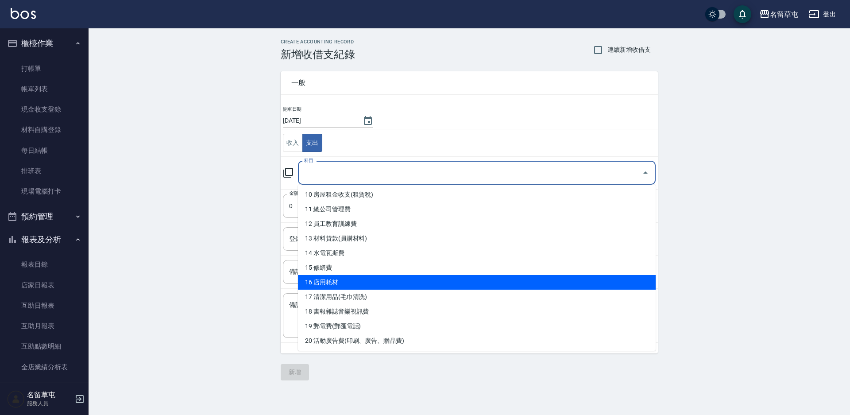
scroll to position [177, 0]
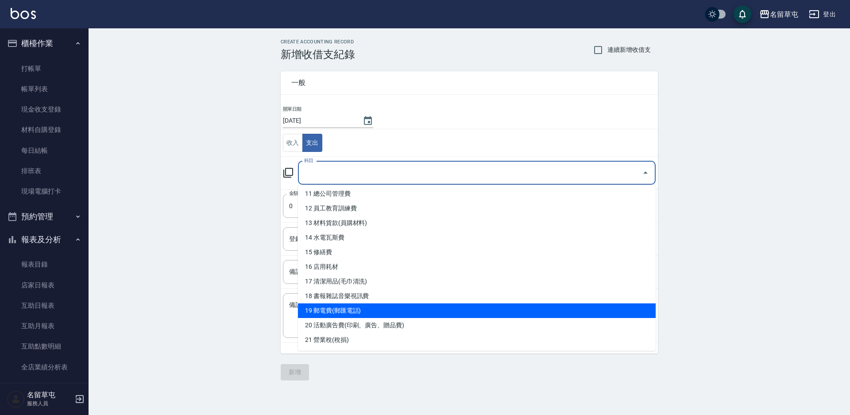
click at [339, 309] on li "19 郵電費(郵匯電話)" at bounding box center [477, 310] width 358 height 15
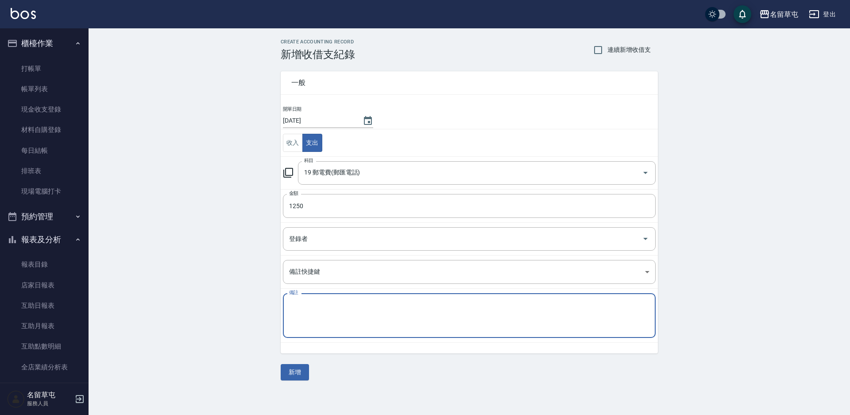
click at [329, 306] on textarea "備註" at bounding box center [469, 316] width 360 height 30
click at [287, 372] on button "新增" at bounding box center [295, 372] width 28 height 16
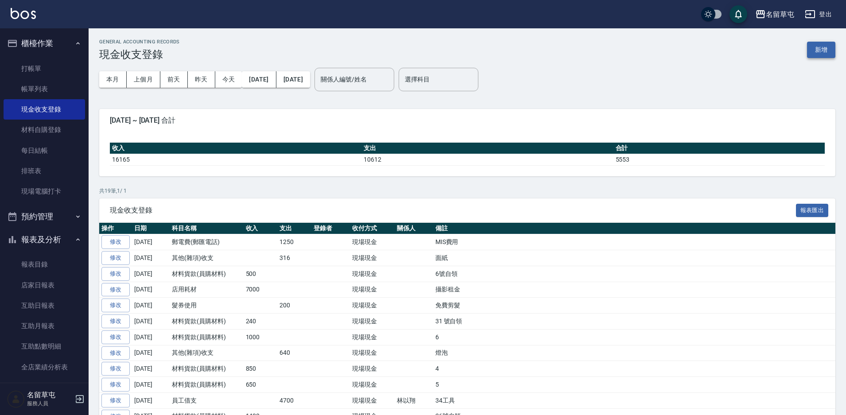
click at [811, 56] on button "新增" at bounding box center [821, 50] width 28 height 16
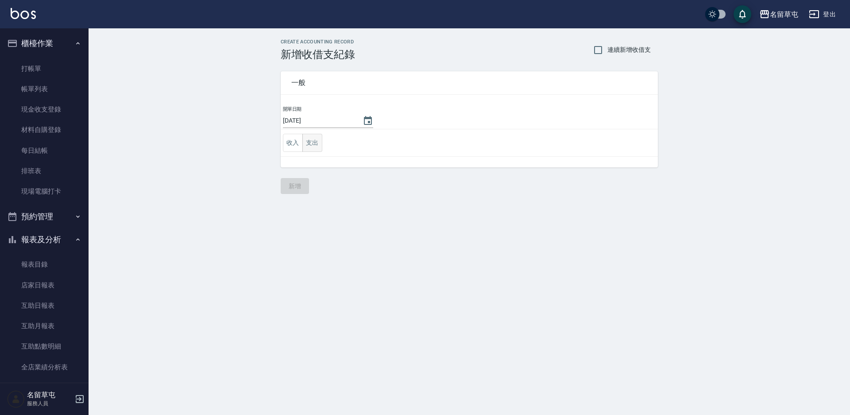
click at [306, 145] on button "支出" at bounding box center [312, 143] width 20 height 18
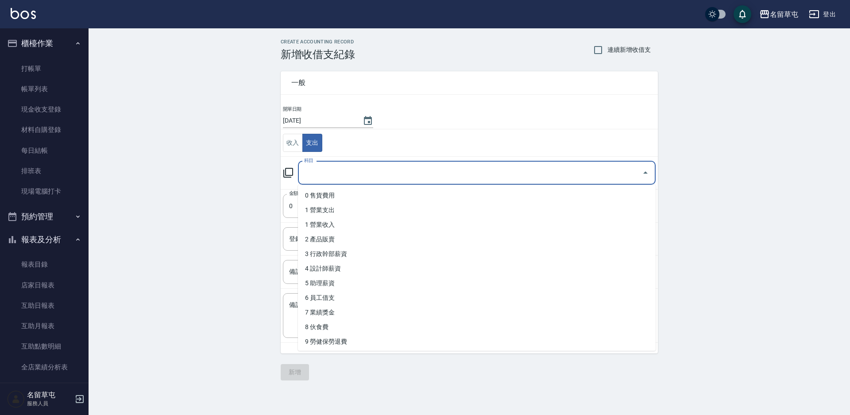
click at [353, 166] on input "科目" at bounding box center [470, 172] width 337 height 15
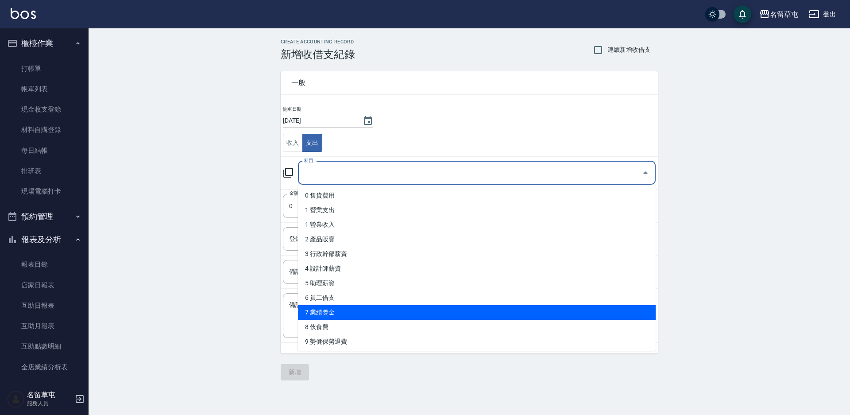
scroll to position [44, 0]
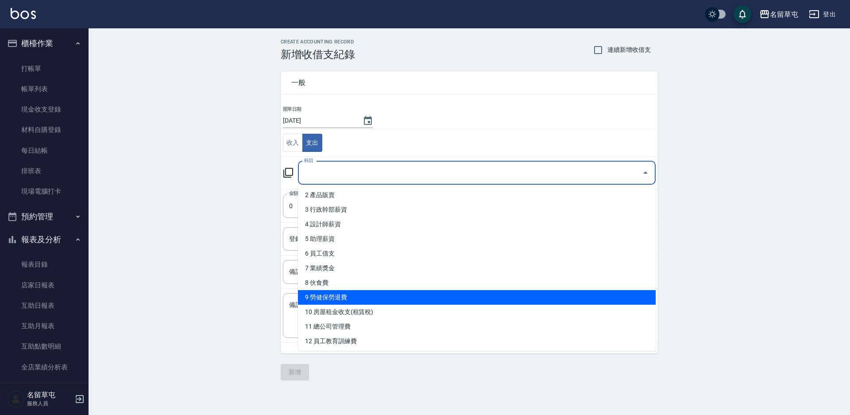
click at [338, 299] on li "9 勞健保勞退費" at bounding box center [477, 297] width 358 height 15
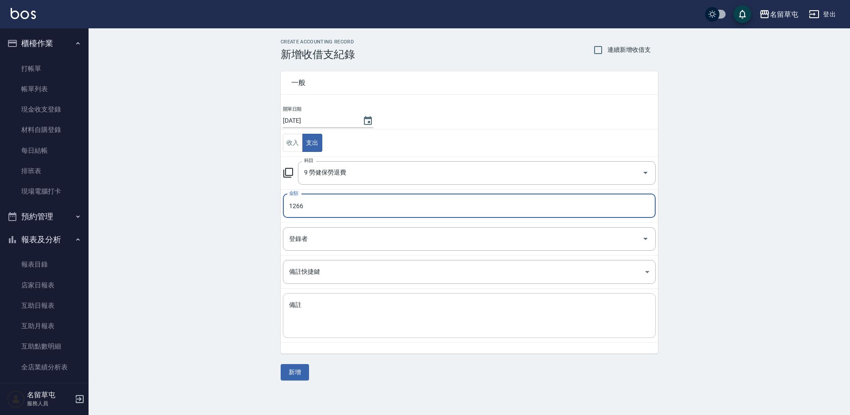
click at [338, 312] on textarea "備註" at bounding box center [469, 316] width 360 height 30
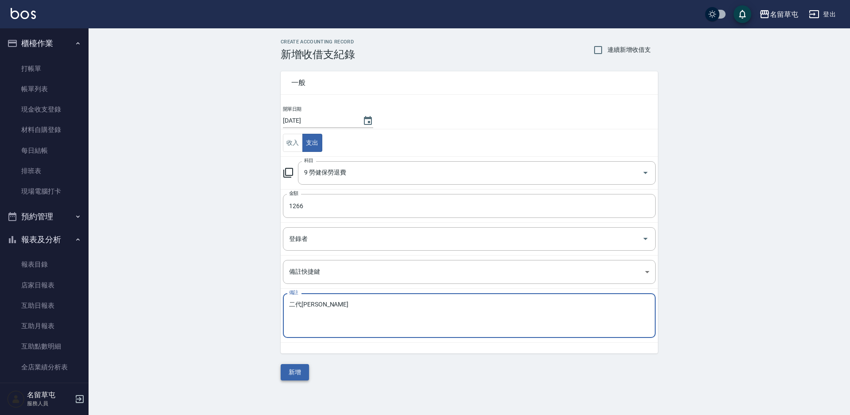
click at [292, 370] on button "新增" at bounding box center [295, 372] width 28 height 16
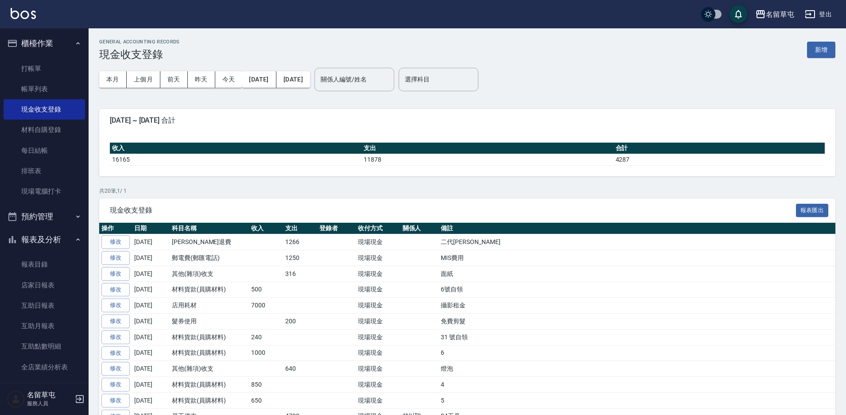
click at [837, 54] on div "GENERAL ACCOUNTING RECORDS 現金收支登錄 新增 本月 上個月 [DATE] [DATE] [DATE] [DATE] [DATE] …" at bounding box center [467, 306] width 757 height 557
click at [832, 53] on button "新增" at bounding box center [821, 50] width 28 height 16
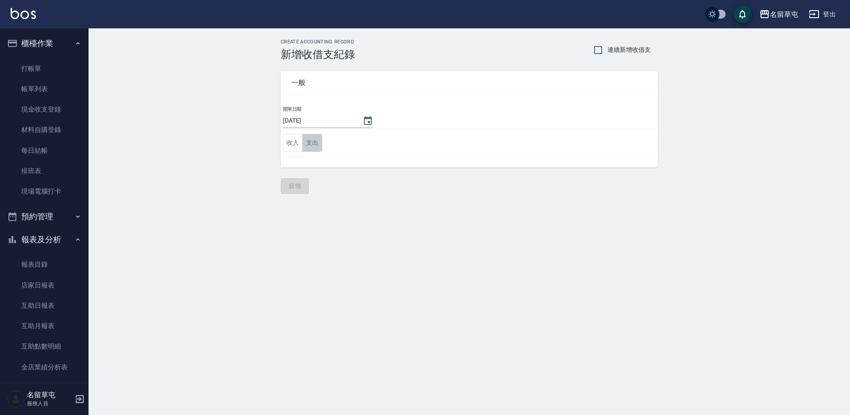
click at [306, 142] on button "支出" at bounding box center [312, 143] width 20 height 18
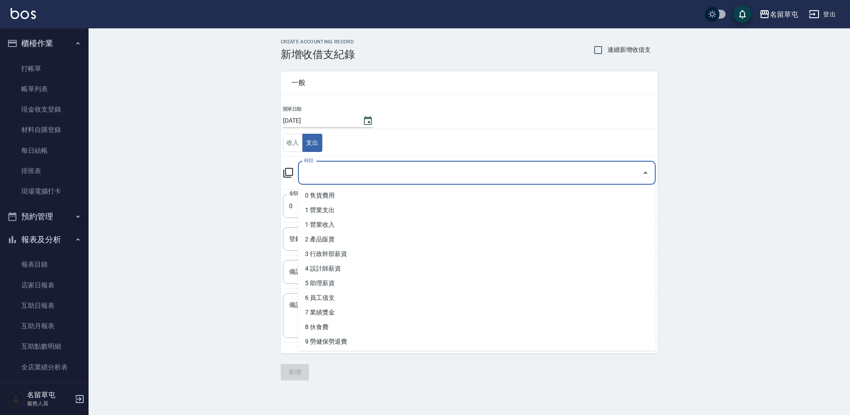
click at [311, 176] on input "科目" at bounding box center [470, 172] width 337 height 15
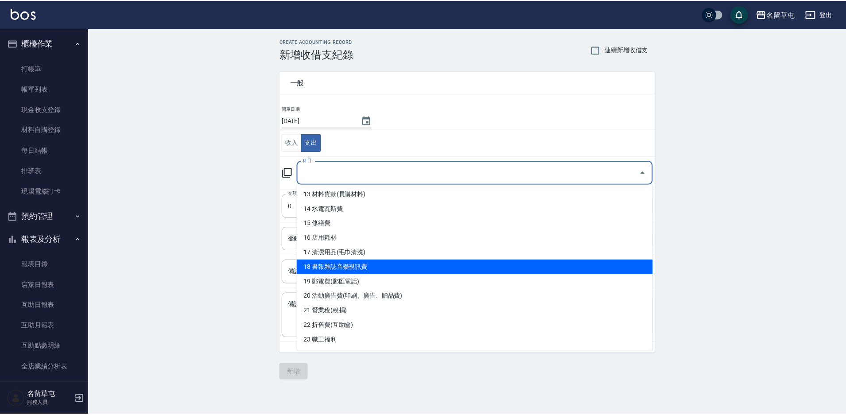
scroll to position [221, 0]
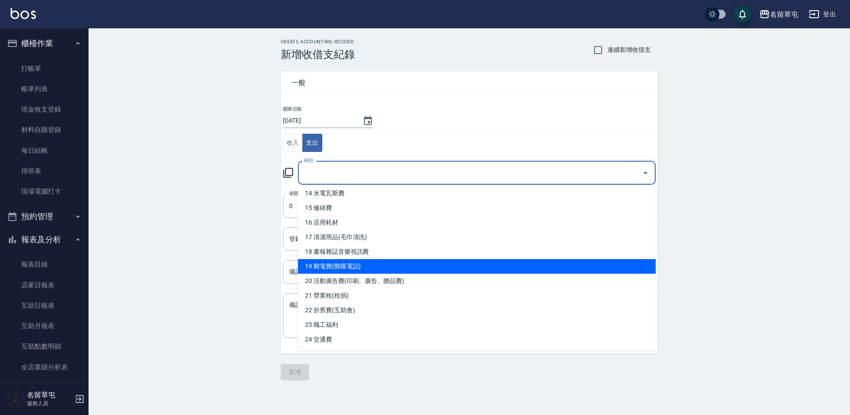
click at [337, 269] on li "19 郵電費(郵匯電話)" at bounding box center [477, 266] width 358 height 15
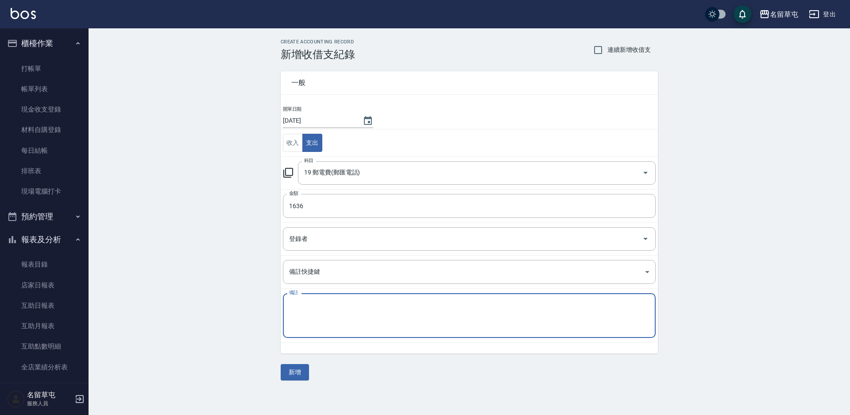
click at [332, 311] on textarea "備註" at bounding box center [469, 316] width 360 height 30
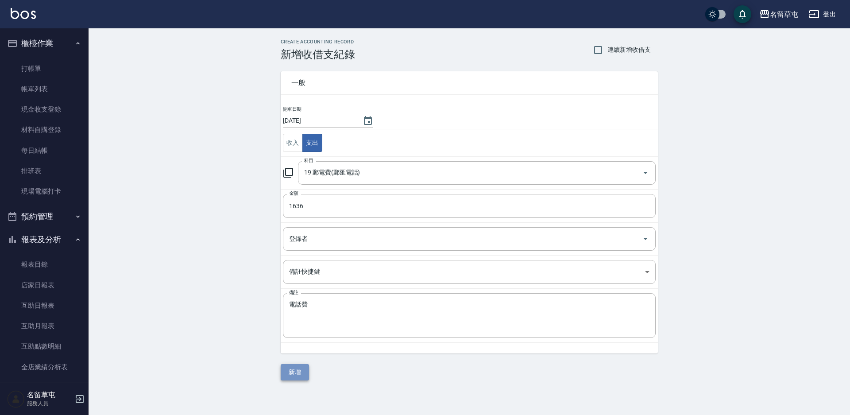
click at [298, 370] on button "新增" at bounding box center [295, 372] width 28 height 16
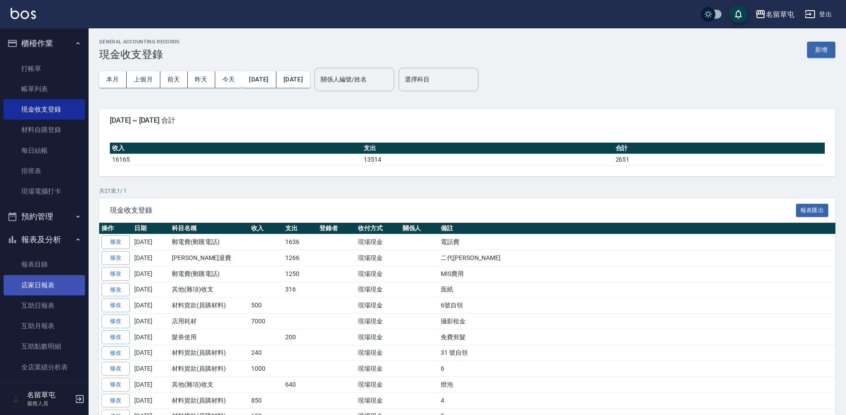
click at [42, 283] on link "店家日報表" at bounding box center [44, 285] width 81 height 20
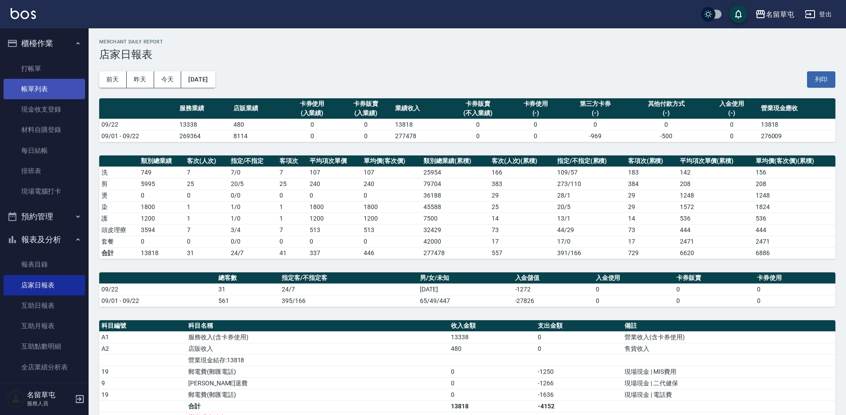
click at [45, 79] on link "帳單列表" at bounding box center [44, 89] width 81 height 20
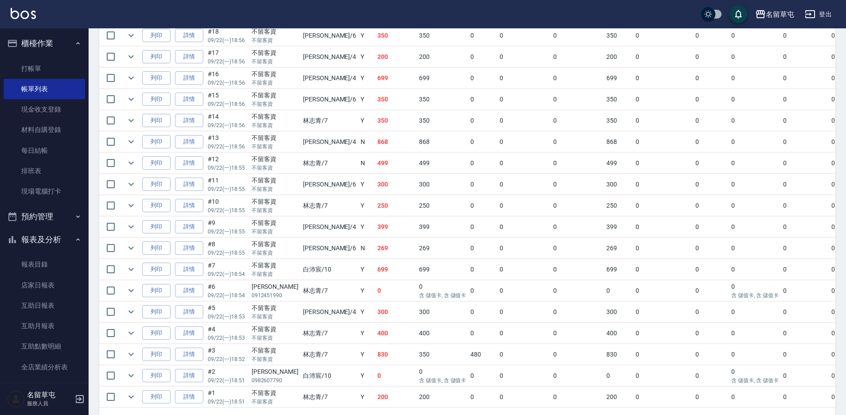
scroll to position [531, 0]
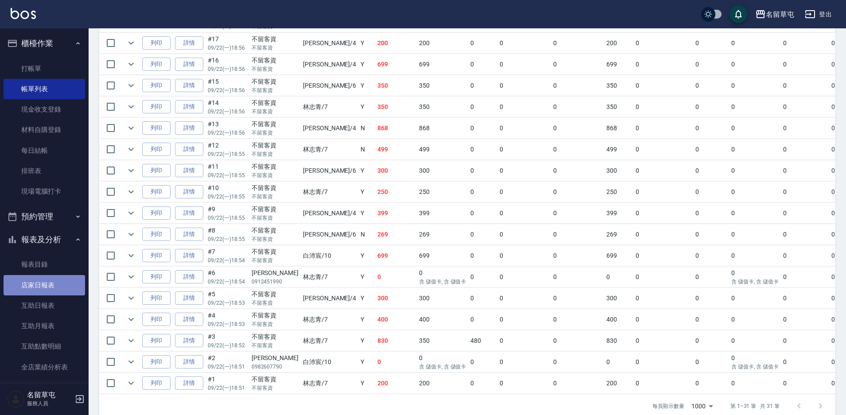
click at [49, 284] on link "店家日報表" at bounding box center [44, 285] width 81 height 20
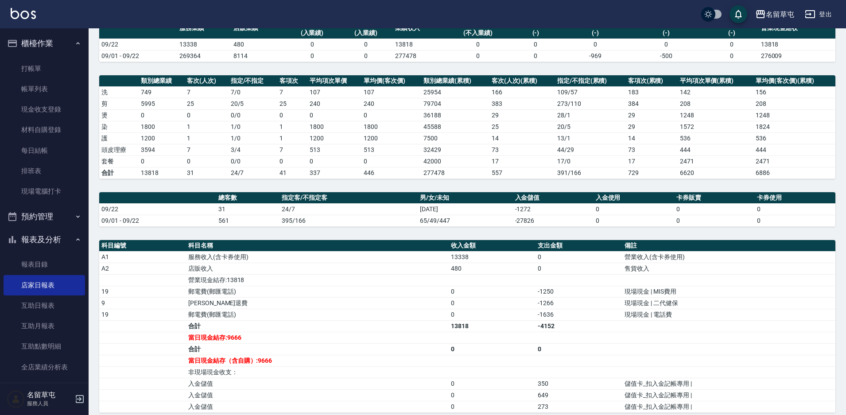
scroll to position [89, 0]
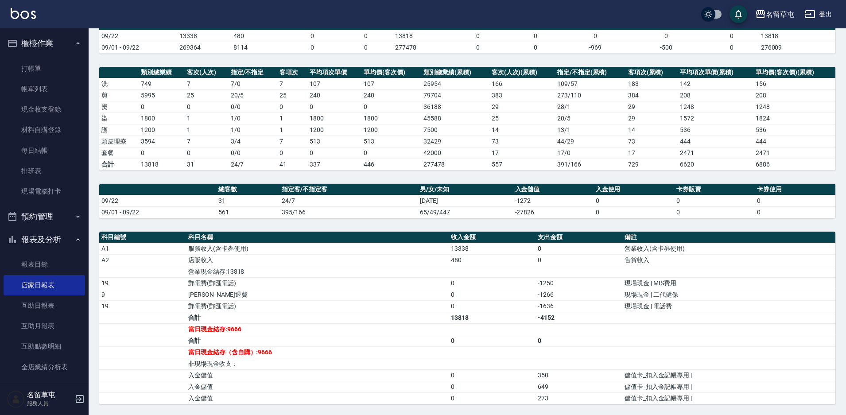
click at [337, 165] on td "337" at bounding box center [334, 165] width 54 height 12
drag, startPoint x: 217, startPoint y: 202, endPoint x: 258, endPoint y: 205, distance: 40.4
click at [258, 205] on td "31" at bounding box center [247, 201] width 63 height 12
click at [333, 256] on td "店販收入" at bounding box center [317, 260] width 263 height 12
drag, startPoint x: 200, startPoint y: 139, endPoint x: 182, endPoint y: 143, distance: 19.1
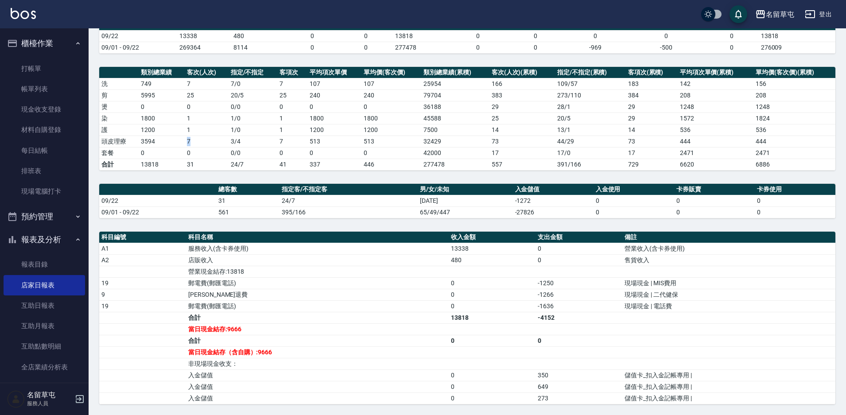
click at [182, 143] on tr "頭皮理療 3594 7 3 / 4 7 513 513 32429 73 44 / 29 73 444 444" at bounding box center [467, 142] width 736 height 12
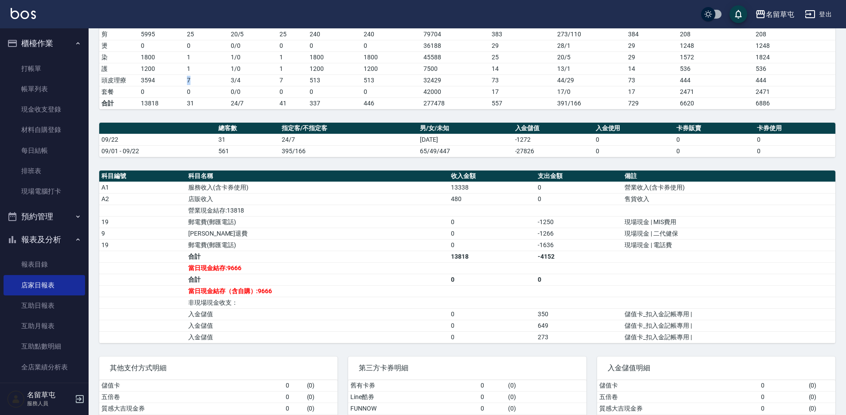
scroll to position [217, 0]
